Goal: Task Accomplishment & Management: Manage account settings

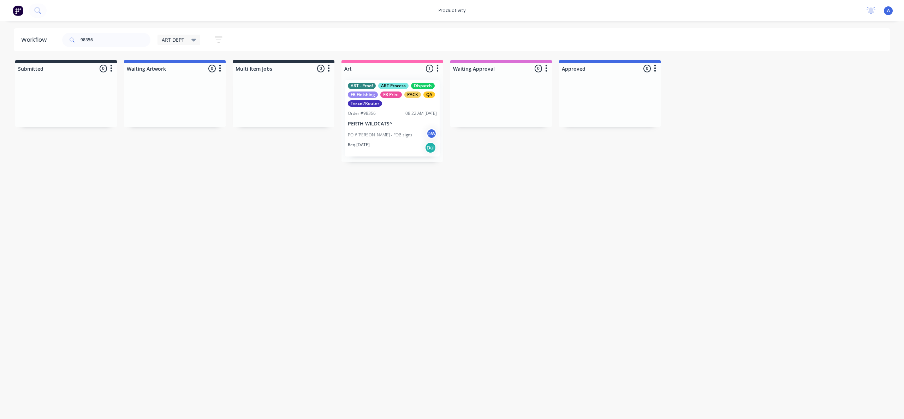
click at [392, 130] on div "PO #[PERSON_NAME] - FOB signs pW" at bounding box center [392, 134] width 89 height 13
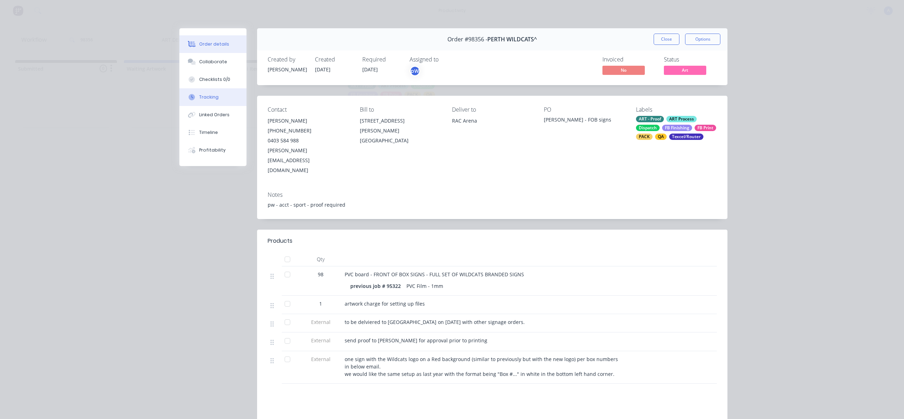
click at [209, 103] on button "Tracking" at bounding box center [212, 97] width 67 height 18
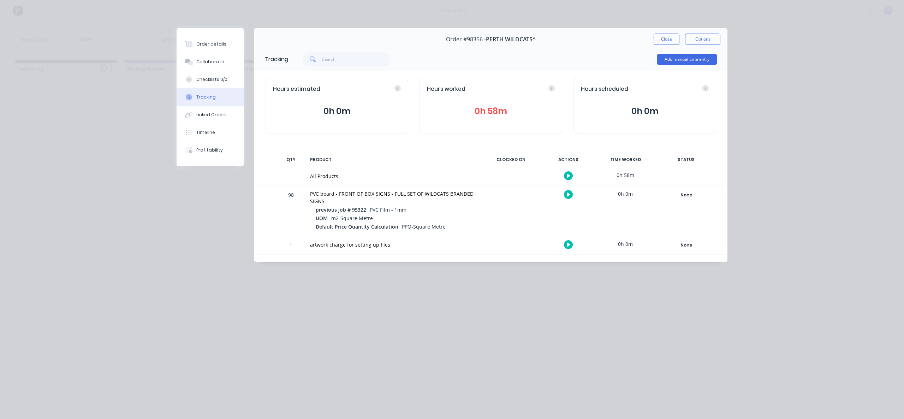
click at [565, 175] on button "button" at bounding box center [568, 175] width 9 height 9
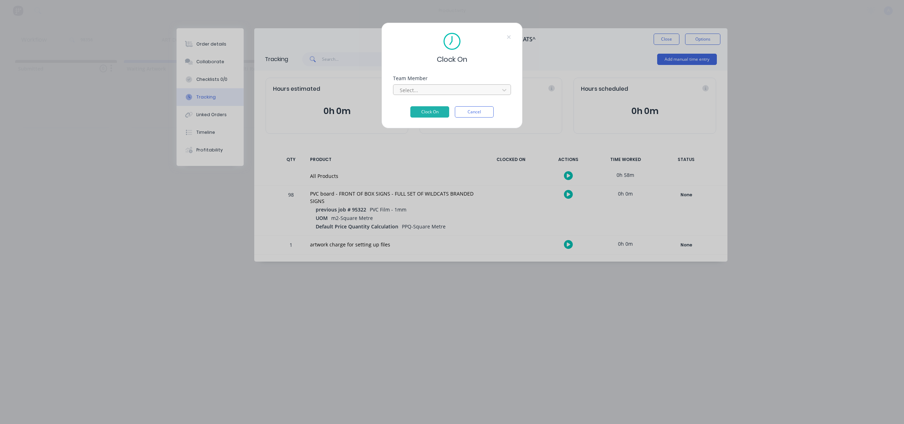
click at [473, 90] on div at bounding box center [447, 90] width 97 height 9
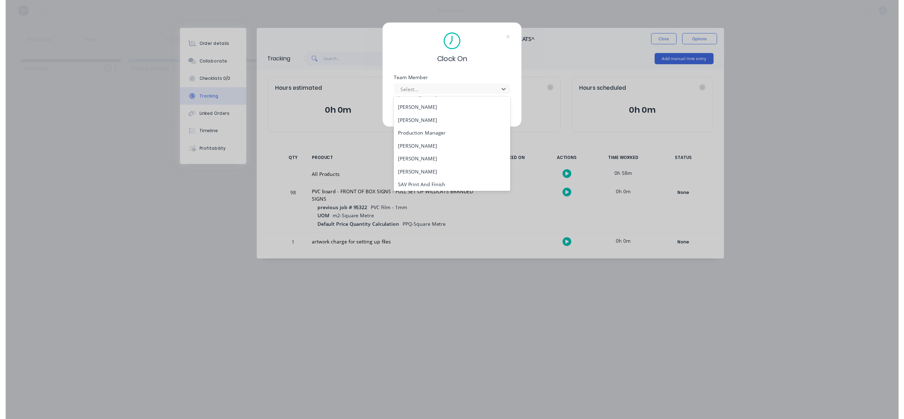
scroll to position [195, 0]
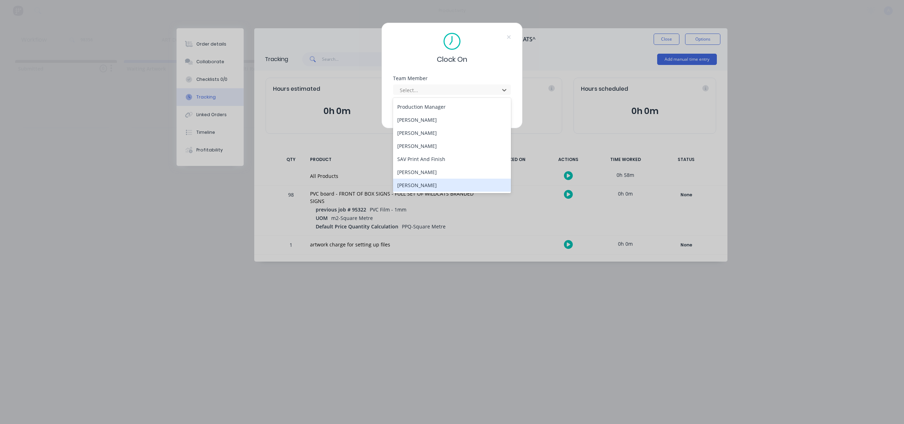
click at [440, 186] on div "[PERSON_NAME]" at bounding box center [452, 185] width 118 height 13
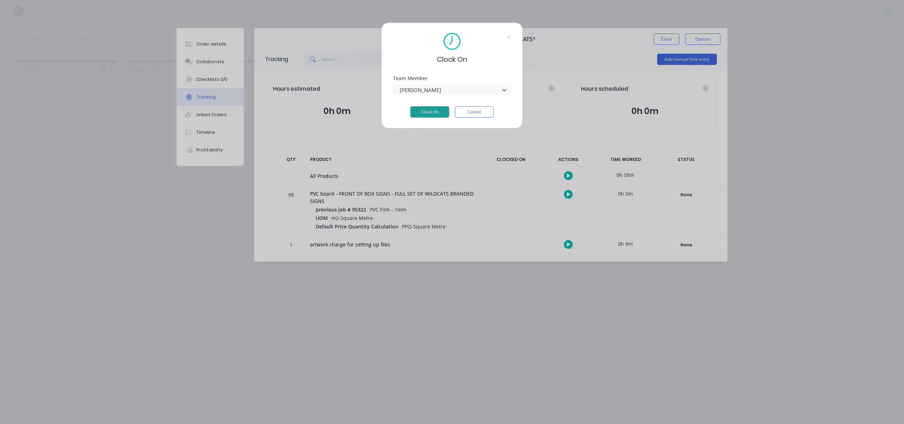
click at [437, 114] on button "Clock On" at bounding box center [429, 111] width 39 height 11
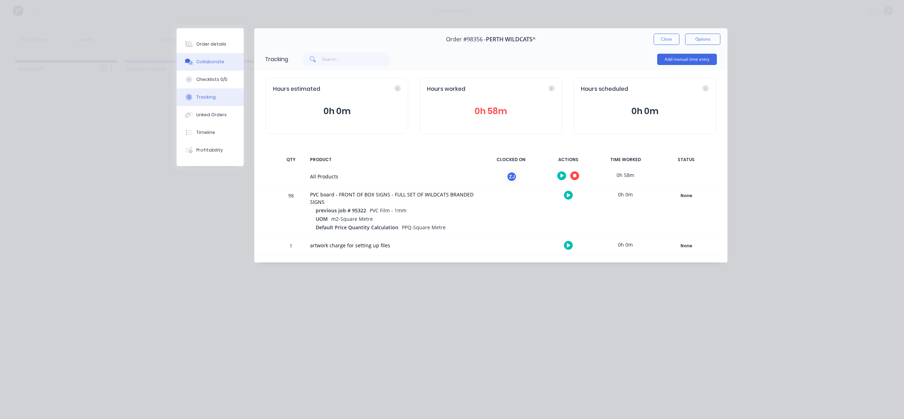
click at [227, 60] on button "Collaborate" at bounding box center [210, 62] width 67 height 18
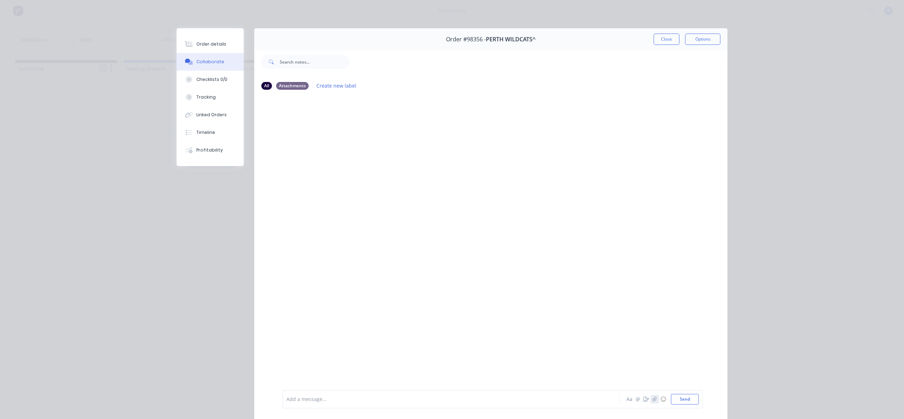
click at [654, 398] on button "button" at bounding box center [654, 399] width 8 height 8
click at [692, 400] on button "Send" at bounding box center [685, 399] width 28 height 11
click at [660, 36] on button "Close" at bounding box center [667, 39] width 26 height 11
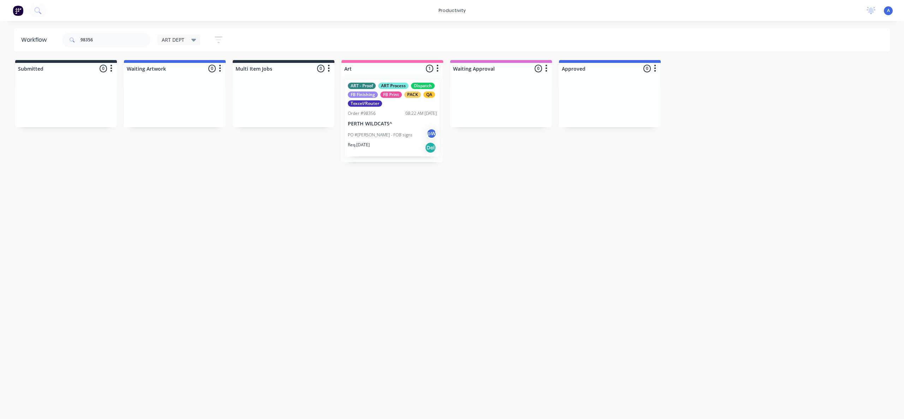
click at [544, 229] on div "Workflow 98356 ART DEPT Save new view None edit ART DEPT (Default) edit Banner …" at bounding box center [452, 216] width 904 height 376
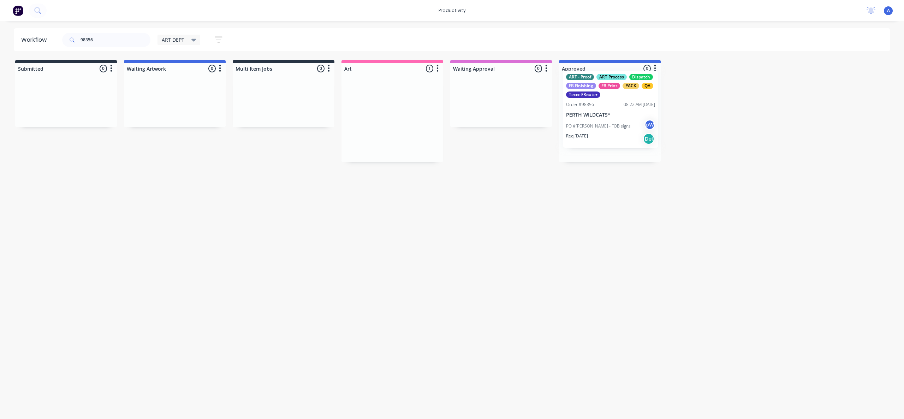
drag, startPoint x: 393, startPoint y: 140, endPoint x: 623, endPoint y: 129, distance: 230.1
click at [623, 128] on div at bounding box center [610, 118] width 102 height 88
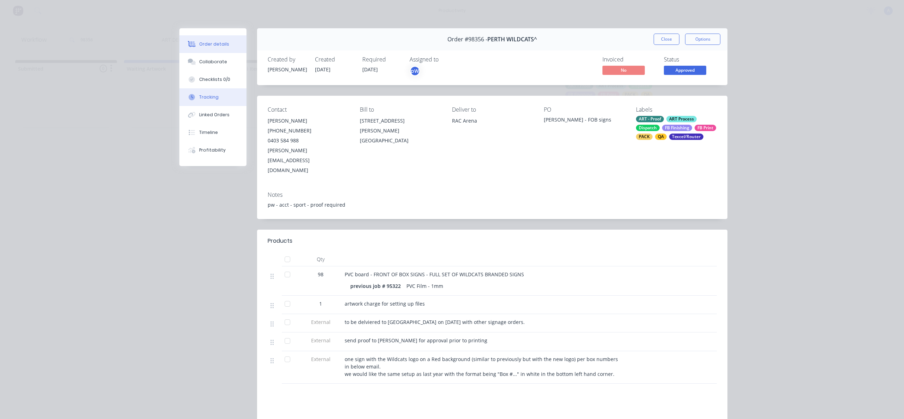
click at [218, 97] on button "Tracking" at bounding box center [212, 97] width 67 height 18
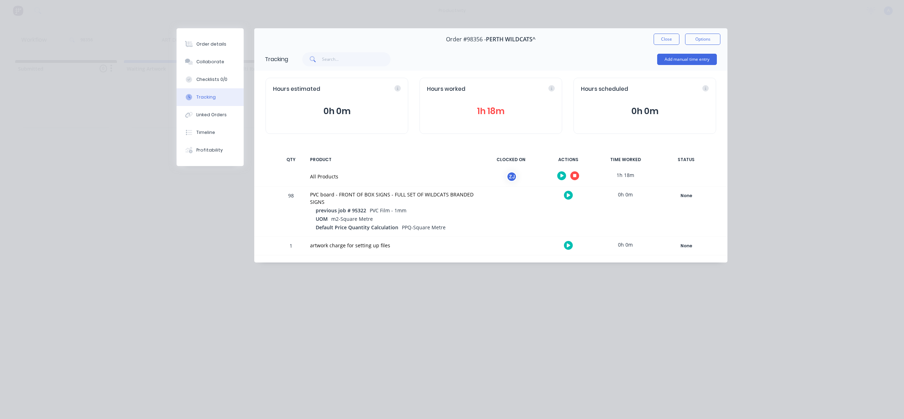
click at [578, 178] on div at bounding box center [568, 175] width 53 height 17
click at [575, 173] on icon "button" at bounding box center [575, 175] width 4 height 5
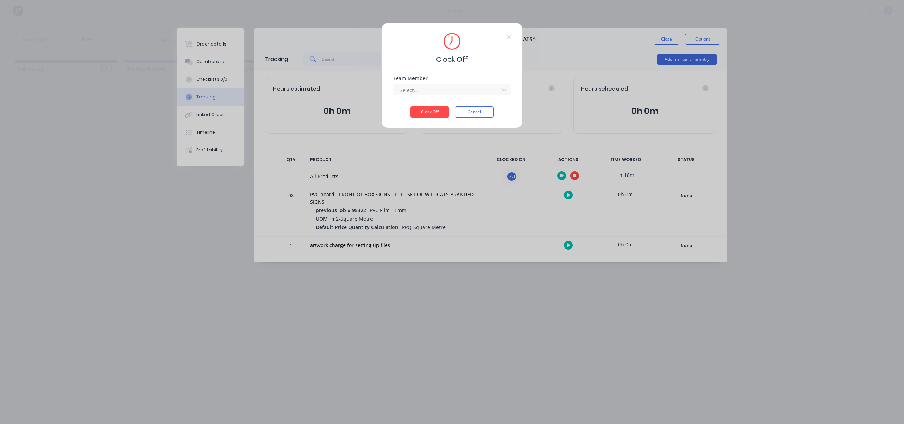
click at [476, 96] on div "Team Member Select..." at bounding box center [452, 91] width 118 height 30
click at [475, 93] on div at bounding box center [447, 90] width 97 height 9
click at [439, 106] on div "[PERSON_NAME]" at bounding box center [452, 105] width 118 height 13
click at [427, 111] on button "Clock Off" at bounding box center [429, 111] width 39 height 11
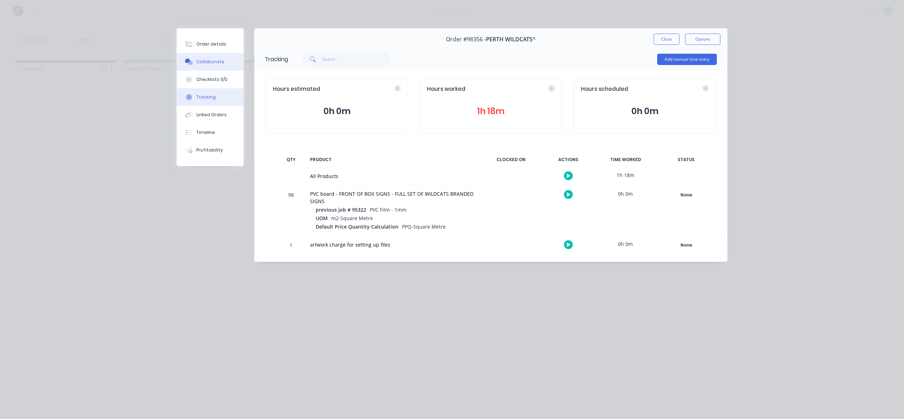
click at [212, 57] on button "Collaborate" at bounding box center [210, 62] width 67 height 18
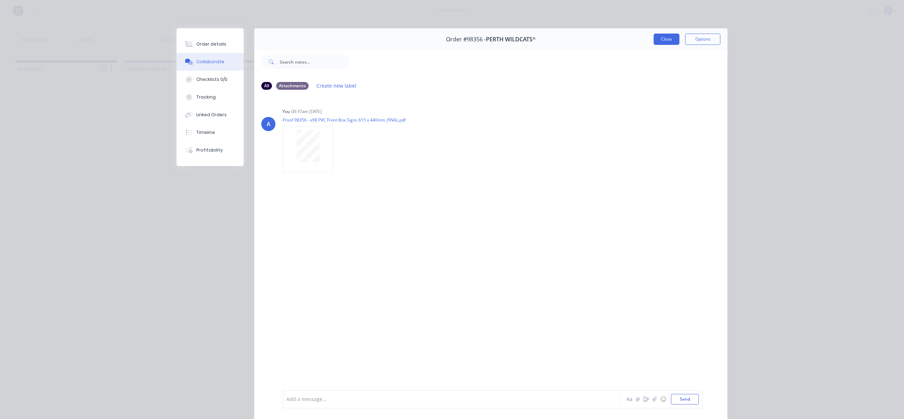
click at [664, 39] on button "Close" at bounding box center [667, 39] width 26 height 11
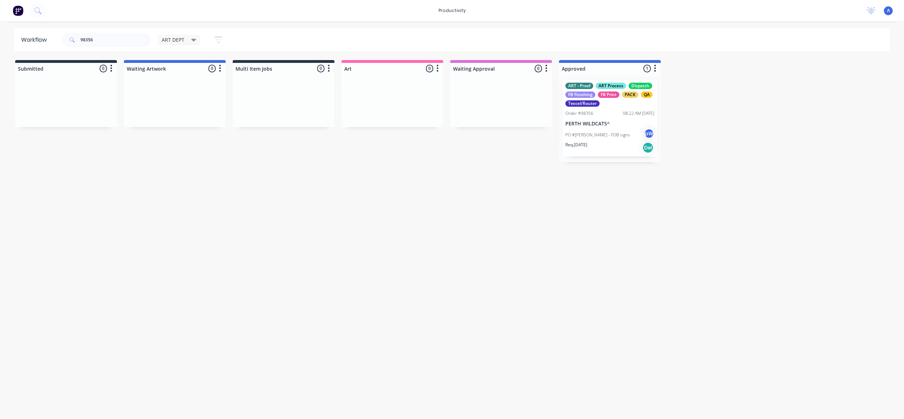
click at [617, 129] on div "PO #[PERSON_NAME] - FOB signs pW" at bounding box center [609, 134] width 89 height 13
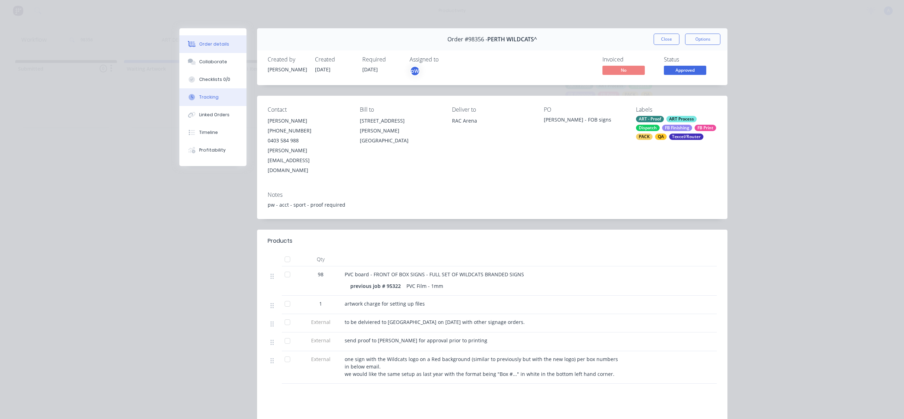
click at [202, 102] on button "Tracking" at bounding box center [212, 97] width 67 height 18
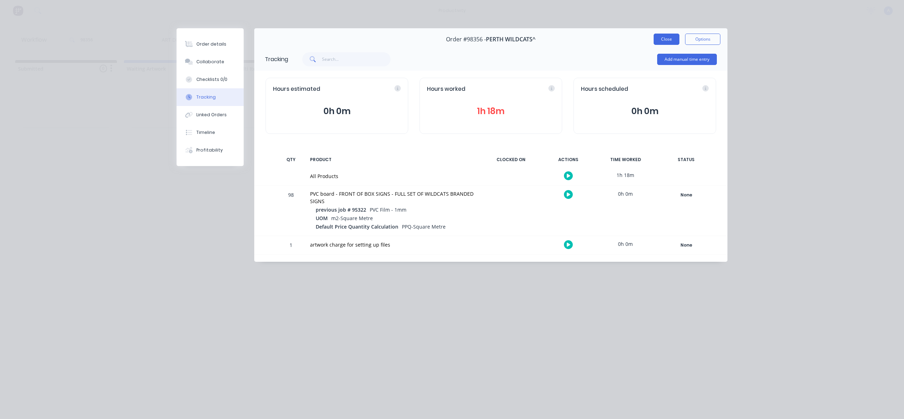
click at [672, 40] on button "Close" at bounding box center [667, 39] width 26 height 11
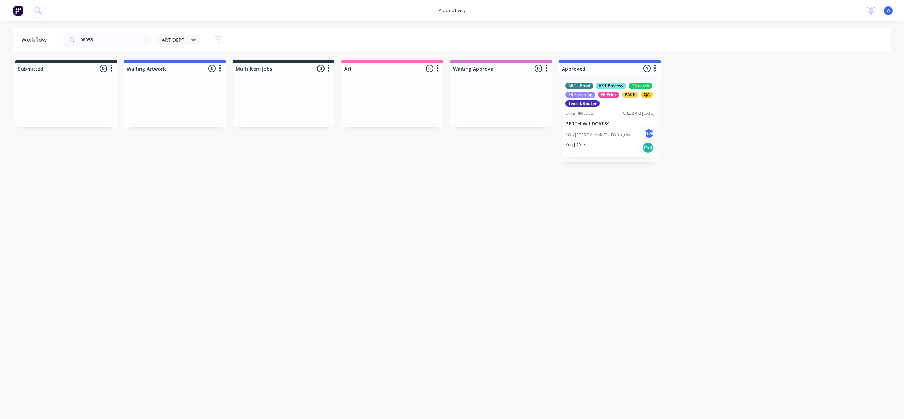
click at [604, 135] on p "PO #[PERSON_NAME] - FOB signs" at bounding box center [597, 135] width 65 height 6
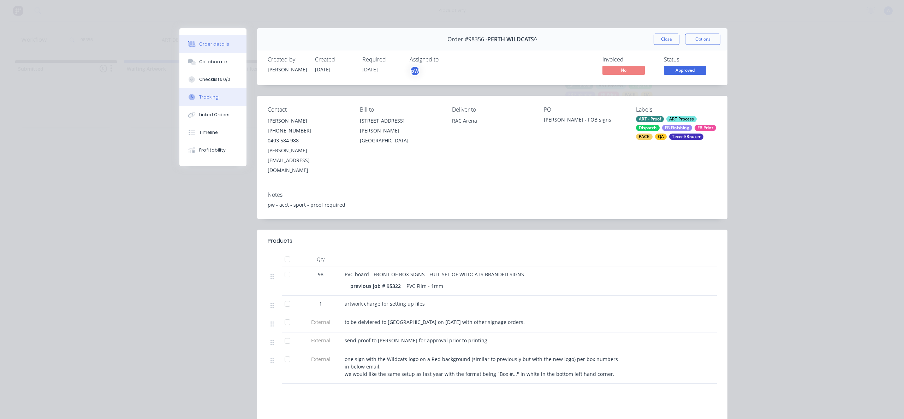
click at [211, 90] on button "Tracking" at bounding box center [212, 97] width 67 height 18
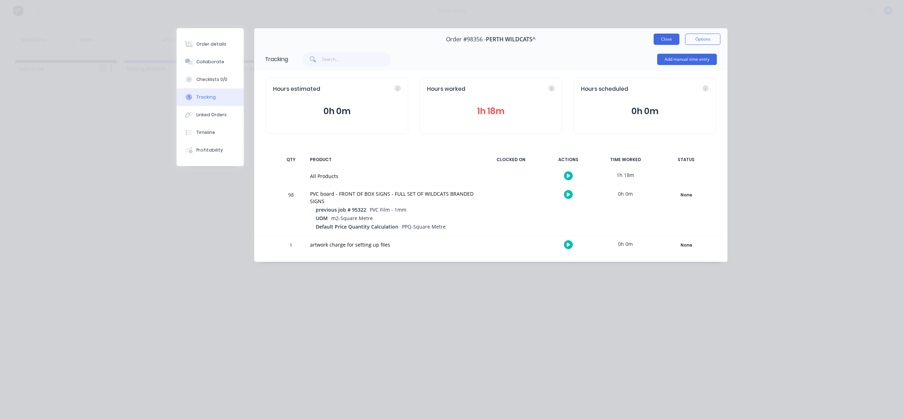
click at [663, 40] on button "Close" at bounding box center [667, 39] width 26 height 11
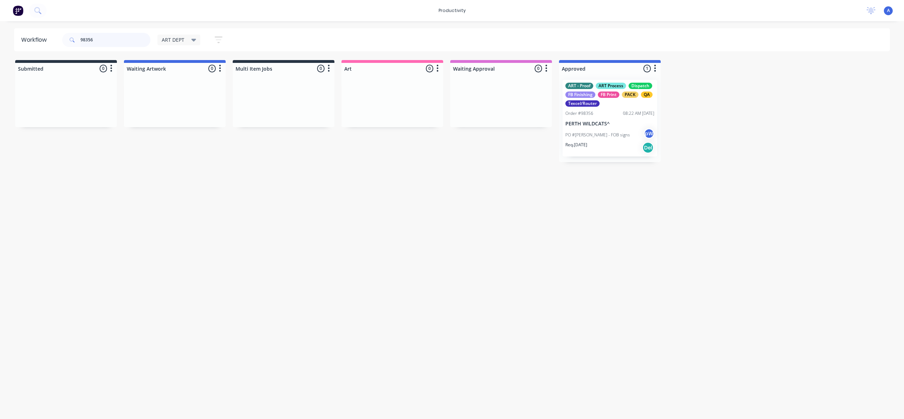
click at [101, 40] on input "98356" at bounding box center [116, 40] width 70 height 14
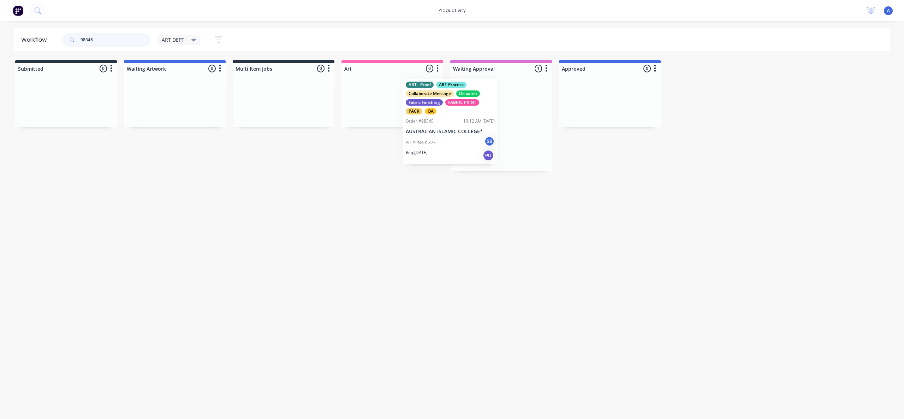
drag, startPoint x: 490, startPoint y: 131, endPoint x: 391, endPoint y: 125, distance: 99.4
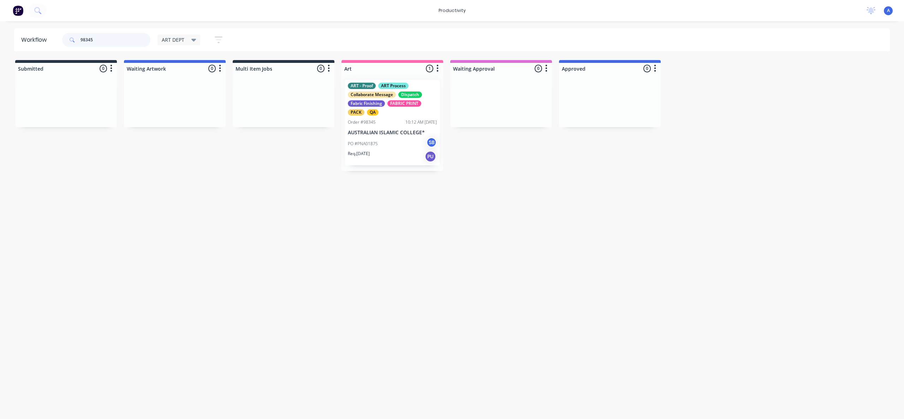
type input "98345"
click at [391, 125] on div "Order #98345 10:12 AM [DATE]" at bounding box center [392, 122] width 89 height 6
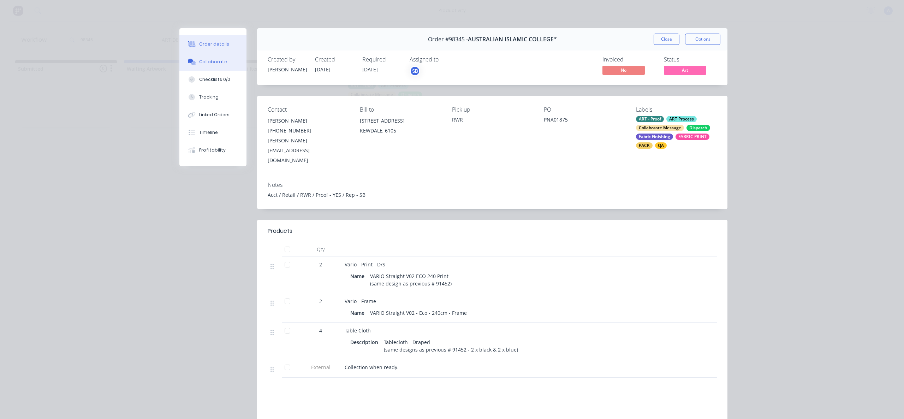
click at [208, 62] on div "Collaborate" at bounding box center [213, 62] width 28 height 6
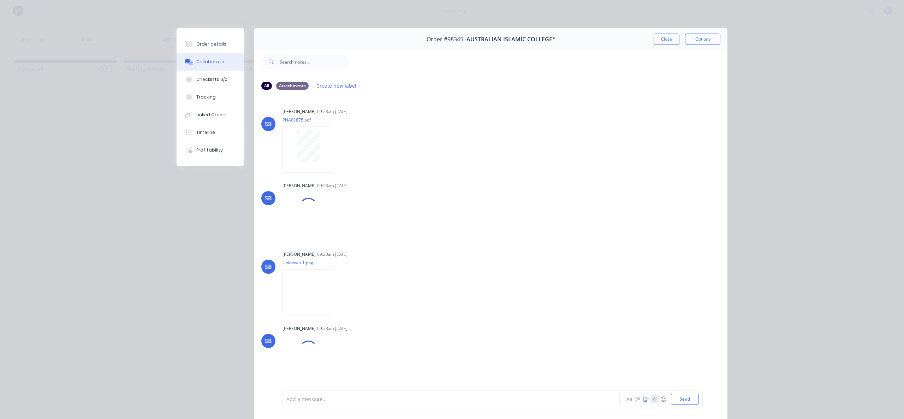
click at [653, 397] on icon "button" at bounding box center [655, 399] width 4 height 5
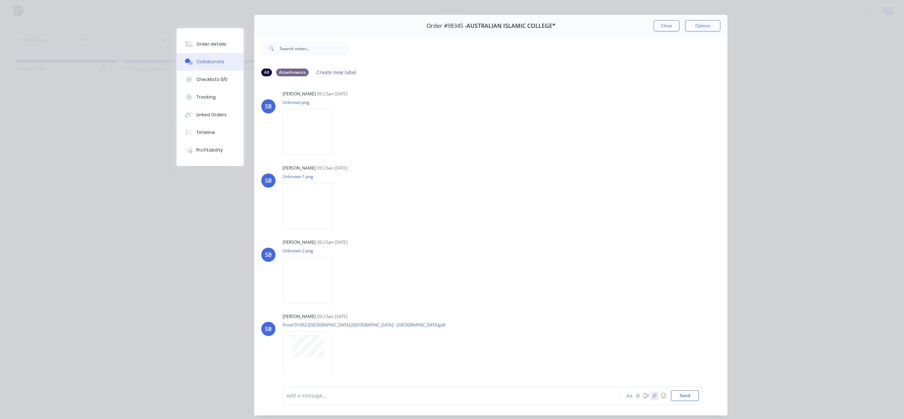
scroll to position [37, 0]
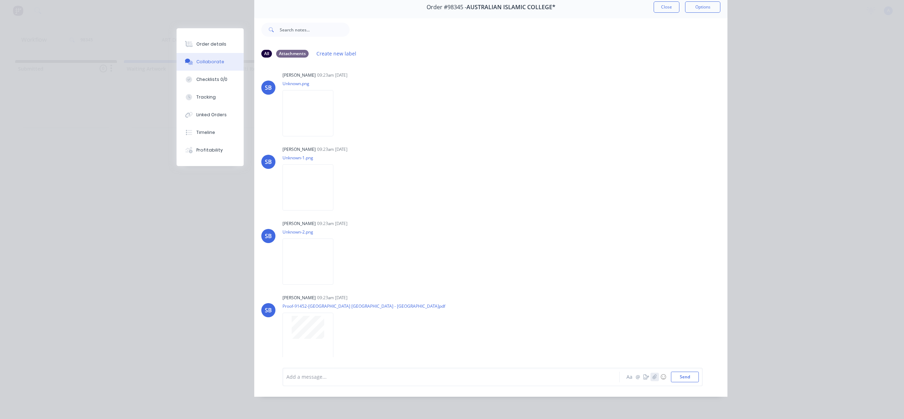
click at [653, 377] on icon "button" at bounding box center [655, 376] width 4 height 5
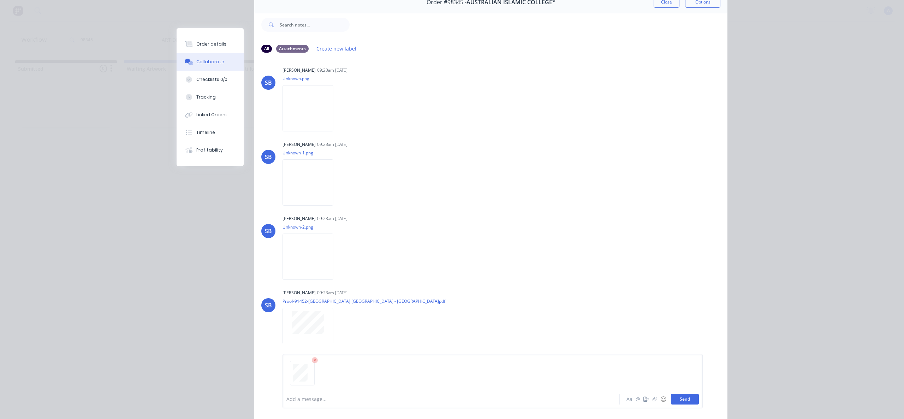
click at [679, 396] on button "Send" at bounding box center [685, 399] width 28 height 11
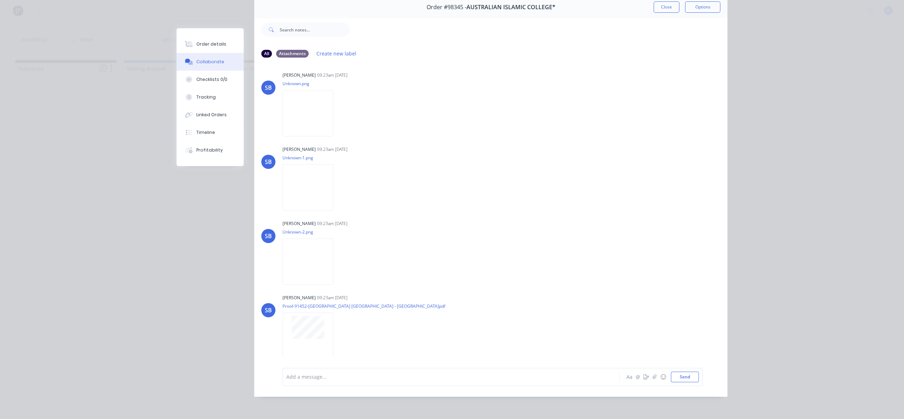
click at [377, 382] on div "Add a message..." at bounding box center [440, 376] width 309 height 11
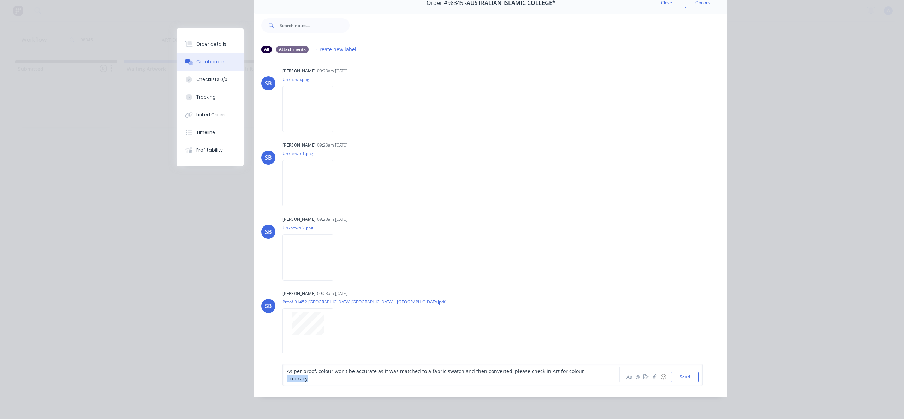
drag, startPoint x: 315, startPoint y: 385, endPoint x: 284, endPoint y: 385, distance: 31.8
click at [286, 382] on div "As per proof, colour won't be accurate as it was matched to a fabric swatch and…" at bounding box center [440, 374] width 309 height 15
copy span "accuracy"
click at [351, 382] on div "As per proof, colour won't be accurate as it was matched to a fabric swatch and…" at bounding box center [441, 374] width 309 height 15
click at [682, 381] on button "Send" at bounding box center [685, 376] width 28 height 11
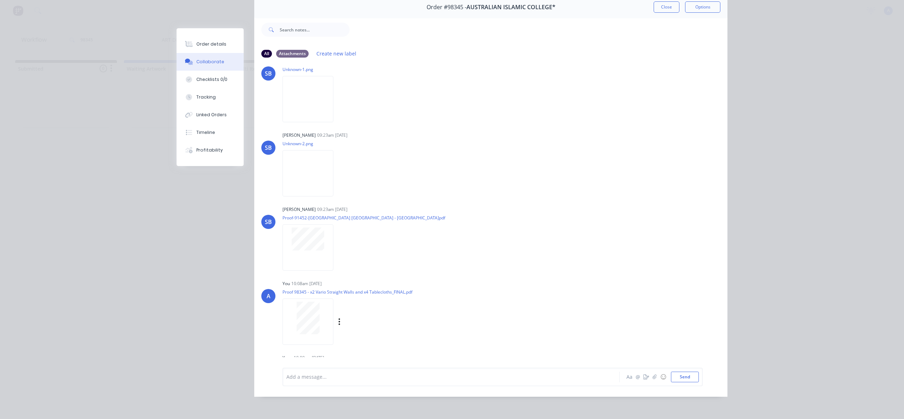
scroll to position [189, 0]
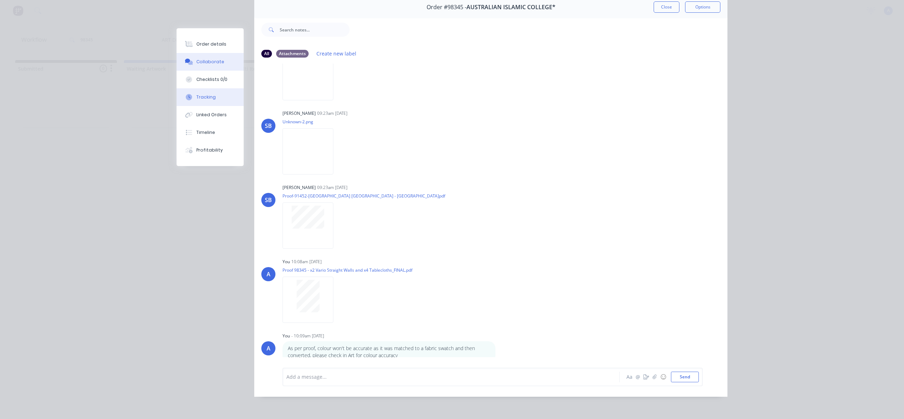
click at [219, 97] on button "Tracking" at bounding box center [210, 97] width 67 height 18
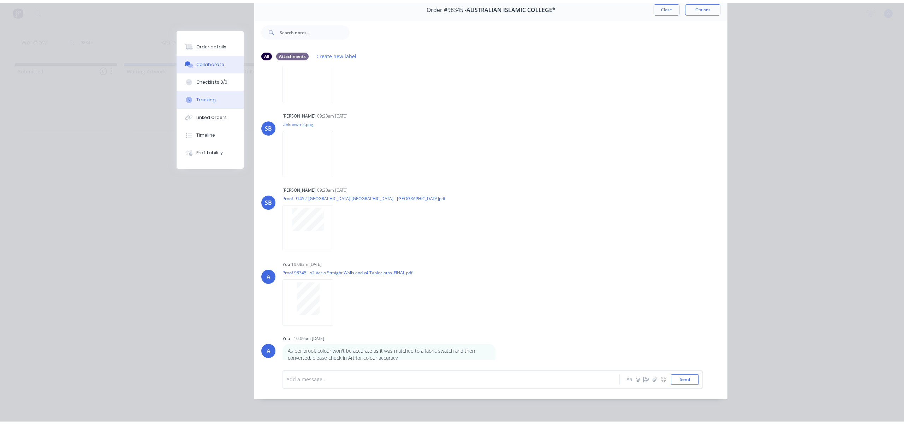
scroll to position [0, 0]
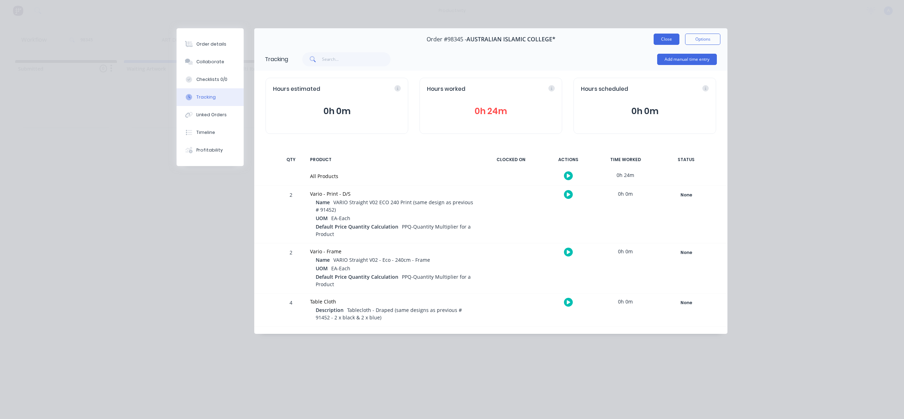
click at [663, 36] on button "Close" at bounding box center [667, 39] width 26 height 11
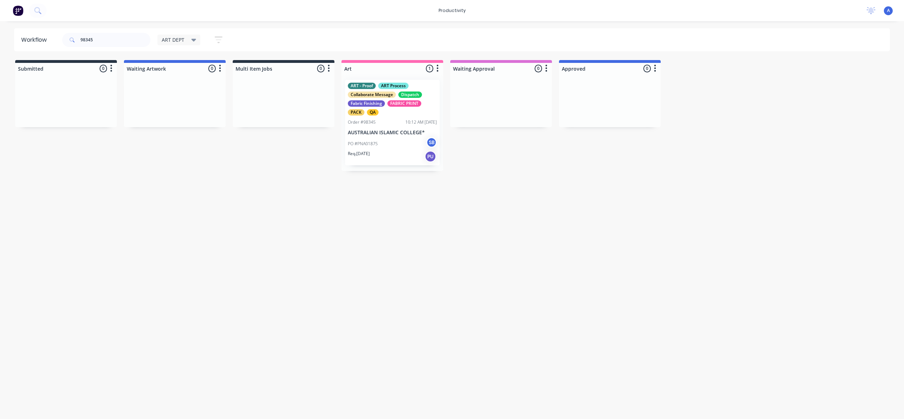
click at [536, 223] on div "Workflow 98345 ART DEPT Save new view None edit ART DEPT (Default) edit Banner …" at bounding box center [452, 216] width 904 height 376
drag, startPoint x: 399, startPoint y: 143, endPoint x: 611, endPoint y: 147, distance: 211.9
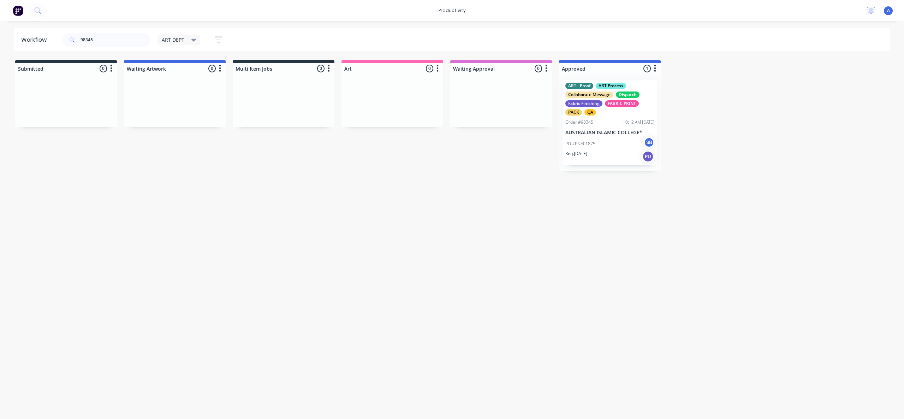
click at [512, 254] on div "Workflow 98345 ART DEPT Save new view None edit ART DEPT (Default) edit Banner …" at bounding box center [452, 216] width 904 height 376
click at [592, 132] on p "AUSTRALIAN ISLAMIC COLLEGE*" at bounding box center [609, 133] width 89 height 6
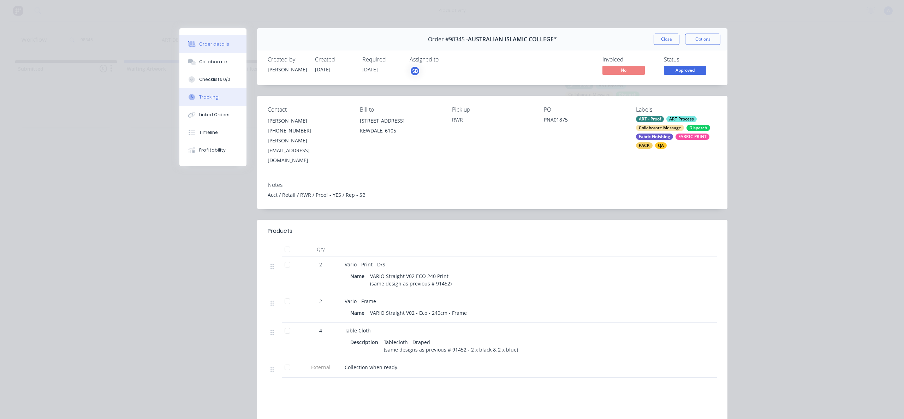
click at [200, 95] on div "Tracking" at bounding box center [208, 97] width 19 height 6
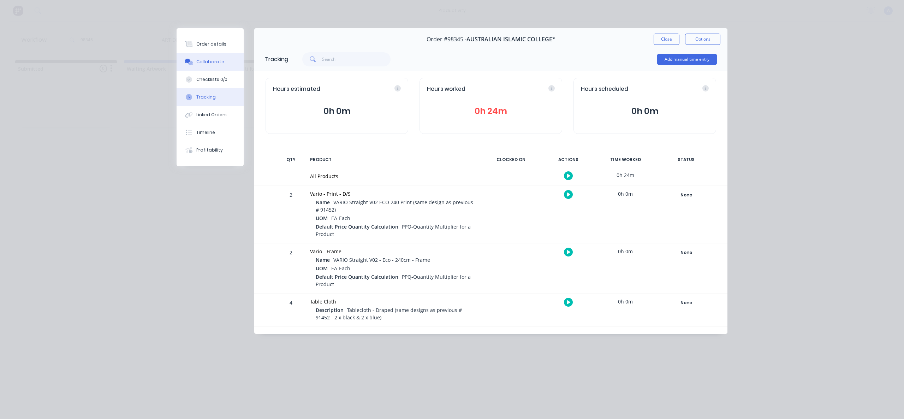
click at [213, 63] on div "Collaborate" at bounding box center [210, 62] width 28 height 6
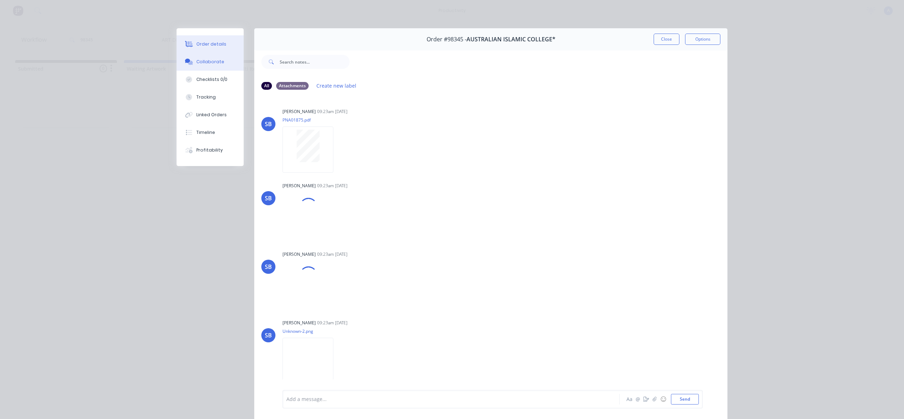
click at [214, 41] on div "Order details" at bounding box center [211, 44] width 30 height 6
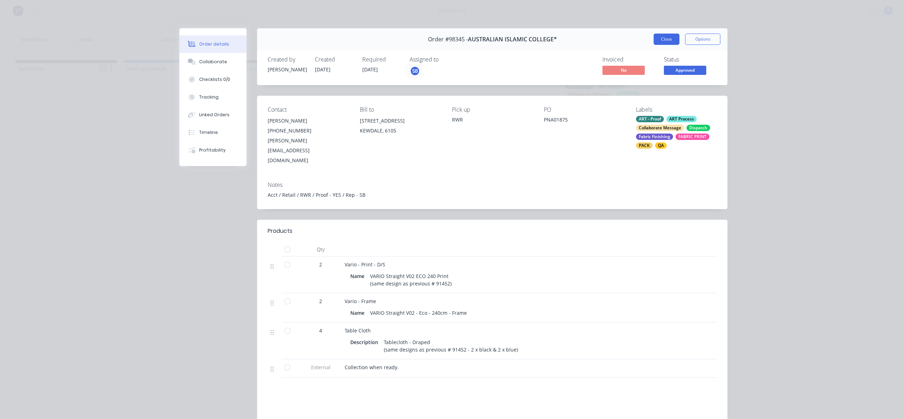
click at [662, 38] on button "Close" at bounding box center [667, 39] width 26 height 11
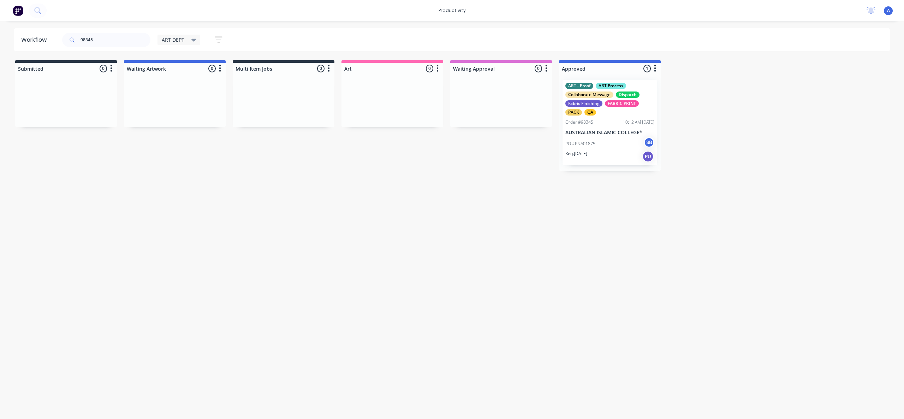
click at [765, 190] on div "Workflow 98345 ART DEPT Save new view None edit ART DEPT (Default) edit Banner …" at bounding box center [452, 216] width 904 height 376
click at [500, 287] on div "Workflow 98345 ART DEPT Save new view None edit ART DEPT (Default) edit Banner …" at bounding box center [452, 216] width 904 height 376
click at [426, 266] on div "Workflow 98345 ART DEPT Save new view None edit ART DEPT (Default) edit Banner …" at bounding box center [452, 216] width 904 height 376
click at [595, 151] on div "Req. [DATE] PU" at bounding box center [609, 156] width 89 height 12
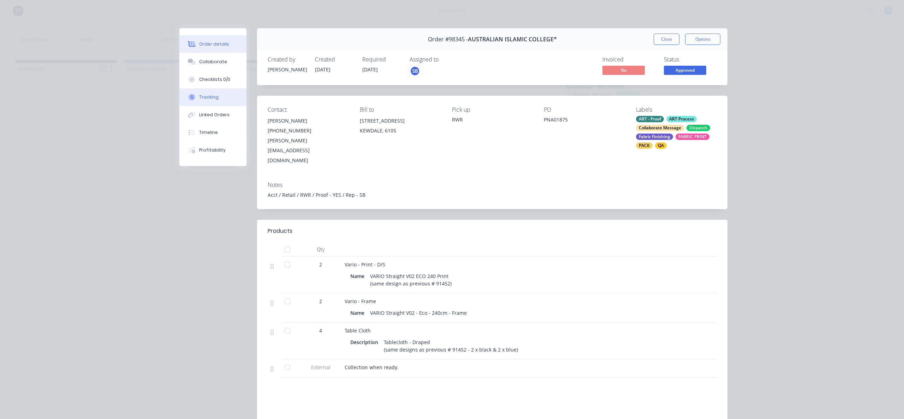
click at [213, 94] on button "Tracking" at bounding box center [212, 97] width 67 height 18
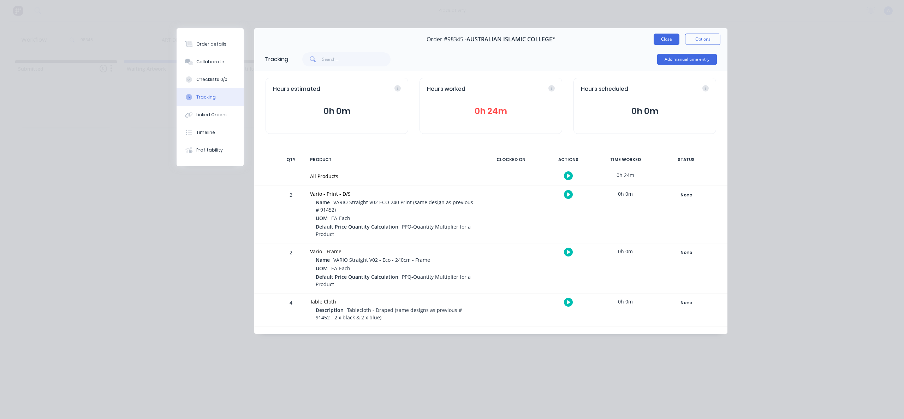
click at [664, 38] on button "Close" at bounding box center [667, 39] width 26 height 11
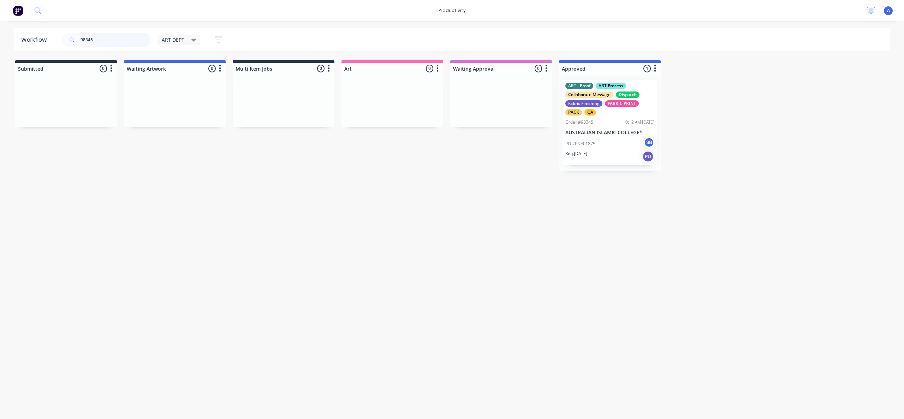
click at [120, 42] on input "98345" at bounding box center [116, 40] width 70 height 14
type input "9"
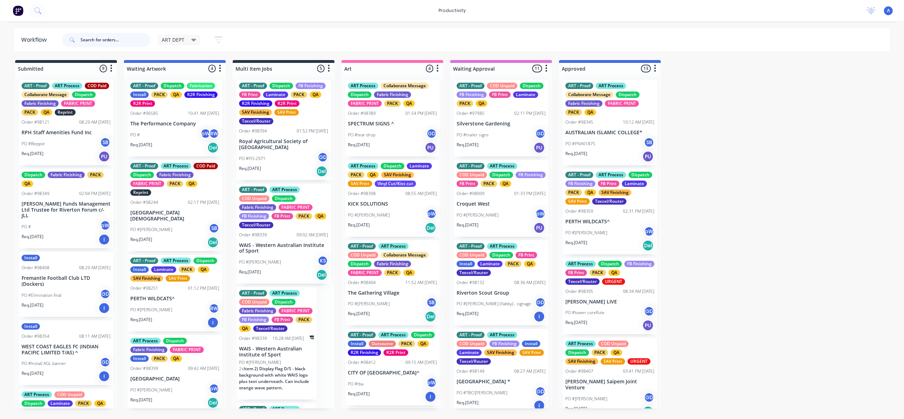
click at [112, 39] on input "text" at bounding box center [116, 40] width 70 height 14
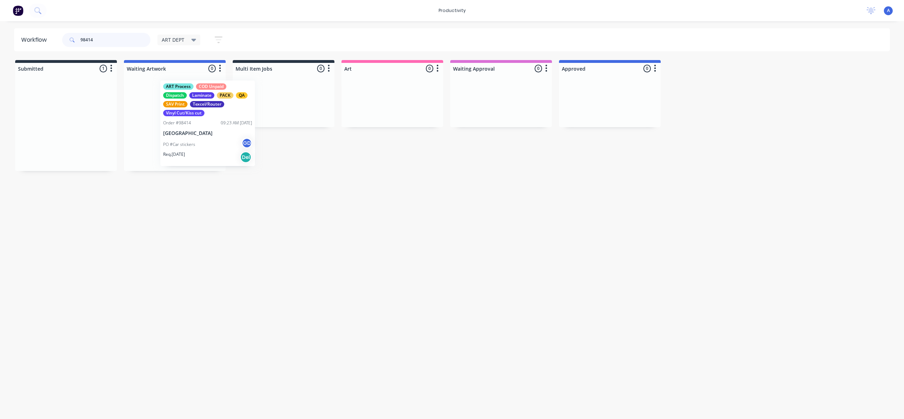
drag, startPoint x: 200, startPoint y: 132, endPoint x: 292, endPoint y: 129, distance: 92.6
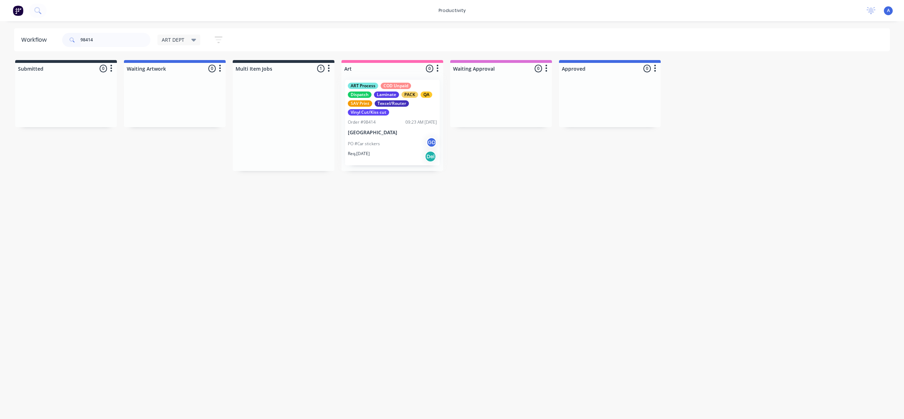
click at [400, 132] on div at bounding box center [392, 122] width 102 height 97
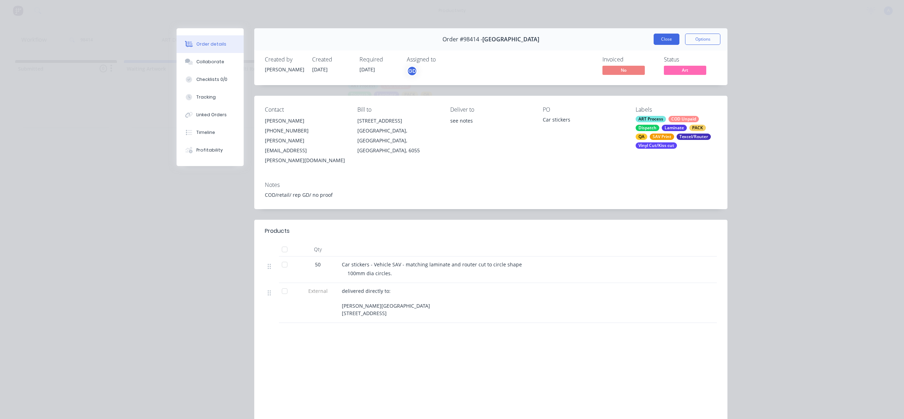
click at [675, 35] on button "Close" at bounding box center [667, 39] width 26 height 11
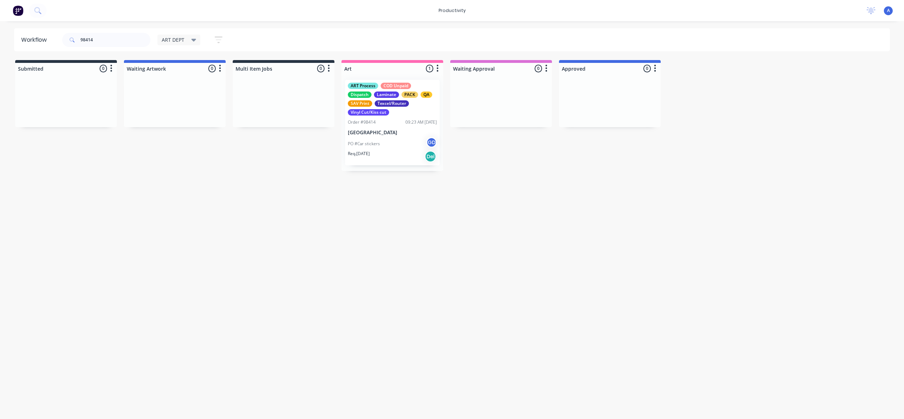
click at [388, 139] on div "PO #Car stickers GD" at bounding box center [392, 143] width 89 height 13
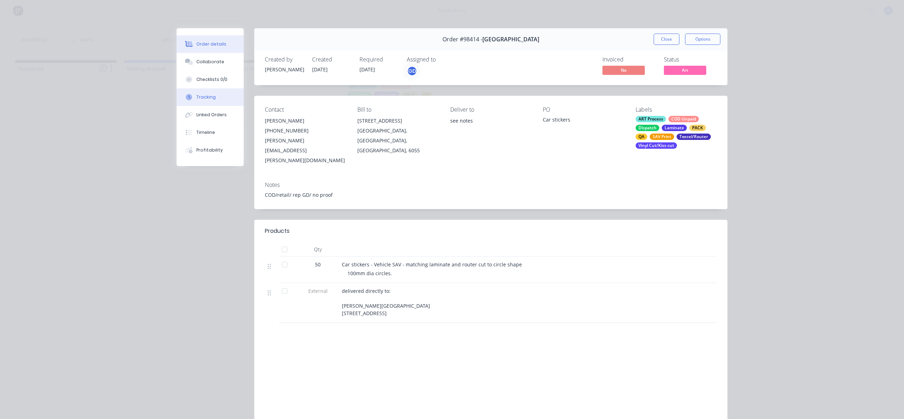
click at [222, 93] on button "Tracking" at bounding box center [210, 97] width 67 height 18
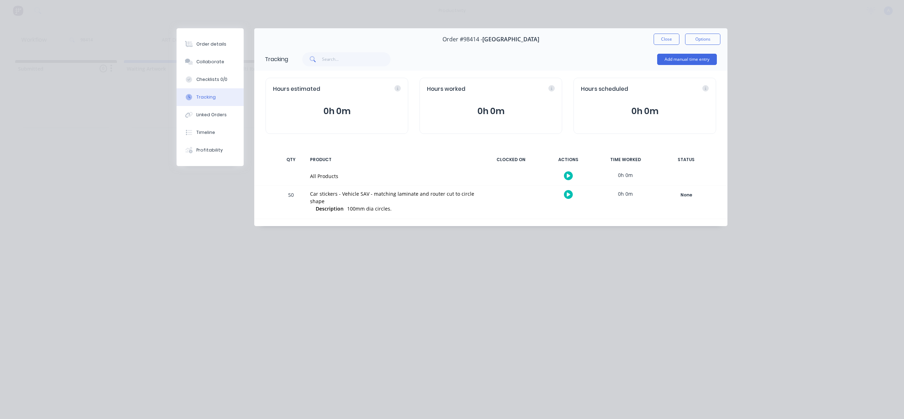
click at [566, 171] on div at bounding box center [568, 175] width 53 height 17
click at [568, 174] on icon "button" at bounding box center [569, 175] width 4 height 5
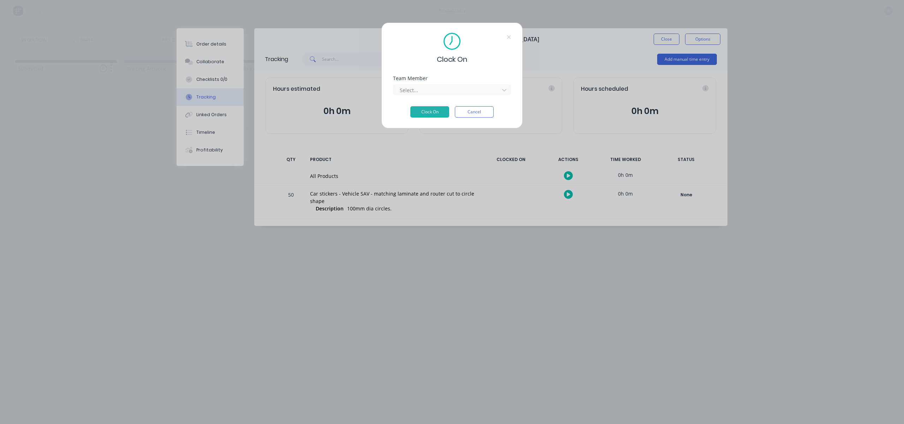
click at [431, 79] on div "Team Member" at bounding box center [452, 78] width 118 height 5
click at [430, 86] on div at bounding box center [447, 90] width 97 height 9
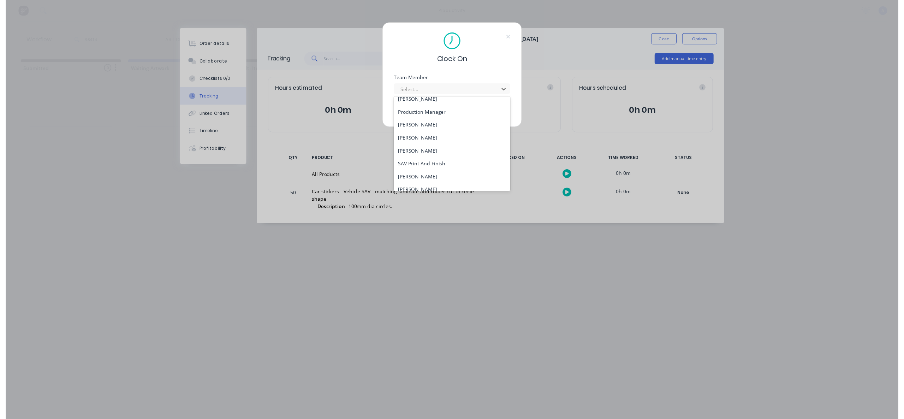
scroll to position [195, 0]
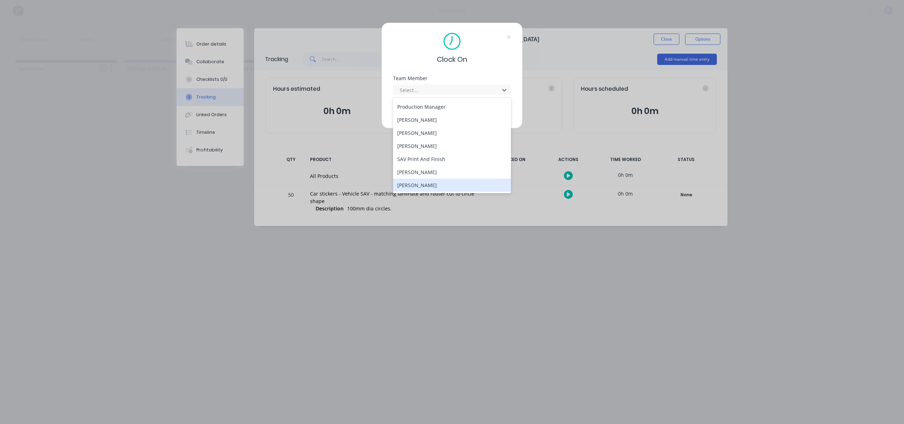
click at [435, 184] on div "[PERSON_NAME]" at bounding box center [452, 185] width 118 height 13
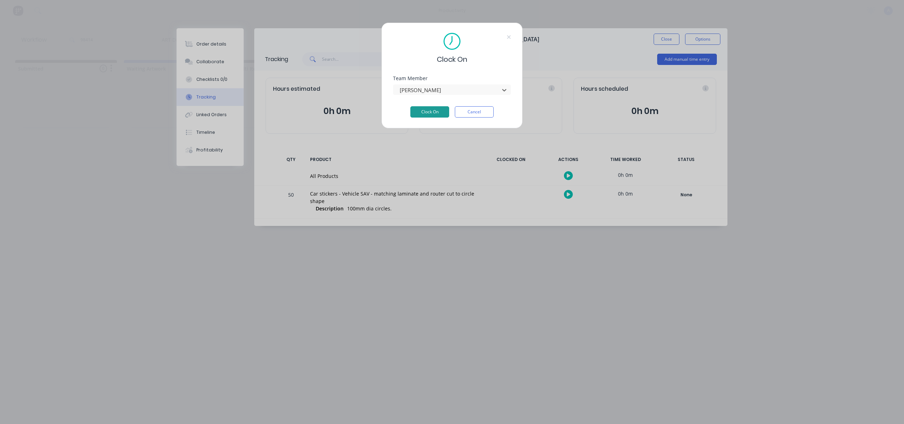
click at [435, 110] on button "Clock On" at bounding box center [429, 111] width 39 height 11
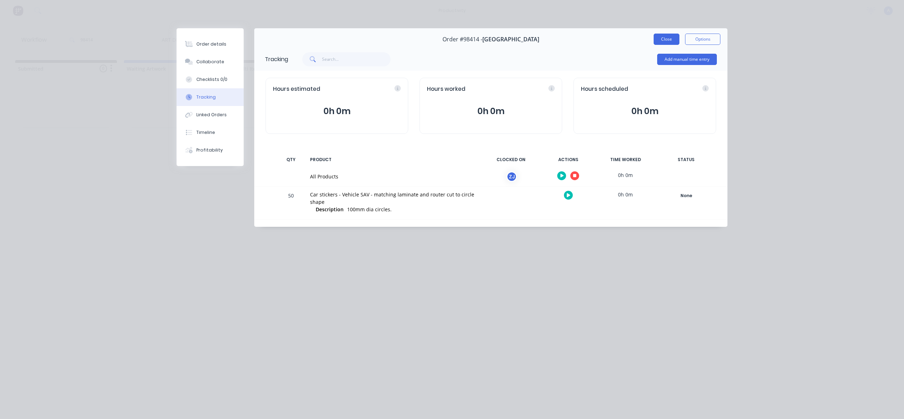
click at [667, 40] on button "Close" at bounding box center [667, 39] width 26 height 11
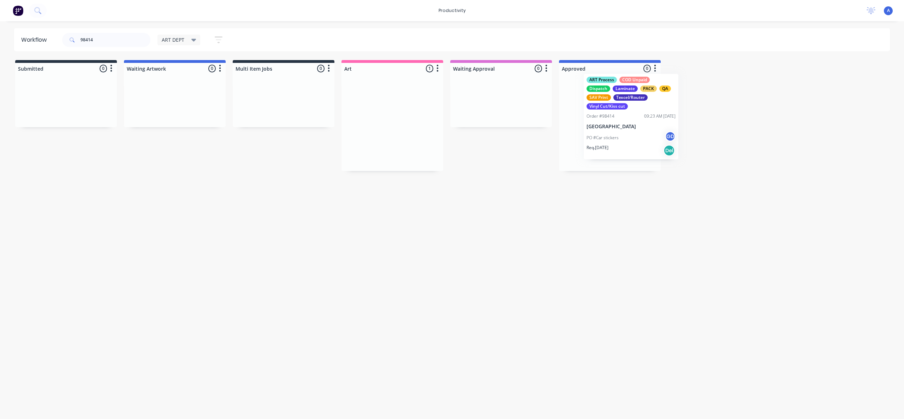
drag, startPoint x: 406, startPoint y: 130, endPoint x: 652, endPoint y: 123, distance: 245.5
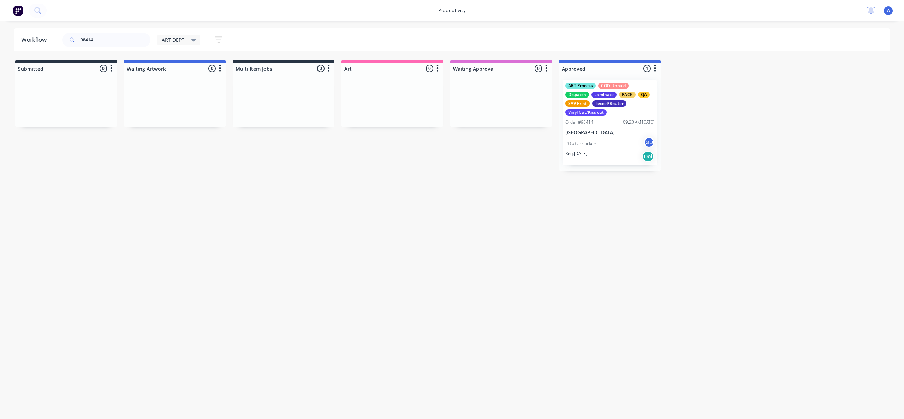
click at [612, 132] on p "[GEOGRAPHIC_DATA]" at bounding box center [609, 133] width 89 height 6
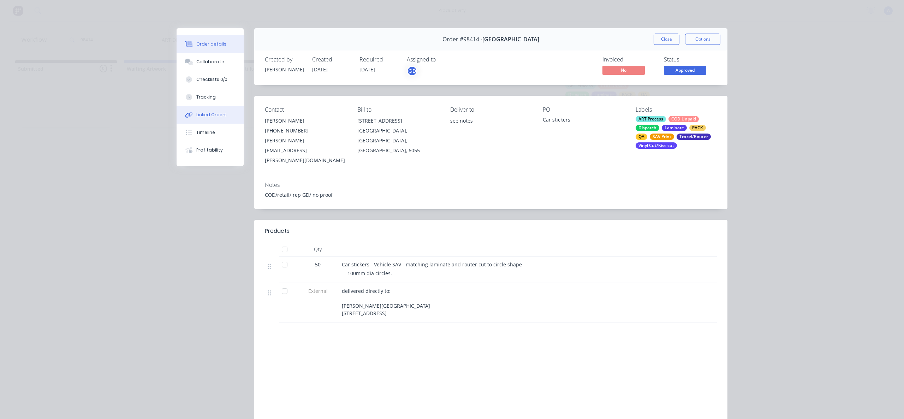
click at [219, 107] on button "Linked Orders" at bounding box center [210, 115] width 67 height 18
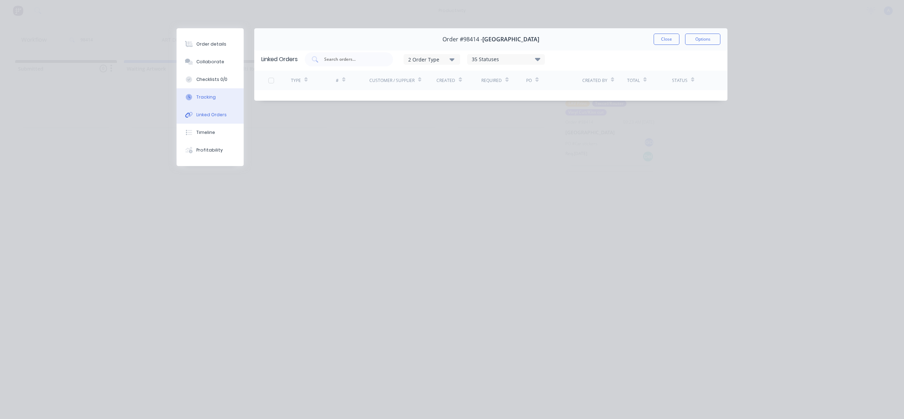
click at [219, 96] on button "Tracking" at bounding box center [210, 97] width 67 height 18
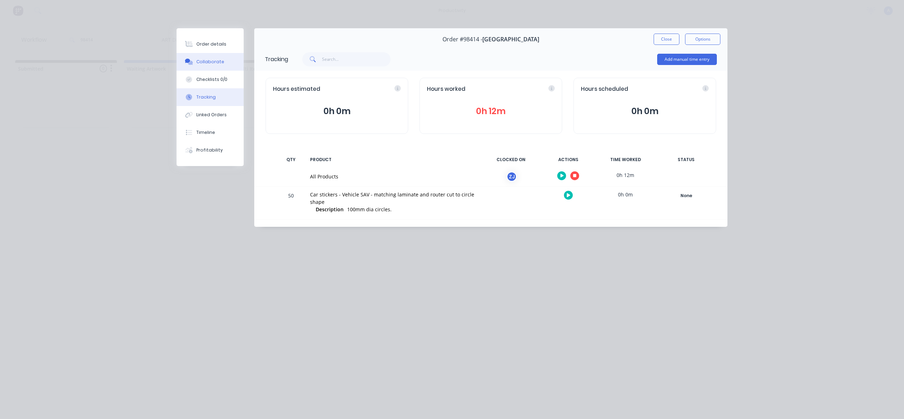
click at [206, 65] on div "Collaborate" at bounding box center [210, 62] width 28 height 6
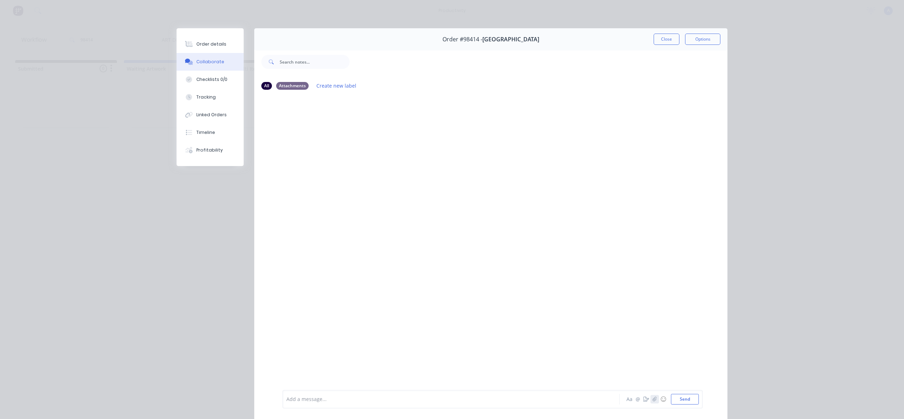
click at [653, 400] on icon "button" at bounding box center [655, 399] width 4 height 5
click at [688, 397] on button "Send" at bounding box center [685, 399] width 28 height 11
click at [203, 98] on div "Tracking" at bounding box center [205, 97] width 19 height 6
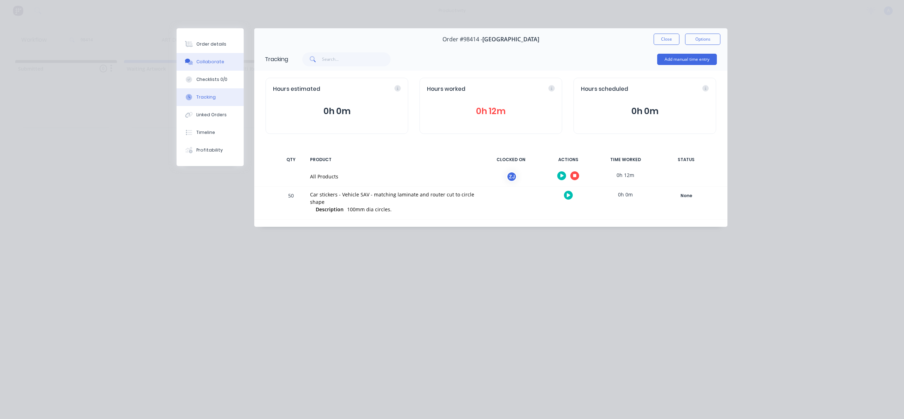
click at [209, 67] on button "Collaborate" at bounding box center [210, 62] width 67 height 18
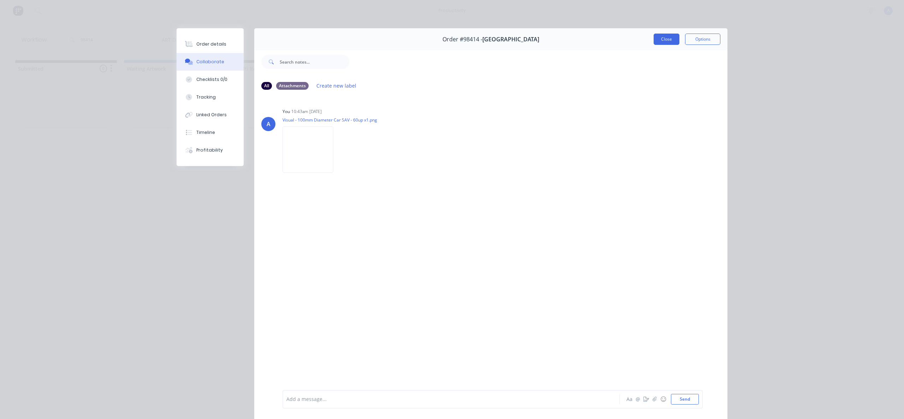
click at [662, 38] on button "Close" at bounding box center [667, 39] width 26 height 11
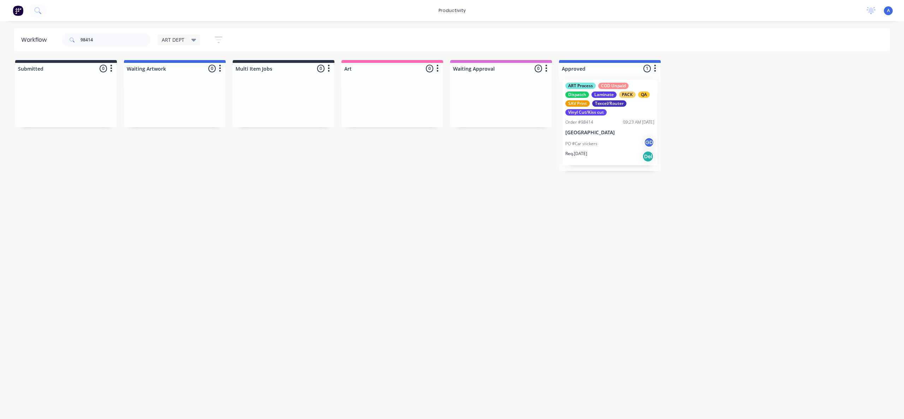
click at [534, 295] on div "Workflow 98414 ART DEPT Save new view None edit ART DEPT (Default) edit Banner …" at bounding box center [452, 216] width 904 height 376
click at [627, 151] on div "Req. [DATE] Del" at bounding box center [609, 156] width 89 height 12
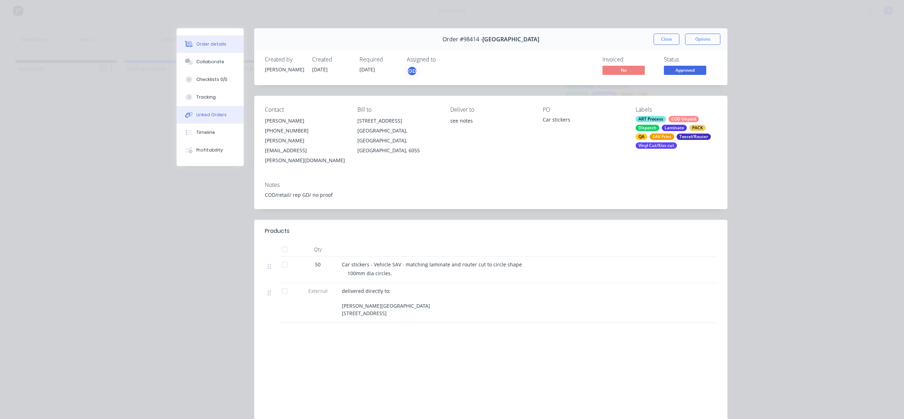
click at [202, 106] on button "Linked Orders" at bounding box center [210, 115] width 67 height 18
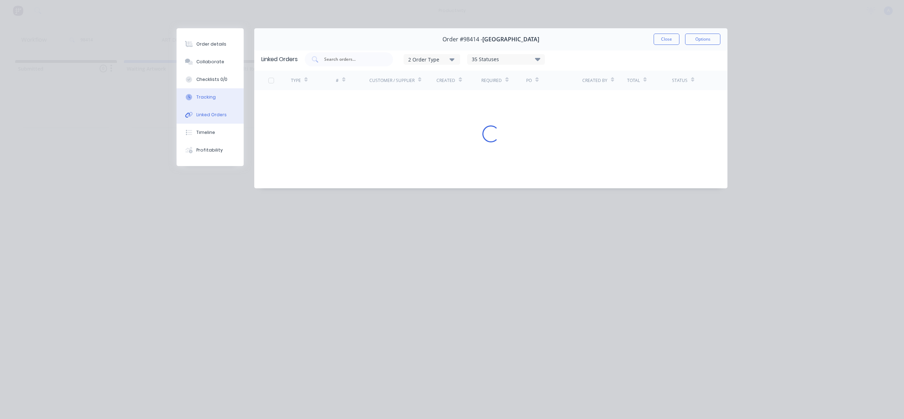
click at [204, 97] on div "Tracking" at bounding box center [205, 97] width 19 height 6
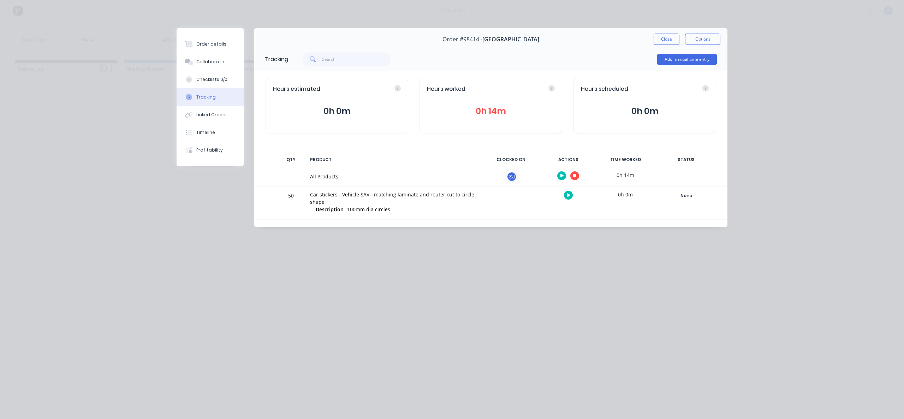
click at [570, 173] on div at bounding box center [568, 175] width 53 height 17
click at [571, 173] on div at bounding box center [568, 175] width 53 height 17
click at [575, 176] on icon "button" at bounding box center [575, 176] width 4 height 4
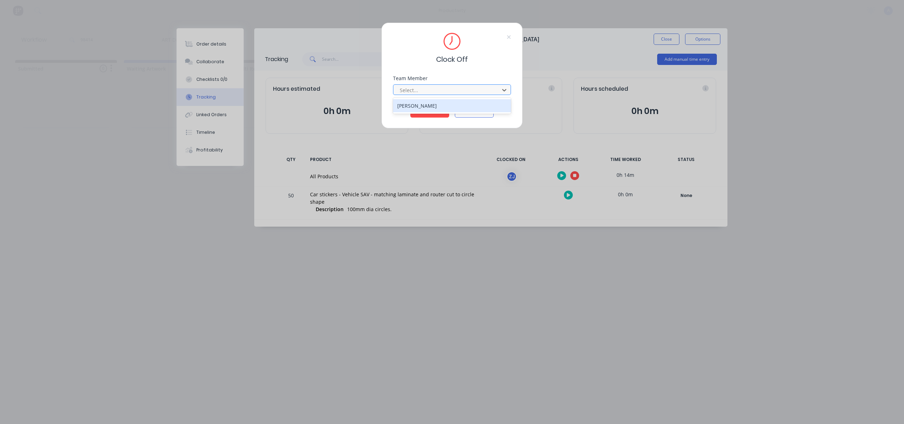
click at [448, 92] on div at bounding box center [447, 90] width 97 height 9
drag, startPoint x: 441, startPoint y: 101, endPoint x: 436, endPoint y: 110, distance: 9.6
click at [441, 102] on div "[PERSON_NAME]" at bounding box center [452, 105] width 118 height 13
drag, startPoint x: 435, startPoint y: 111, endPoint x: 376, endPoint y: 104, distance: 59.7
click at [435, 111] on button "Clock Off" at bounding box center [429, 111] width 39 height 11
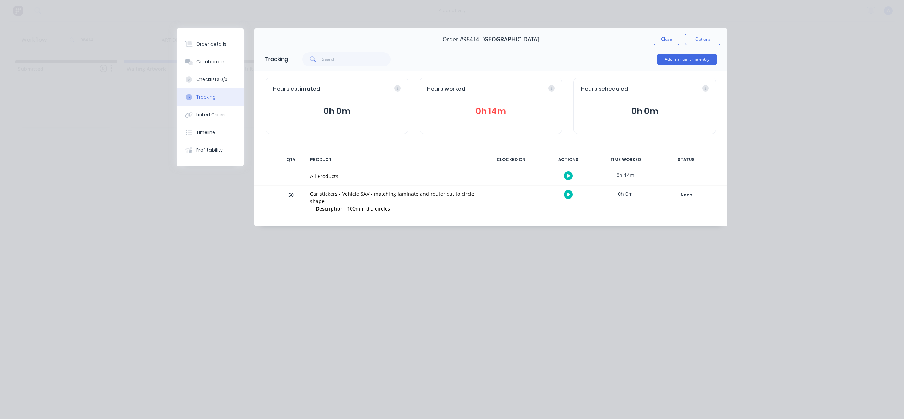
drag, startPoint x: 203, startPoint y: 62, endPoint x: 249, endPoint y: 62, distance: 46.6
click at [203, 62] on div "Collaborate" at bounding box center [210, 62] width 28 height 6
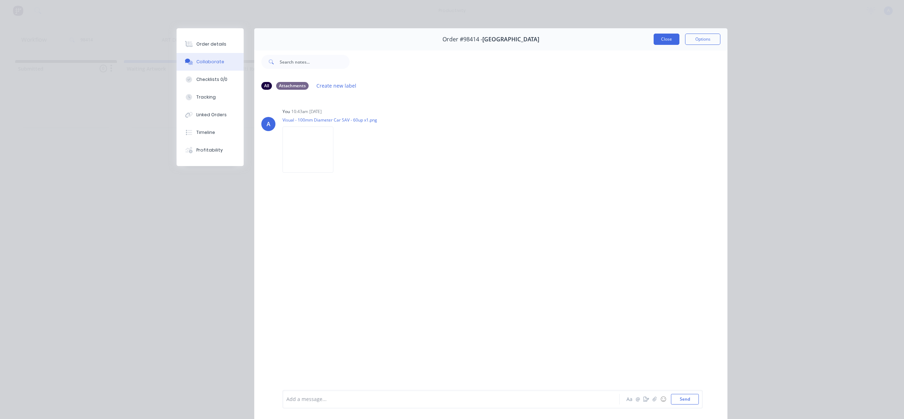
click at [656, 41] on button "Close" at bounding box center [667, 39] width 26 height 11
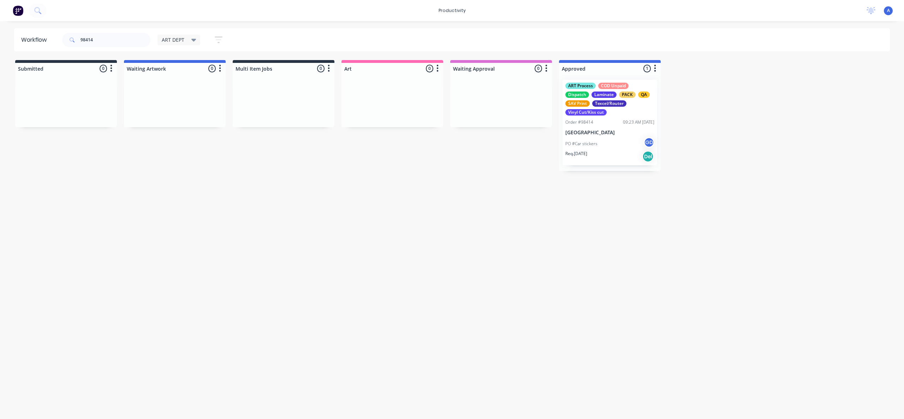
click at [568, 237] on div "Workflow 98414 ART DEPT Save new view None edit ART DEPT (Default) edit Banner …" at bounding box center [452, 216] width 904 height 376
drag, startPoint x: 521, startPoint y: 254, endPoint x: 527, endPoint y: 250, distance: 7.3
click at [521, 254] on div "Workflow 98414 ART DEPT Save new view None edit ART DEPT (Default) edit Banner …" at bounding box center [452, 216] width 904 height 376
click at [607, 140] on div "PO #Car stickers GD" at bounding box center [609, 143] width 89 height 13
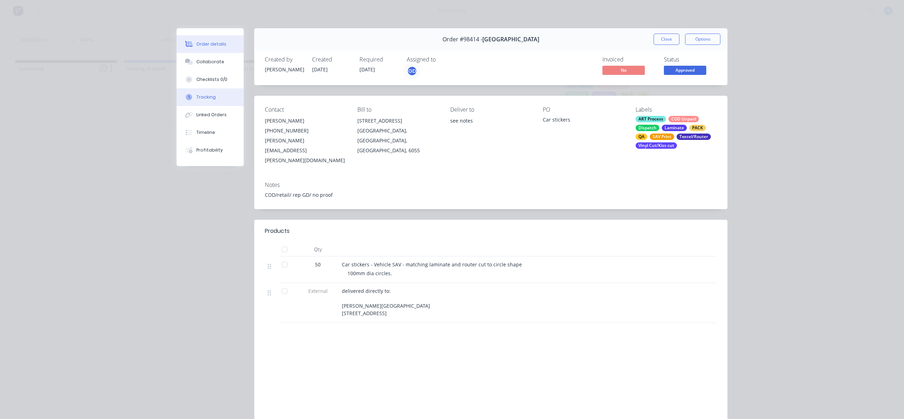
click at [223, 101] on button "Tracking" at bounding box center [210, 97] width 67 height 18
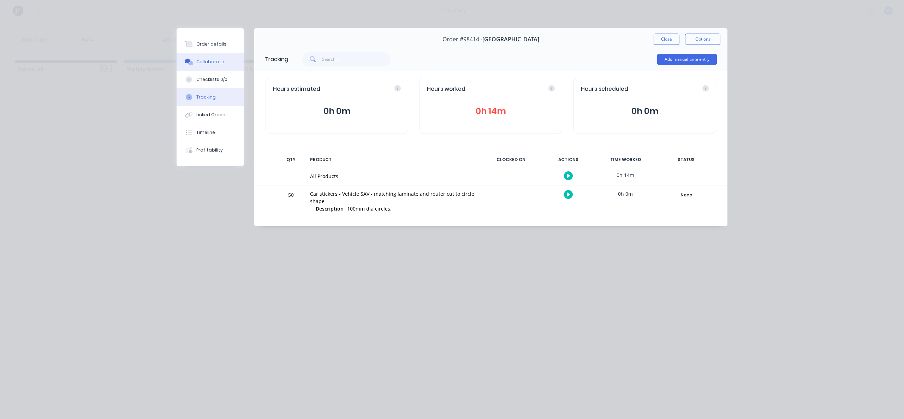
click at [222, 65] on button "Collaborate" at bounding box center [210, 62] width 67 height 18
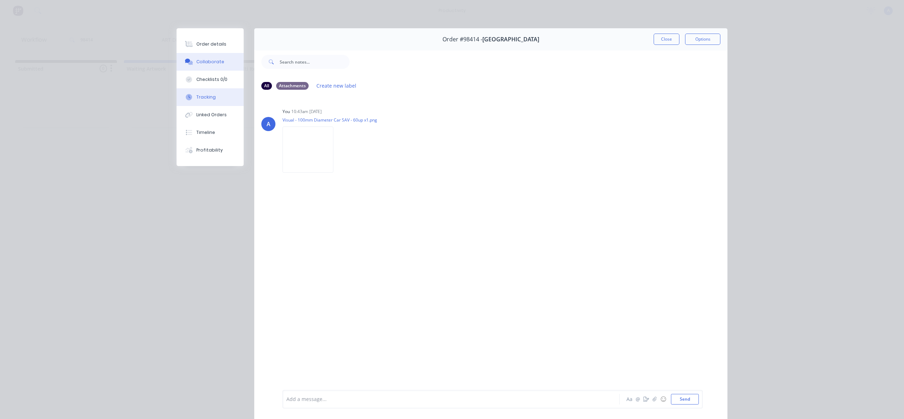
click at [200, 98] on div "Tracking" at bounding box center [205, 97] width 19 height 6
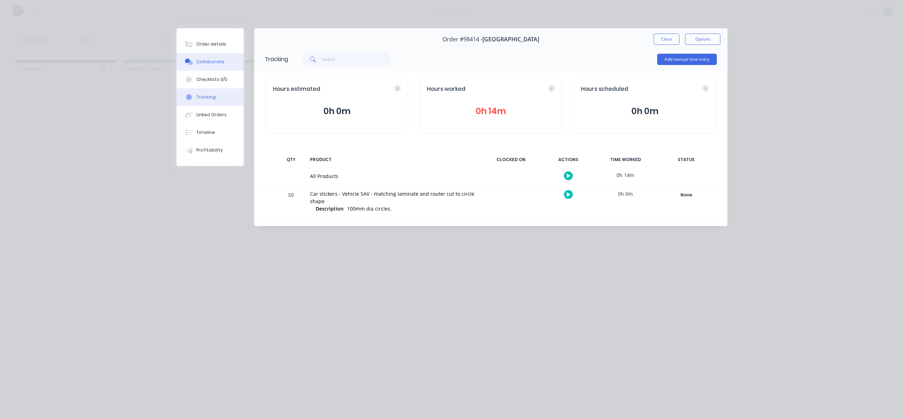
click at [213, 61] on div "Collaborate" at bounding box center [210, 62] width 28 height 6
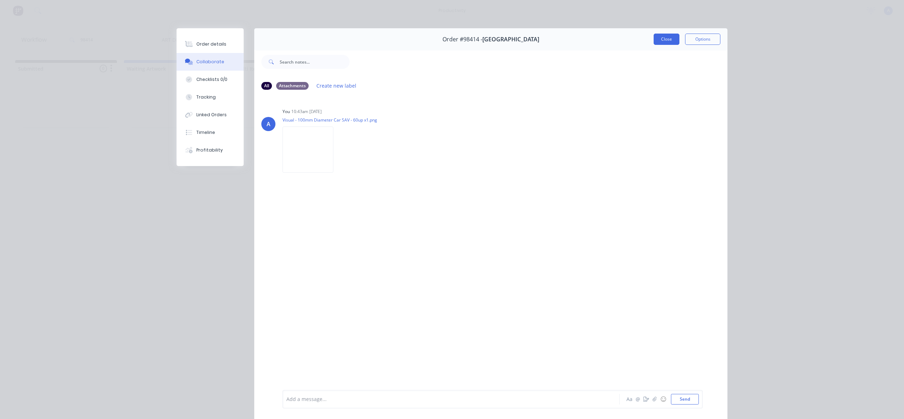
click at [664, 37] on button "Close" at bounding box center [667, 39] width 26 height 11
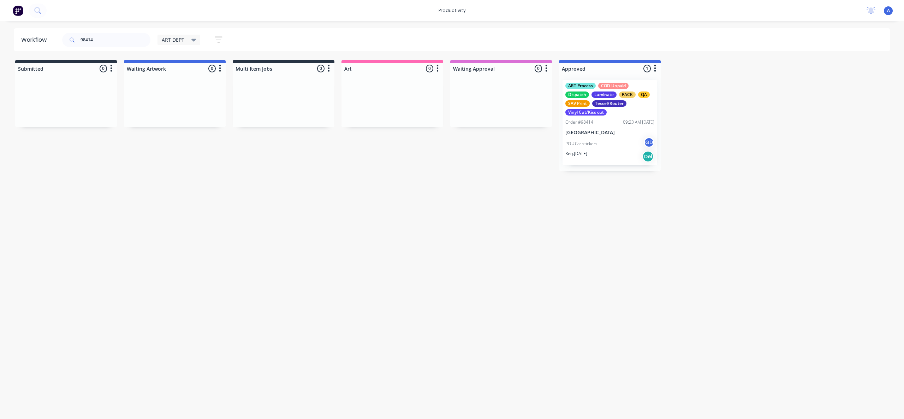
click at [629, 226] on div "Workflow 98414 ART DEPT Save new view None edit ART DEPT (Default) edit Banner …" at bounding box center [452, 216] width 904 height 376
drag, startPoint x: 400, startPoint y: 252, endPoint x: 424, endPoint y: 240, distance: 27.5
click at [400, 252] on div "Workflow 98414 ART DEPT Save new view None edit ART DEPT (Default) edit Banner …" at bounding box center [452, 216] width 904 height 376
click at [587, 140] on div "PO #Car stickers GD" at bounding box center [609, 143] width 89 height 13
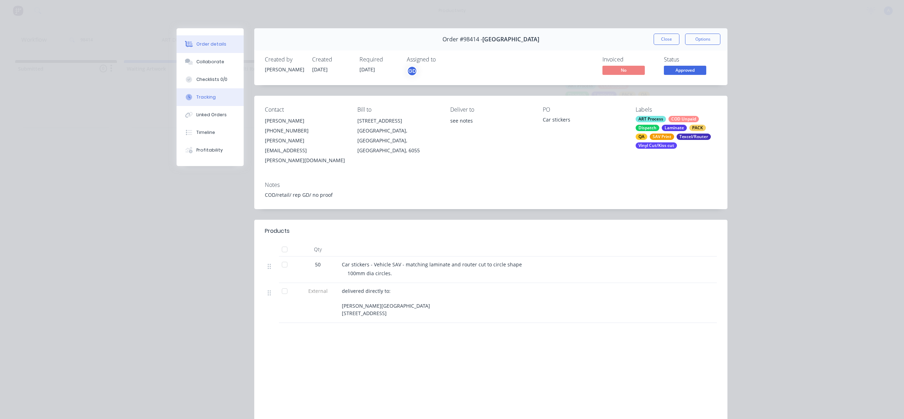
click at [218, 105] on button "Tracking" at bounding box center [210, 97] width 67 height 18
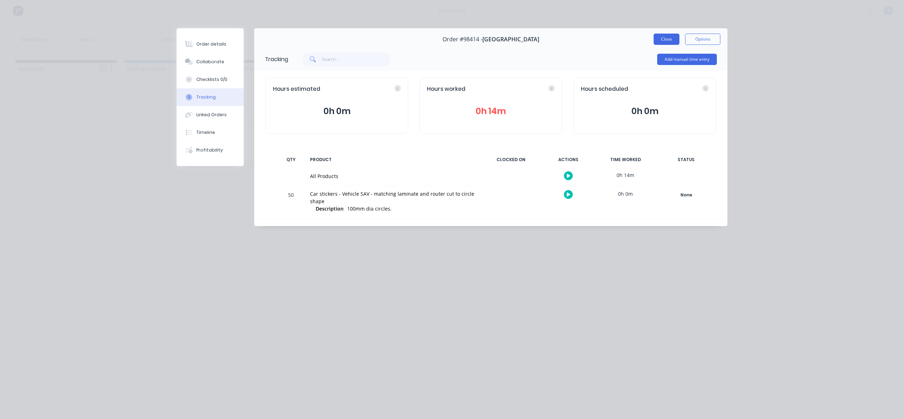
click at [668, 42] on button "Close" at bounding box center [667, 39] width 26 height 11
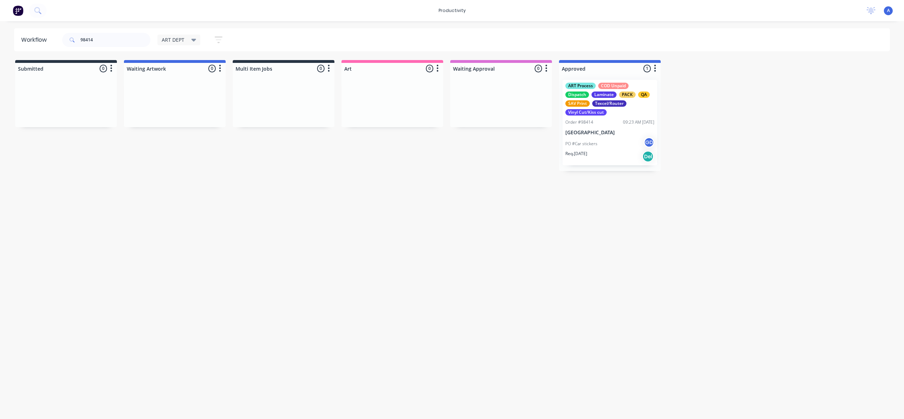
click at [603, 144] on div "PO #Car stickers GD" at bounding box center [609, 143] width 89 height 13
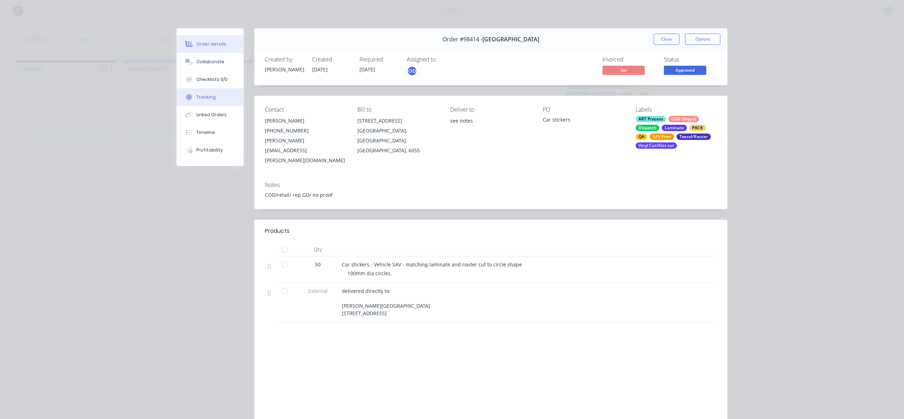
click at [205, 104] on button "Tracking" at bounding box center [210, 97] width 67 height 18
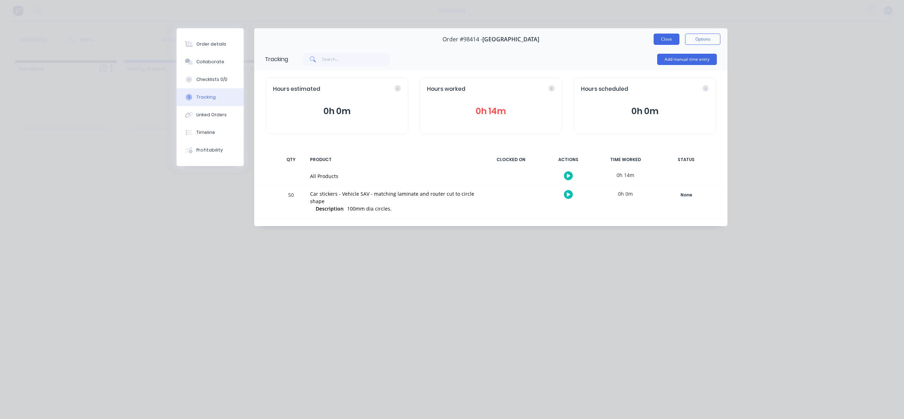
click at [658, 37] on button "Close" at bounding box center [667, 39] width 26 height 11
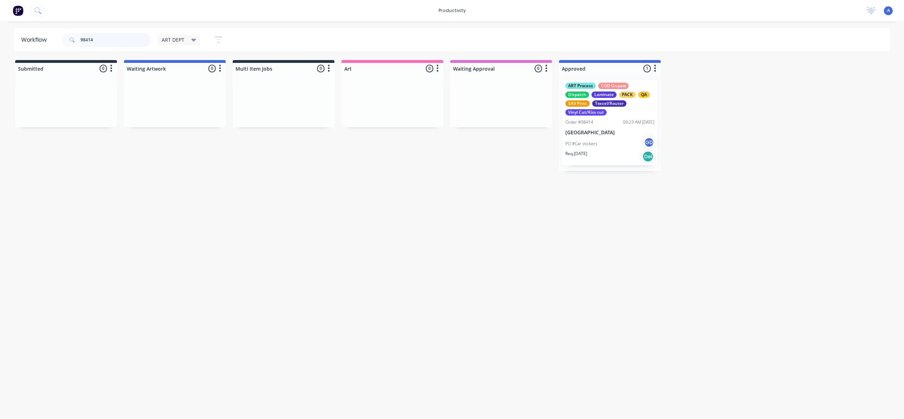
click at [113, 45] on input "98414" at bounding box center [116, 40] width 70 height 14
click at [118, 42] on input "98414" at bounding box center [116, 40] width 70 height 14
type input "98345"
click at [623, 138] on div "PO #PNA01875 SB" at bounding box center [609, 143] width 89 height 13
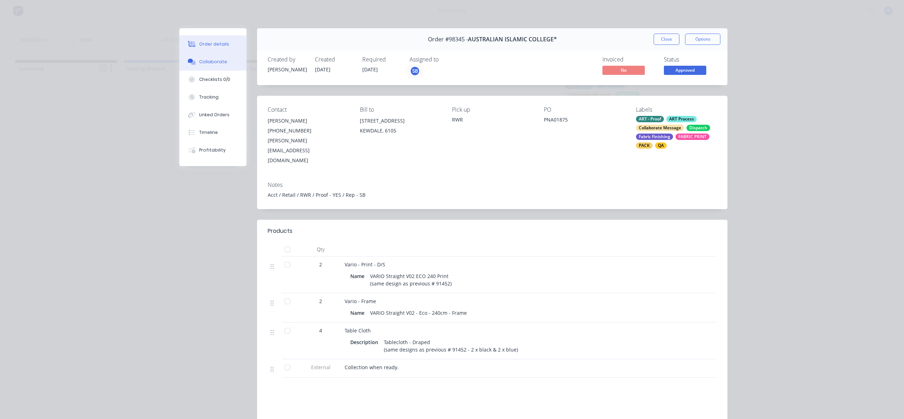
click at [215, 67] on button "Collaborate" at bounding box center [212, 62] width 67 height 18
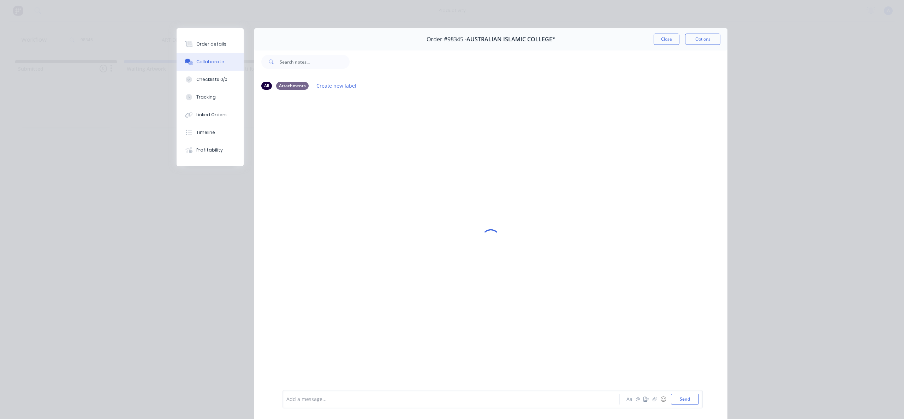
click at [215, 59] on div "Collaborate" at bounding box center [210, 62] width 28 height 6
click at [460, 402] on div at bounding box center [441, 398] width 309 height 7
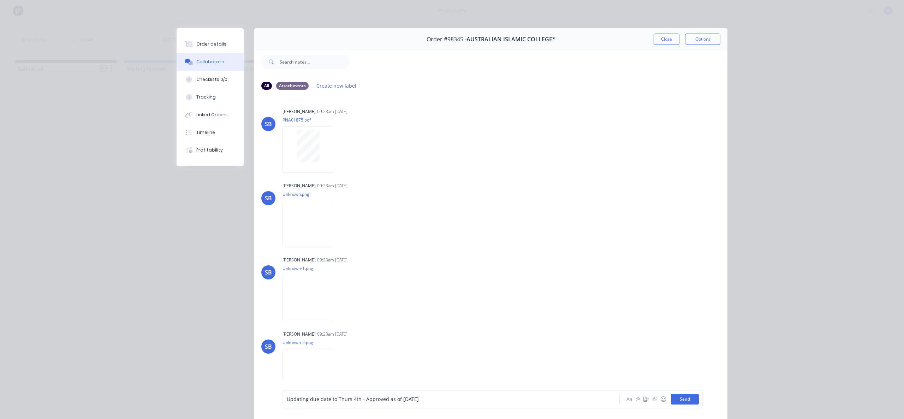
click at [685, 404] on button "Send" at bounding box center [685, 399] width 28 height 11
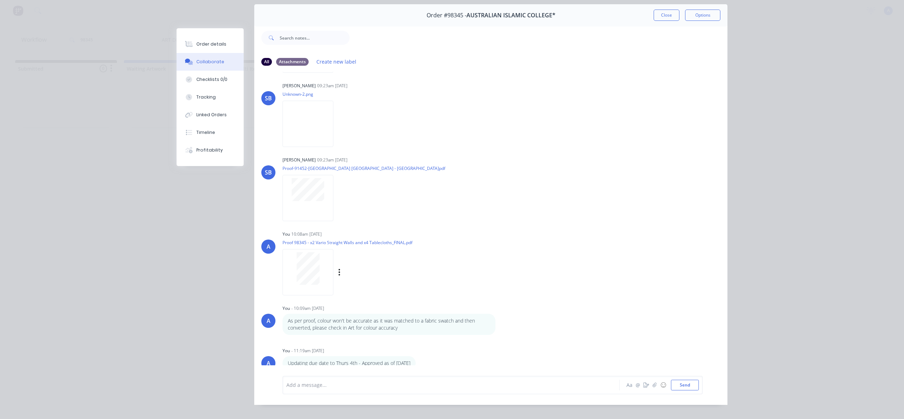
scroll to position [37, 0]
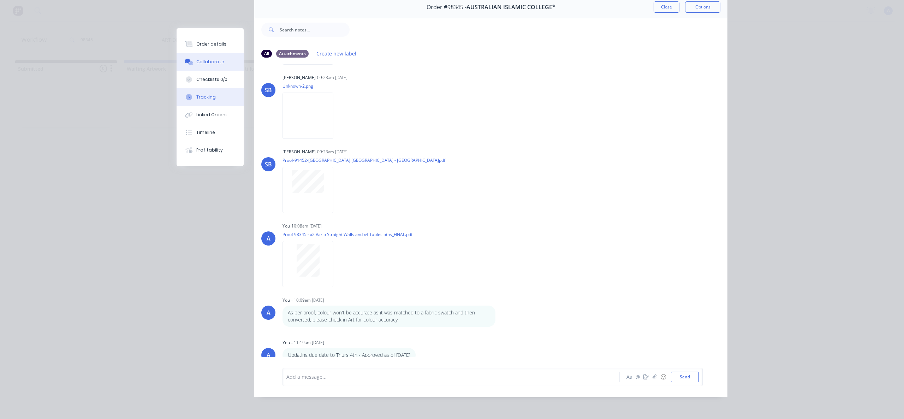
click at [206, 91] on button "Tracking" at bounding box center [210, 97] width 67 height 18
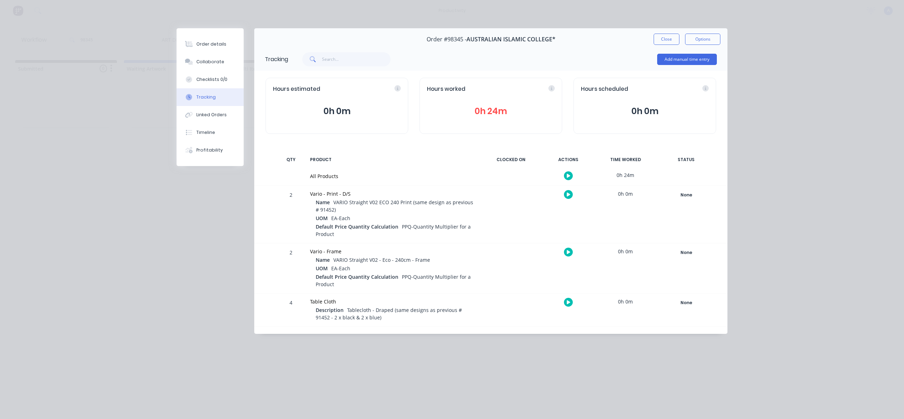
click at [659, 47] on div "Order #98345 - AUSTRALIAN ISLAMIC COLLEGE* Close Options" at bounding box center [490, 39] width 473 height 22
click at [667, 39] on button "Close" at bounding box center [667, 39] width 26 height 11
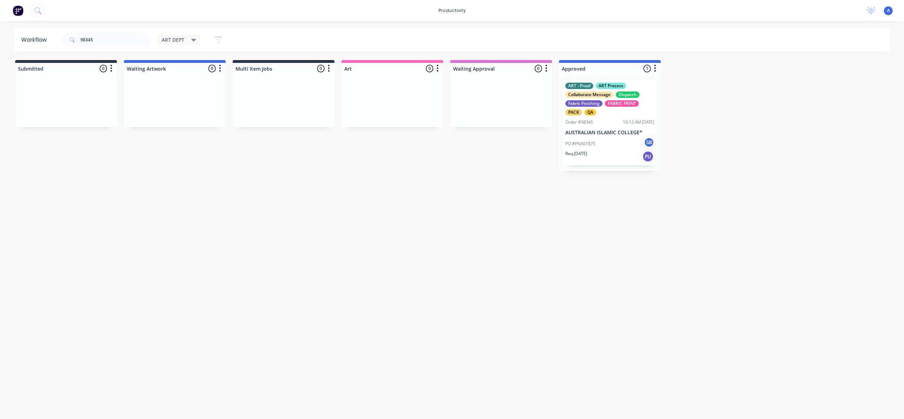
click at [808, 199] on div "Workflow 98345 ART DEPT Save new view None edit ART DEPT (Default) edit Banner …" at bounding box center [452, 216] width 904 height 376
click at [613, 125] on div "Order #98345 10:12 AM [DATE]" at bounding box center [609, 122] width 89 height 6
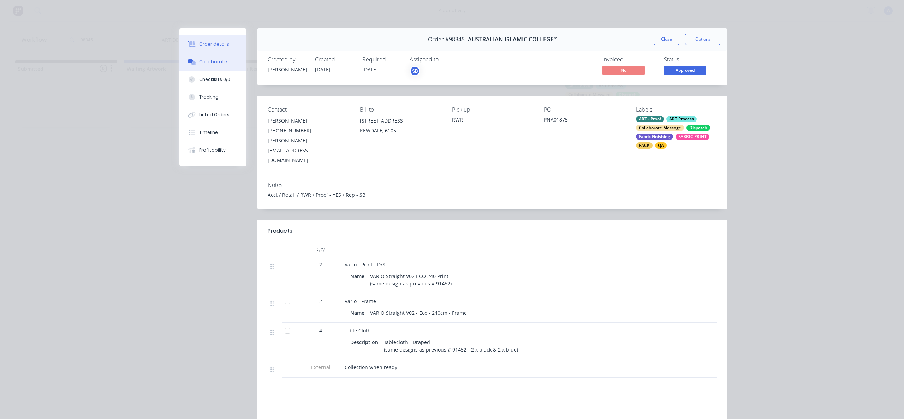
click at [216, 61] on div "Collaborate" at bounding box center [213, 62] width 28 height 6
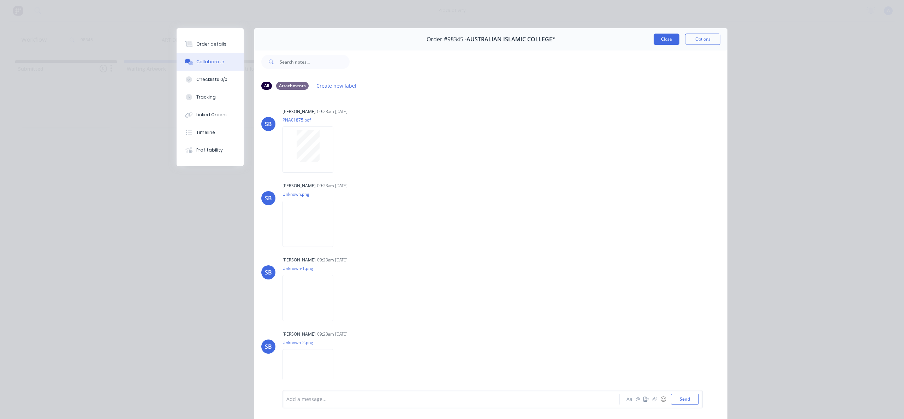
click at [662, 39] on button "Close" at bounding box center [667, 39] width 26 height 11
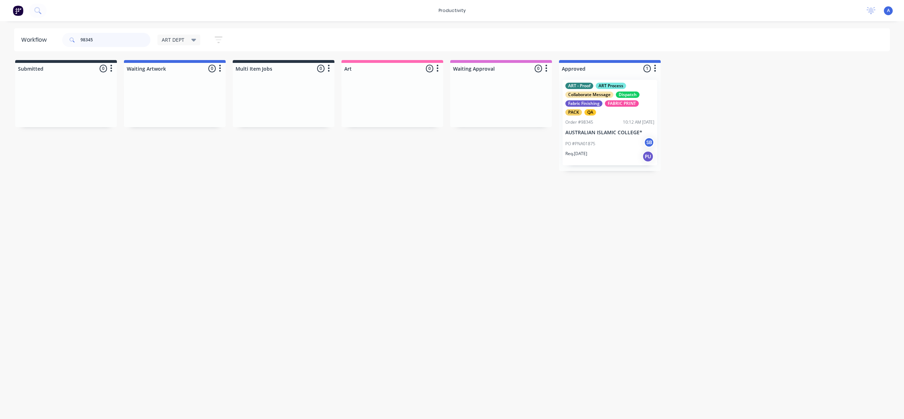
click at [124, 42] on input "98345" at bounding box center [116, 40] width 70 height 14
type input "9"
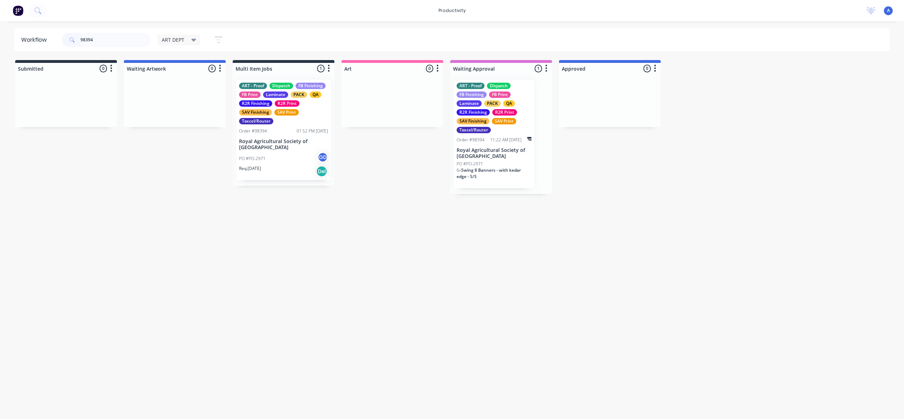
click at [563, 302] on div "Workflow 98394 ART DEPT Save new view None edit ART DEPT (Default) edit Banner …" at bounding box center [452, 216] width 904 height 376
click at [122, 41] on input "98394" at bounding box center [116, 40] width 70 height 14
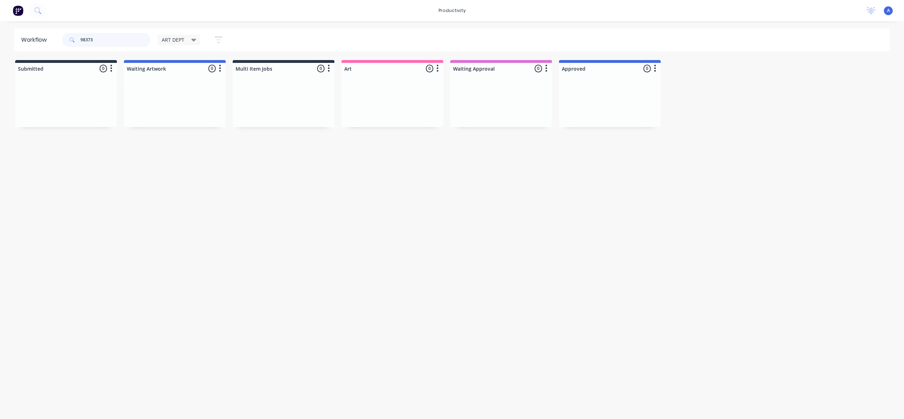
type input "98373"
click at [178, 47] on div "98373 ART DEPT Save new view None edit ART DEPT (Default) edit Banner Finishing…" at bounding box center [145, 39] width 169 height 21
click at [178, 41] on span "ART DEPT" at bounding box center [173, 39] width 23 height 7
click at [195, 92] on button "None" at bounding box center [200, 92] width 75 height 8
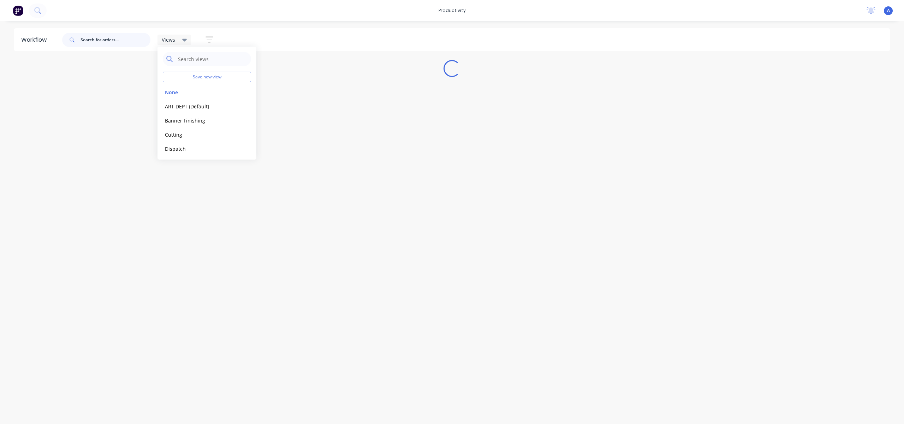
click at [120, 34] on input "text" at bounding box center [116, 40] width 70 height 14
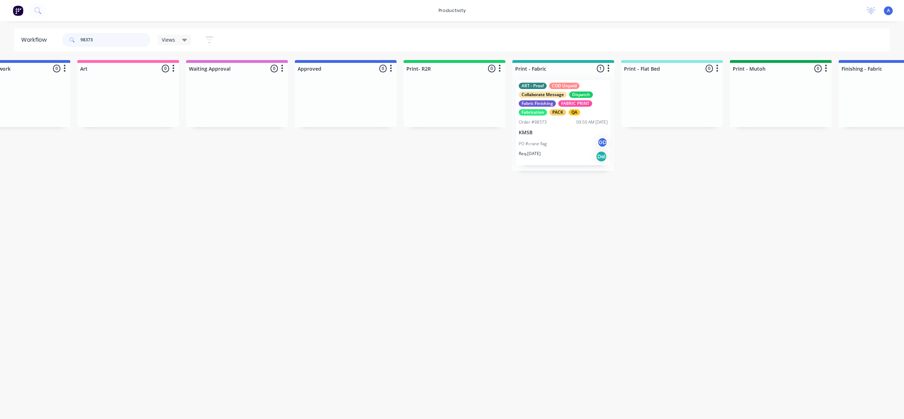
scroll to position [0, 572]
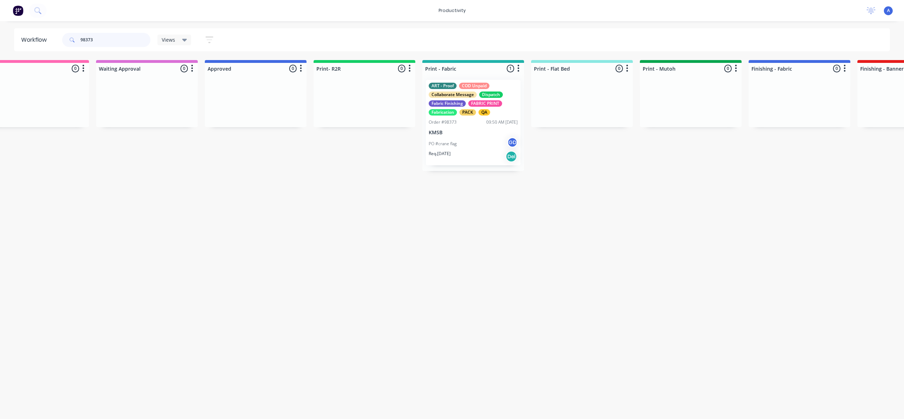
type input "98373"
click at [476, 139] on div "PO #crane flag GD" at bounding box center [473, 143] width 89 height 13
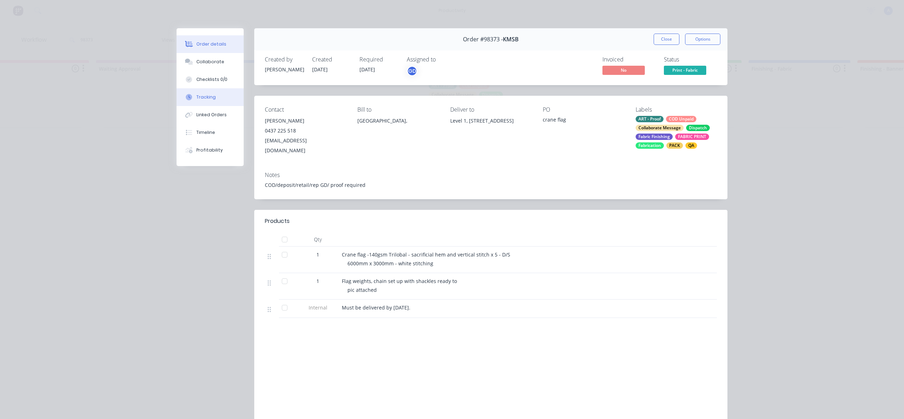
click at [197, 93] on button "Tracking" at bounding box center [210, 97] width 67 height 18
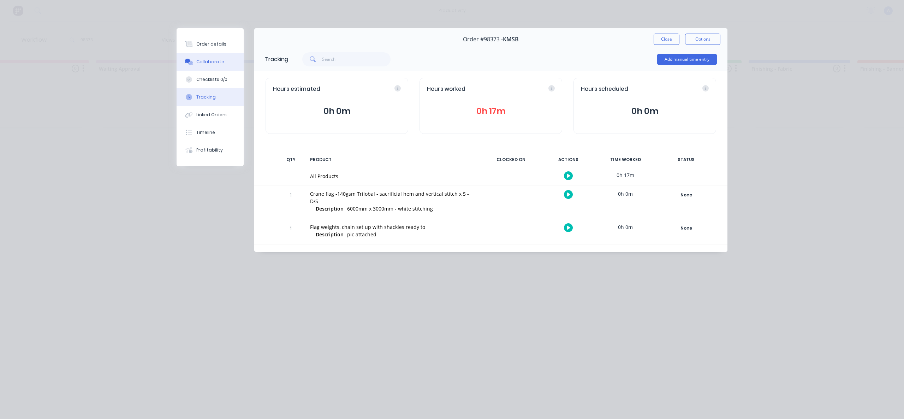
click at [207, 61] on div "Collaborate" at bounding box center [210, 62] width 28 height 6
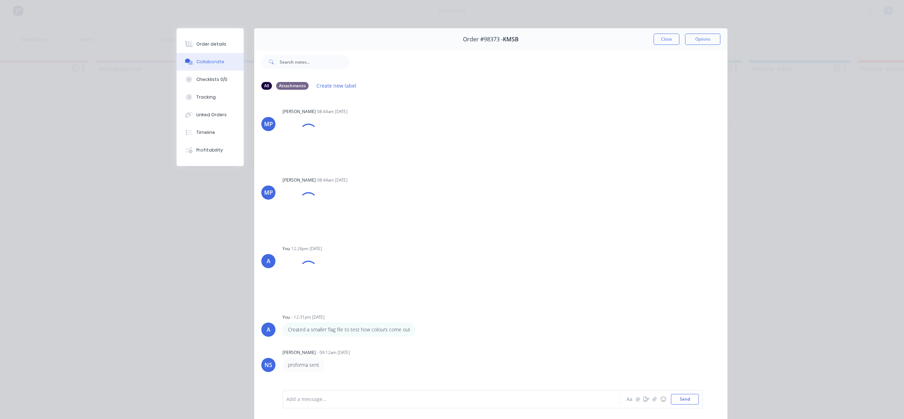
click at [396, 404] on div "Add a message..." at bounding box center [440, 399] width 309 height 11
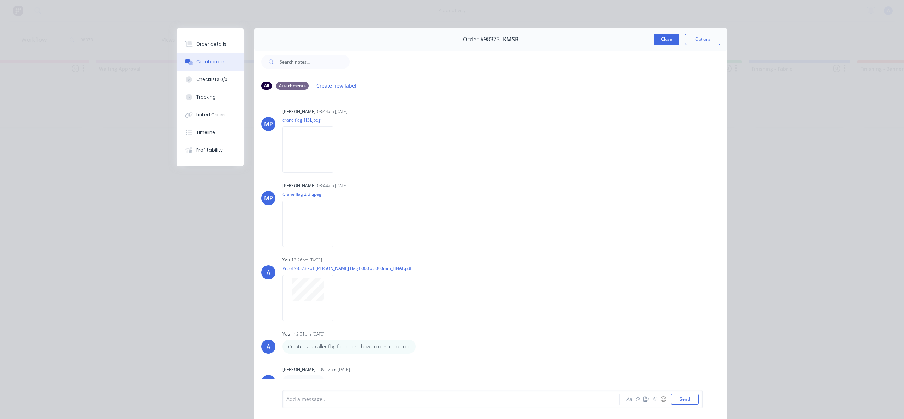
click at [668, 36] on button "Close" at bounding box center [667, 39] width 26 height 11
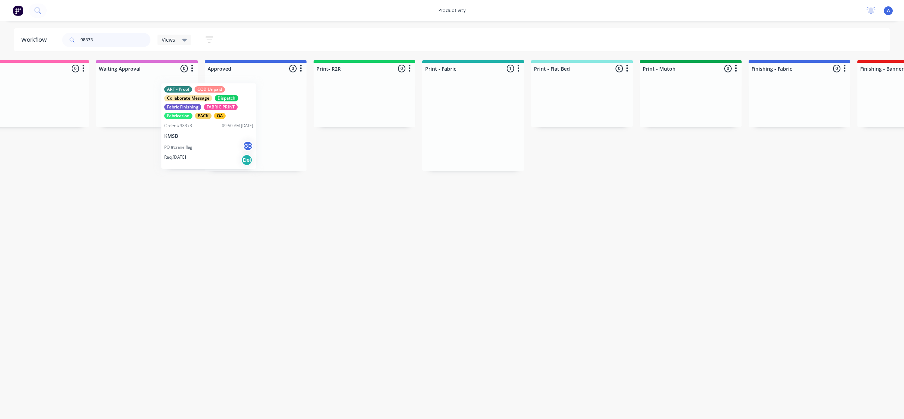
scroll to position [0, 569]
drag, startPoint x: 471, startPoint y: 141, endPoint x: 258, endPoint y: 147, distance: 212.3
click at [258, 147] on div "Submitted 0 Sort By Created date Required date Order number Customer name Most …" at bounding box center [783, 115] width 2714 height 111
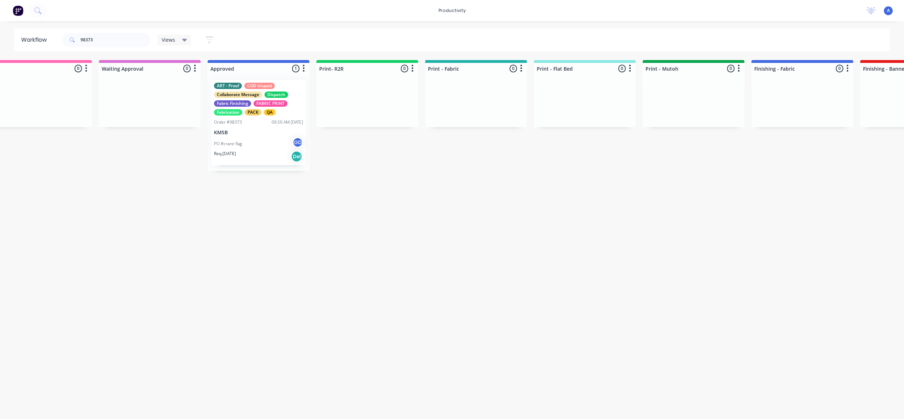
click at [172, 39] on span "Views" at bounding box center [168, 39] width 13 height 7
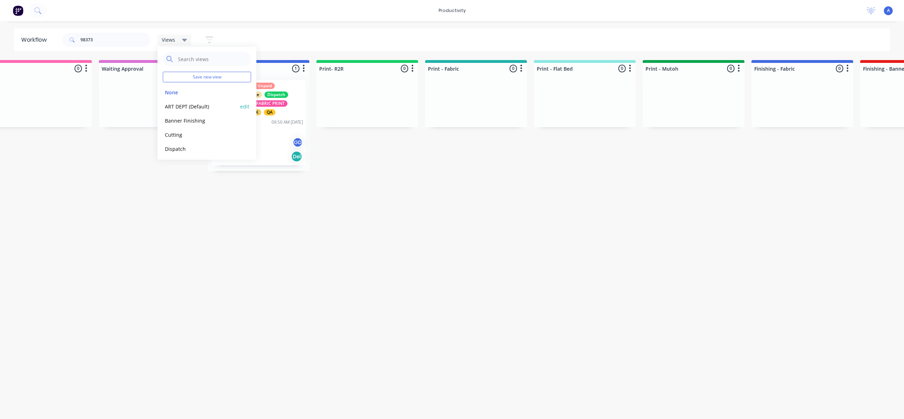
click at [184, 102] on div "ART DEPT (Default) edit" at bounding box center [207, 106] width 88 height 14
click at [189, 106] on button "ART DEPT (Default)" at bounding box center [200, 106] width 75 height 8
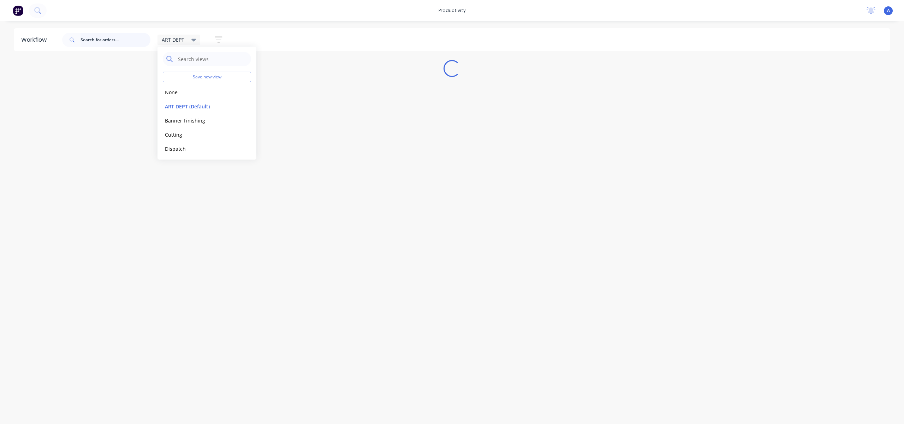
click at [111, 44] on input "text" at bounding box center [116, 40] width 70 height 14
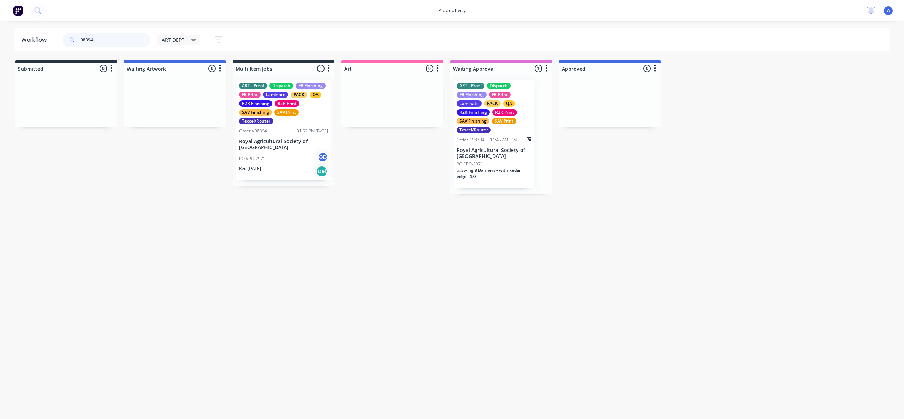
type input "98394"
click at [486, 246] on div "Workflow 98394 ART DEPT Save new view None edit ART DEPT (Default) edit Banner …" at bounding box center [452, 216] width 904 height 376
click at [474, 154] on p "Royal Agricultural Society of [GEOGRAPHIC_DATA]" at bounding box center [494, 153] width 75 height 12
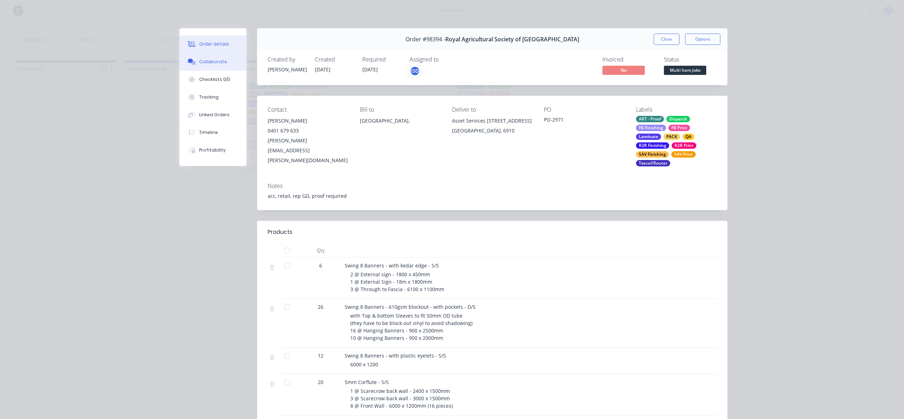
click at [195, 69] on button "Collaborate" at bounding box center [212, 62] width 67 height 18
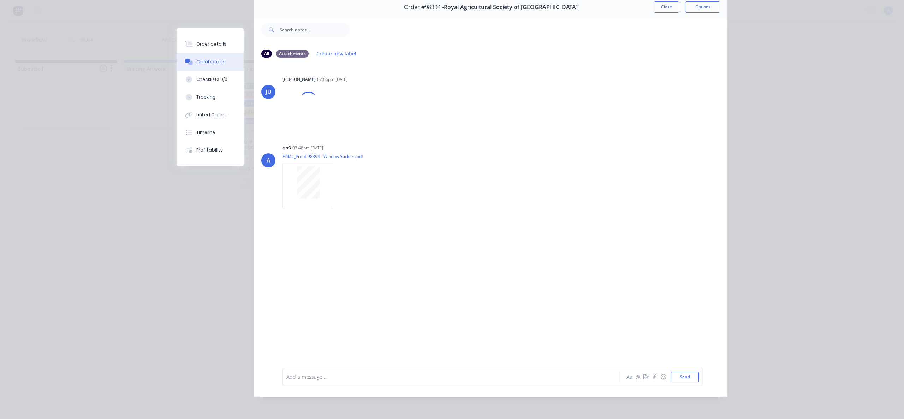
scroll to position [37, 0]
click at [318, 121] on div at bounding box center [308, 113] width 44 height 32
click at [653, 376] on icon "button" at bounding box center [655, 376] width 4 height 5
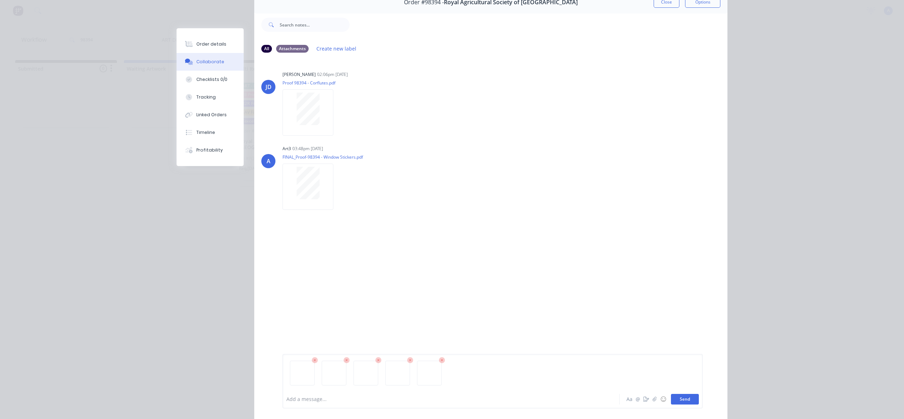
click at [687, 399] on button "Send" at bounding box center [685, 399] width 28 height 11
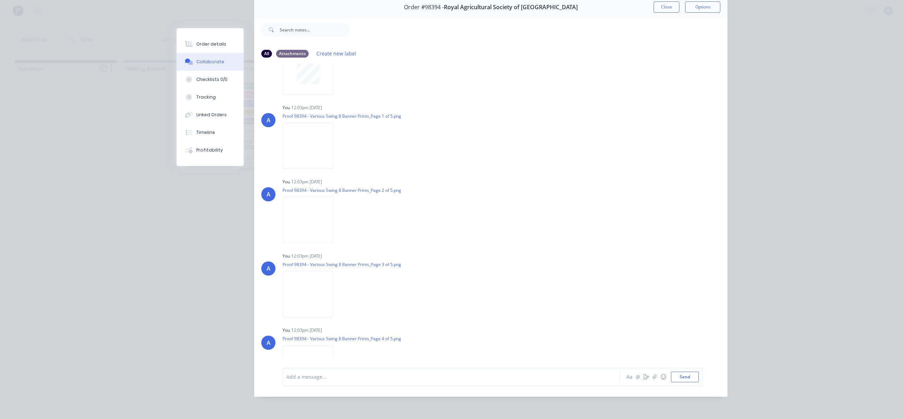
scroll to position [227, 0]
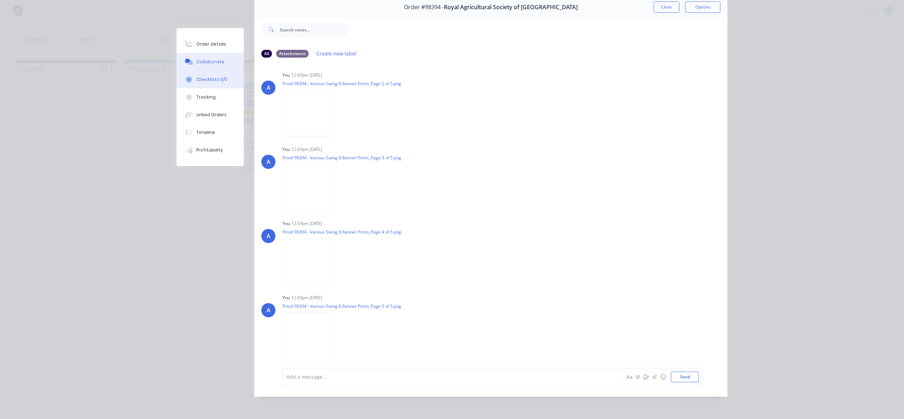
click at [208, 79] on div "Checklists 0/0" at bounding box center [211, 79] width 31 height 6
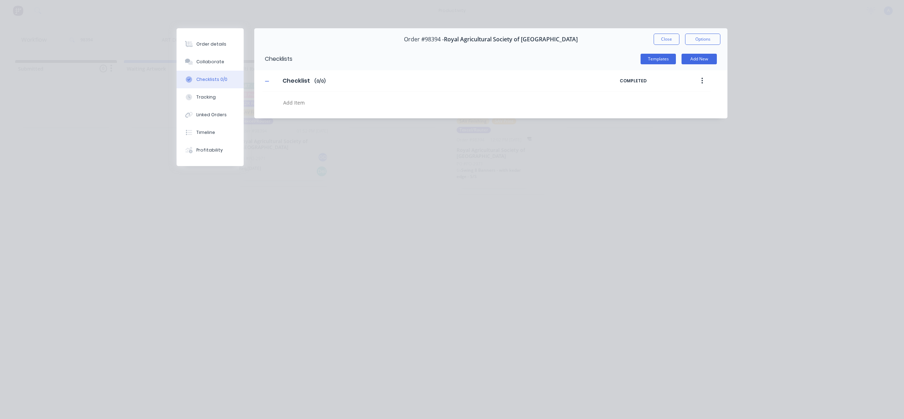
scroll to position [0, 0]
click at [209, 95] on div "Tracking" at bounding box center [205, 97] width 19 height 6
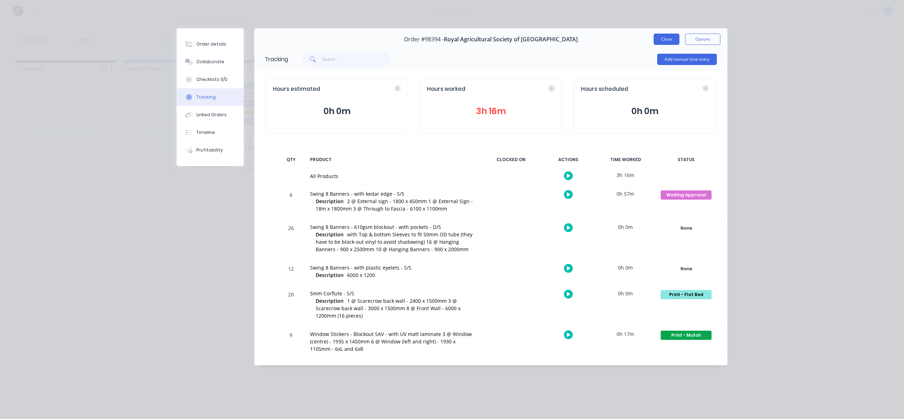
click at [661, 37] on button "Close" at bounding box center [667, 39] width 26 height 11
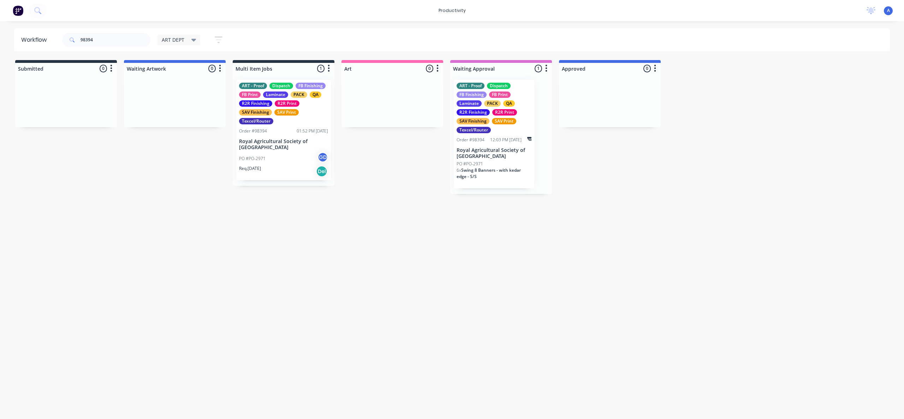
drag, startPoint x: 477, startPoint y: 160, endPoint x: 392, endPoint y: 151, distance: 85.5
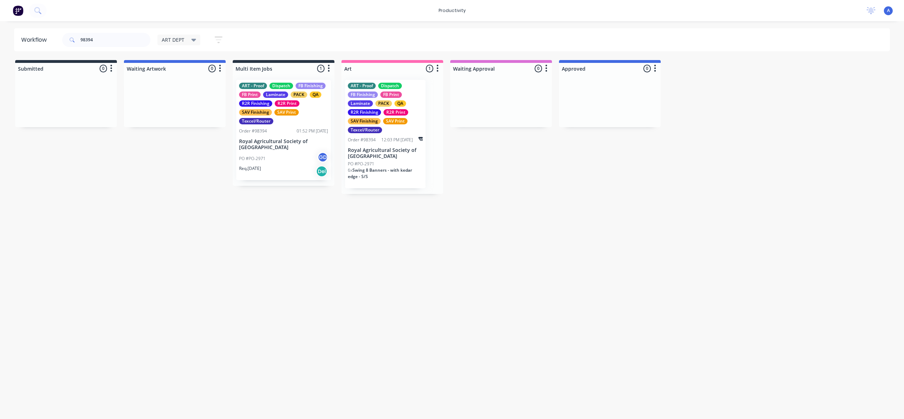
click at [378, 162] on div "PO #PO-2971" at bounding box center [385, 164] width 75 height 6
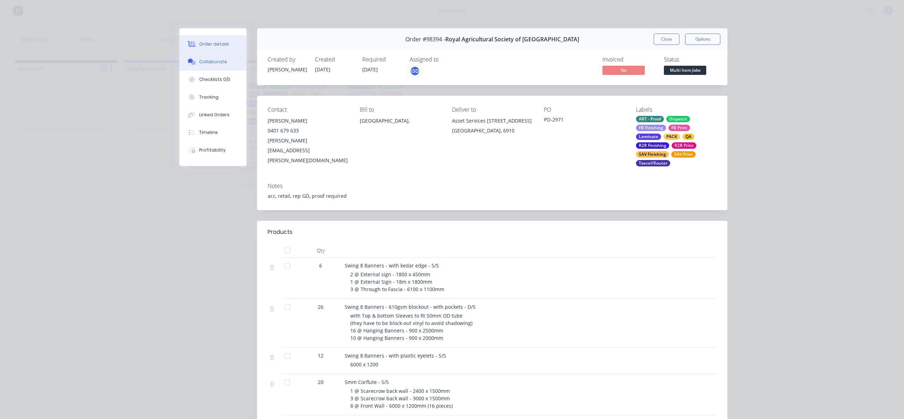
click at [220, 65] on div "Collaborate" at bounding box center [213, 62] width 28 height 6
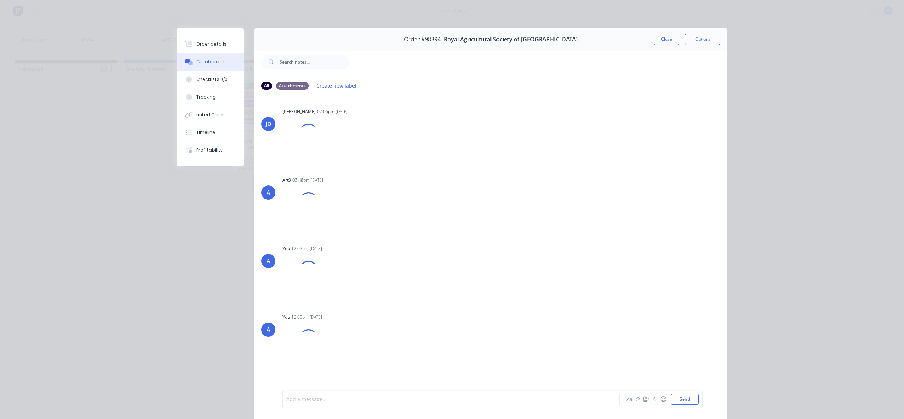
click at [567, 399] on div at bounding box center [441, 398] width 309 height 7
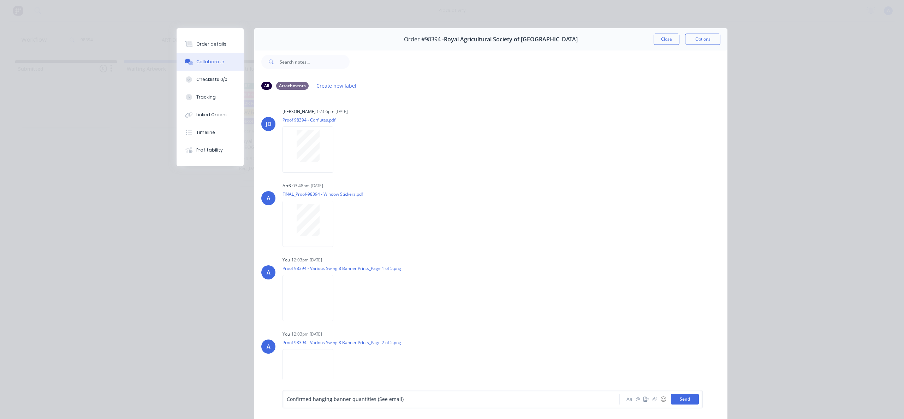
click at [691, 397] on button "Send" at bounding box center [685, 399] width 28 height 11
click at [654, 396] on button "button" at bounding box center [654, 399] width 8 height 8
click at [690, 399] on button "Send" at bounding box center [685, 399] width 28 height 11
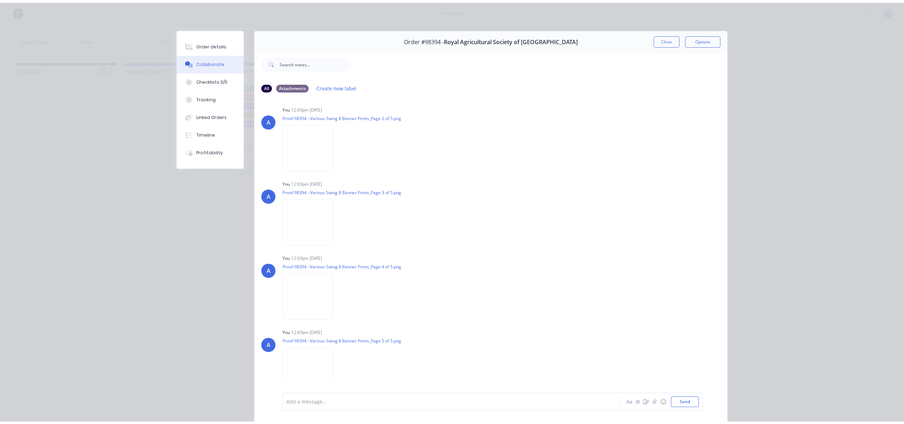
scroll to position [256, 0]
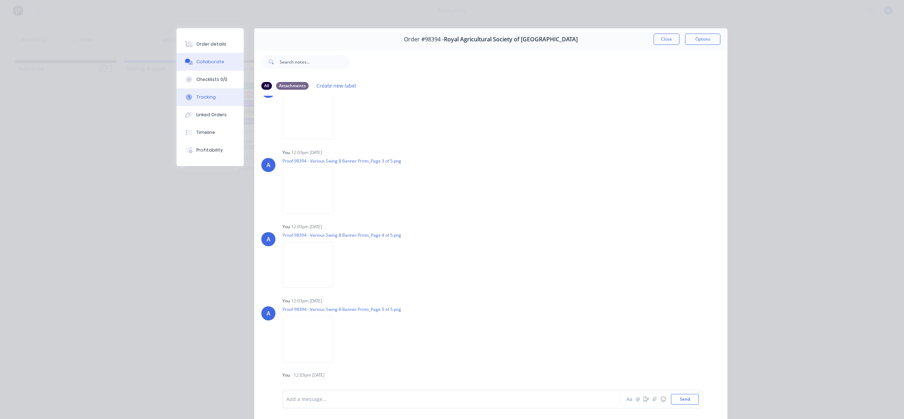
click at [201, 90] on button "Tracking" at bounding box center [210, 97] width 67 height 18
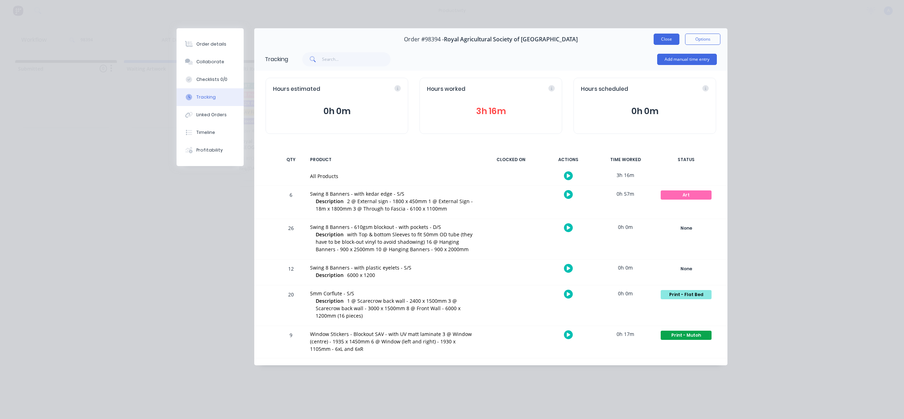
click at [661, 38] on button "Close" at bounding box center [667, 39] width 26 height 11
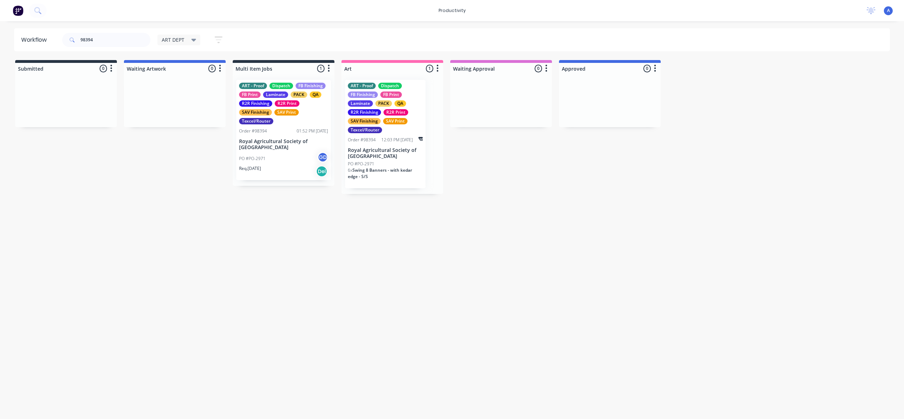
click at [496, 297] on div "Workflow 98394 ART DEPT Save new view None edit ART DEPT (Default) edit Banner …" at bounding box center [452, 216] width 904 height 376
click at [427, 293] on div "Workflow 98394 ART DEPT Save new view None edit ART DEPT (Default) edit Banner …" at bounding box center [452, 216] width 904 height 376
click at [386, 160] on div "ART - Proof Dispatch FB Finishing FB Print Laminate PACK QA R2R Finishing R2R P…" at bounding box center [385, 134] width 81 height 108
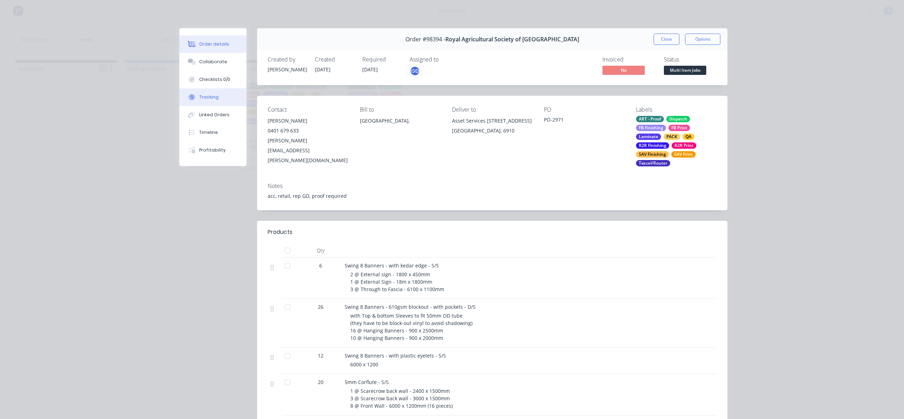
click at [194, 91] on button "Tracking" at bounding box center [212, 97] width 67 height 18
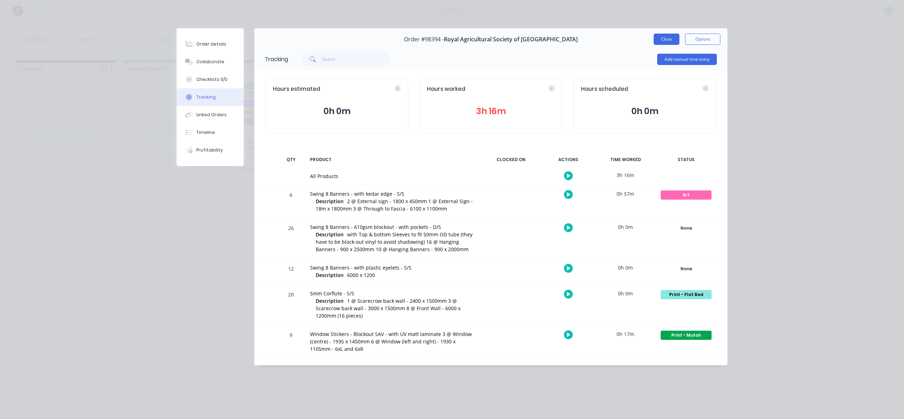
click at [662, 38] on button "Close" at bounding box center [667, 39] width 26 height 11
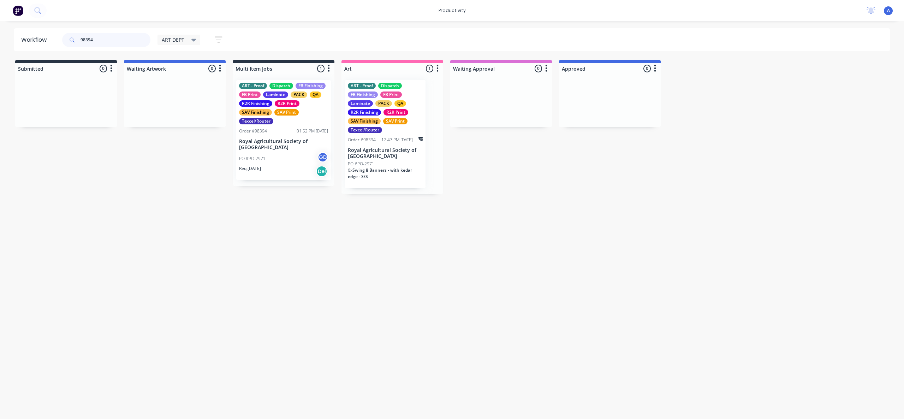
click at [121, 42] on input "98394" at bounding box center [116, 40] width 70 height 14
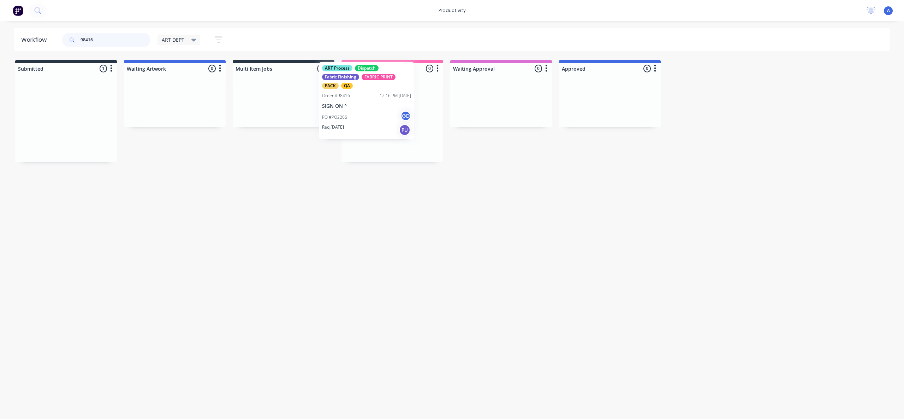
drag, startPoint x: 60, startPoint y: 132, endPoint x: 387, endPoint y: 116, distance: 327.7
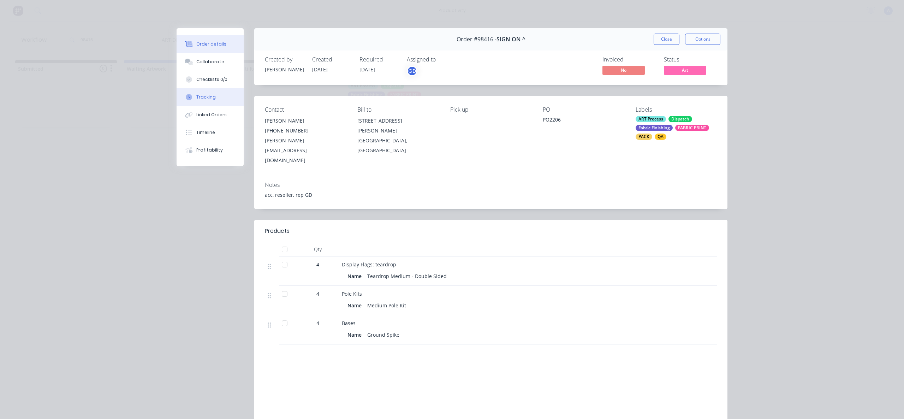
click at [186, 95] on icon at bounding box center [189, 97] width 6 height 6
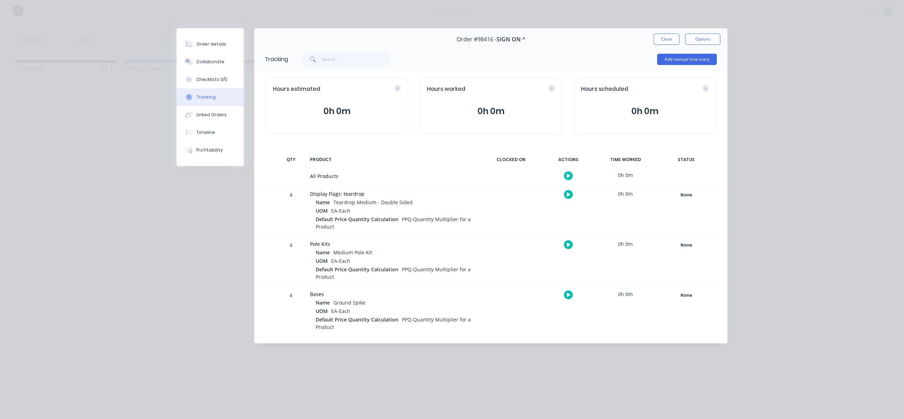
click at [568, 174] on icon "button" at bounding box center [569, 175] width 4 height 5
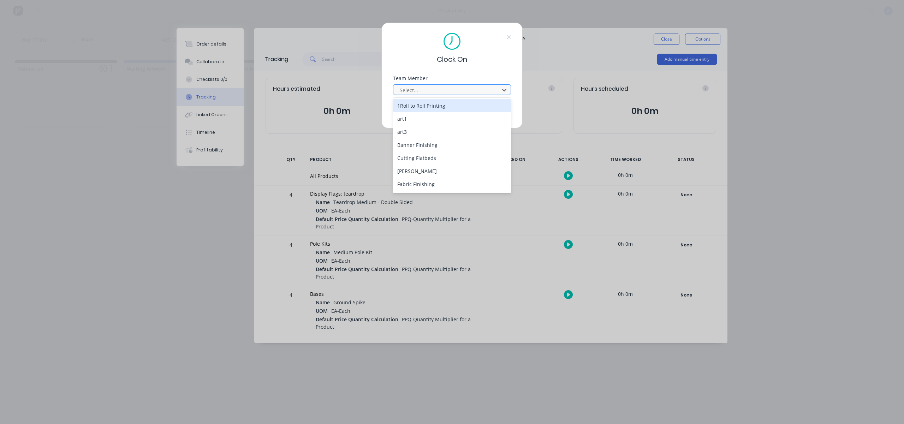
click at [471, 89] on div at bounding box center [447, 90] width 97 height 9
click at [421, 184] on div "[PERSON_NAME]" at bounding box center [452, 185] width 118 height 13
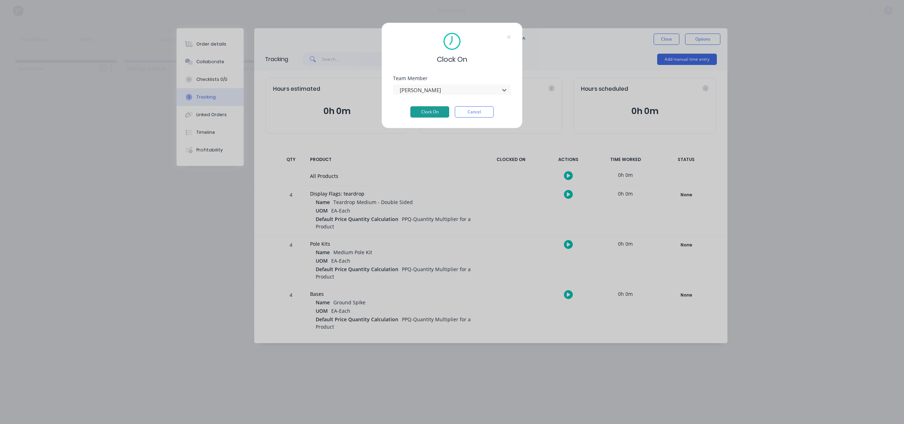
click at [447, 112] on button "Clock On" at bounding box center [429, 111] width 39 height 11
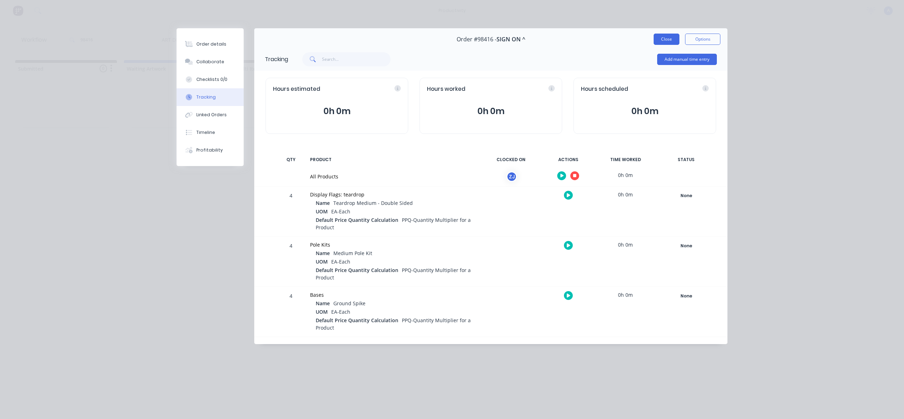
click at [662, 39] on button "Close" at bounding box center [667, 39] width 26 height 11
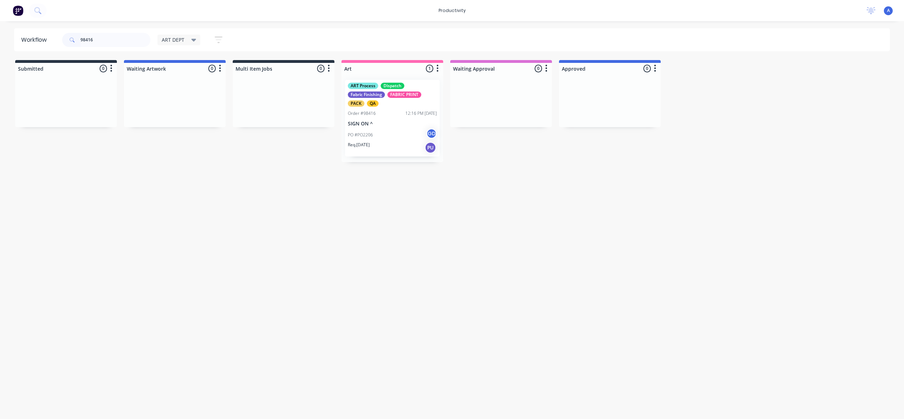
click at [377, 127] on div "ART Process Dispatch Fabric Finishing FABRIC PRINT PACK QA Order #98416 12:16 P…" at bounding box center [392, 118] width 95 height 77
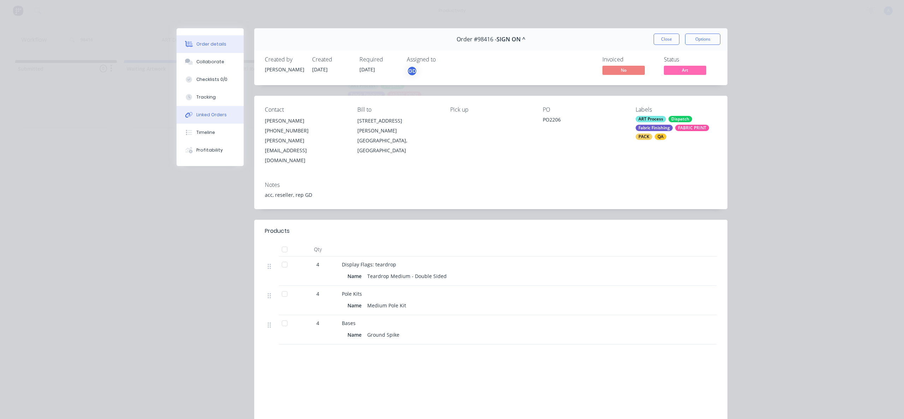
click at [211, 108] on button "Linked Orders" at bounding box center [210, 115] width 67 height 18
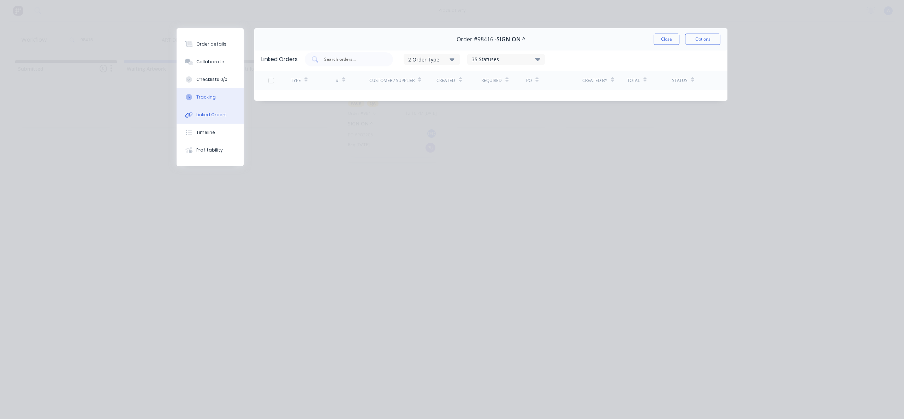
click at [207, 95] on div "Tracking" at bounding box center [205, 97] width 19 height 6
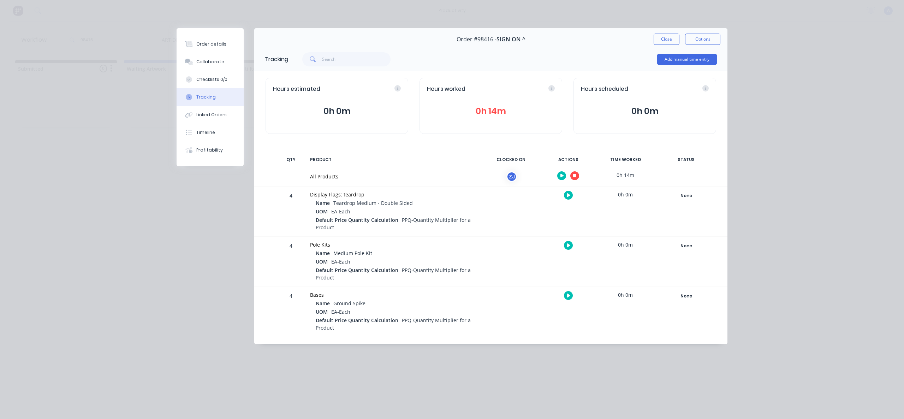
click at [574, 172] on button "button" at bounding box center [574, 175] width 9 height 9
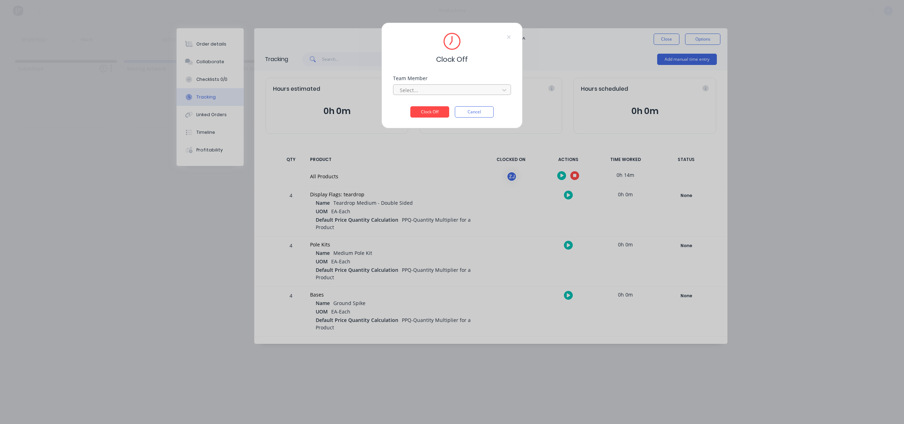
click at [459, 86] on div at bounding box center [447, 90] width 97 height 9
click at [427, 104] on div "[PERSON_NAME]" at bounding box center [452, 105] width 118 height 13
click at [431, 107] on button "Clock Off" at bounding box center [429, 111] width 39 height 11
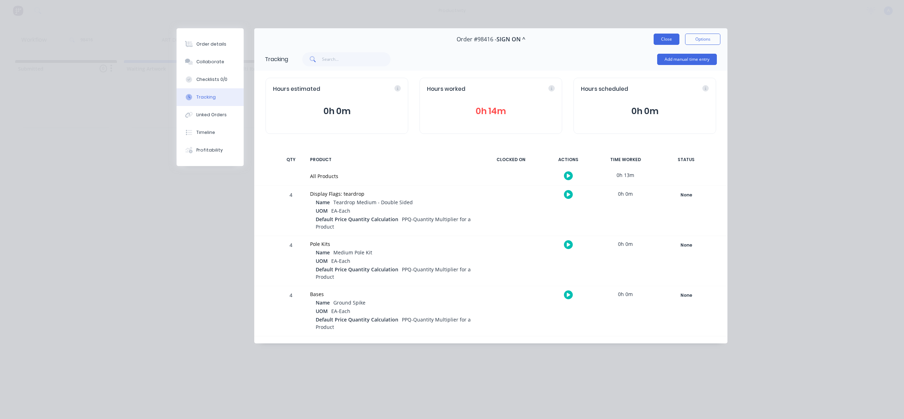
click at [671, 42] on button "Close" at bounding box center [667, 39] width 26 height 11
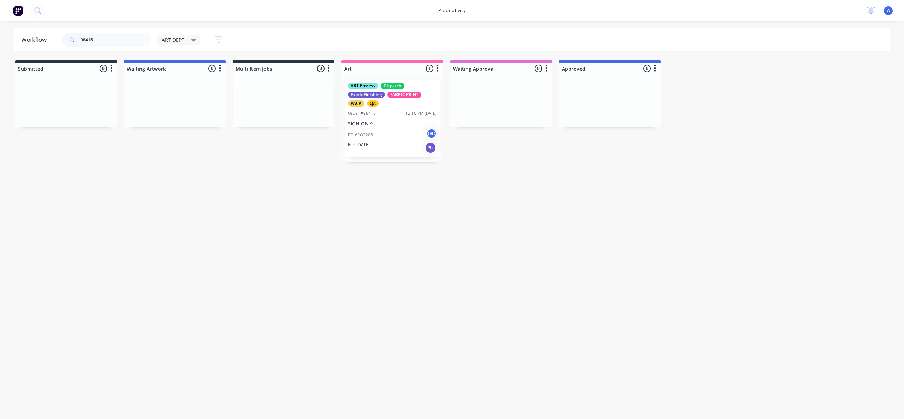
click at [378, 122] on p "SIGN ON ^" at bounding box center [392, 124] width 89 height 6
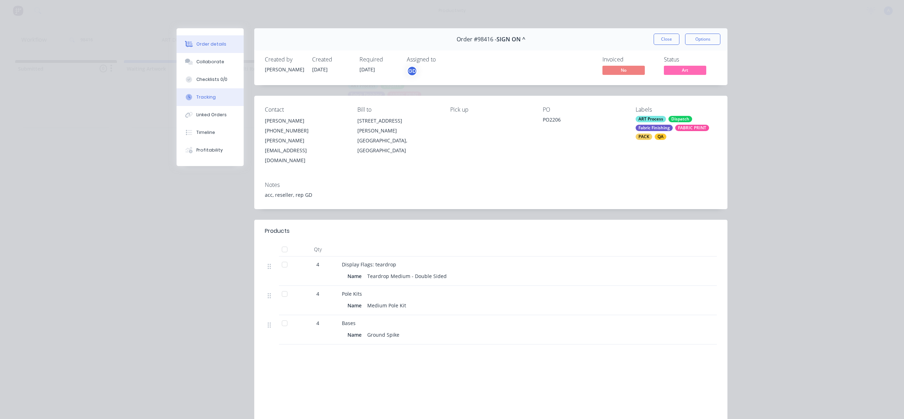
click at [207, 96] on div "Tracking" at bounding box center [205, 97] width 19 height 6
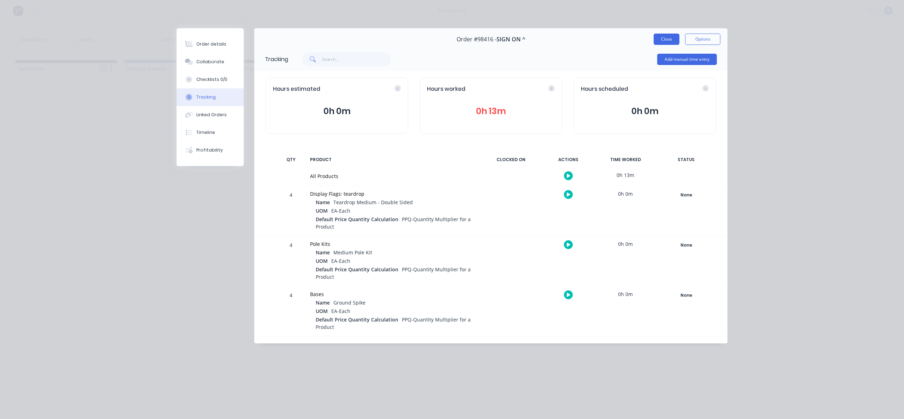
click at [658, 40] on button "Close" at bounding box center [667, 39] width 26 height 11
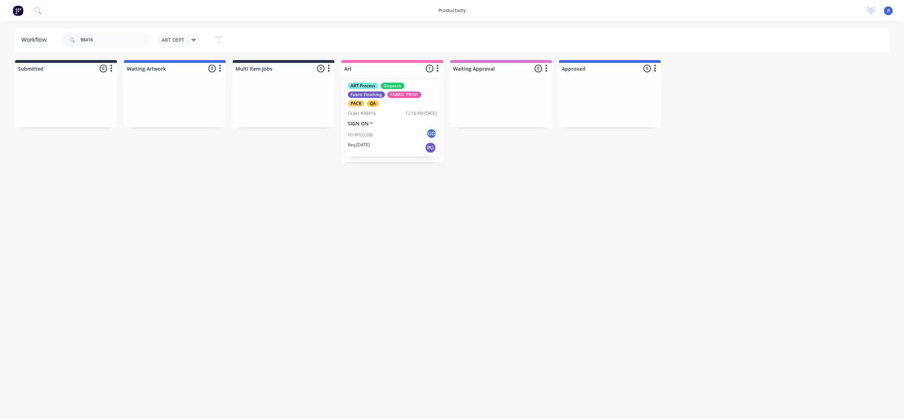
click at [352, 144] on p "Req. [DATE]" at bounding box center [359, 145] width 22 height 6
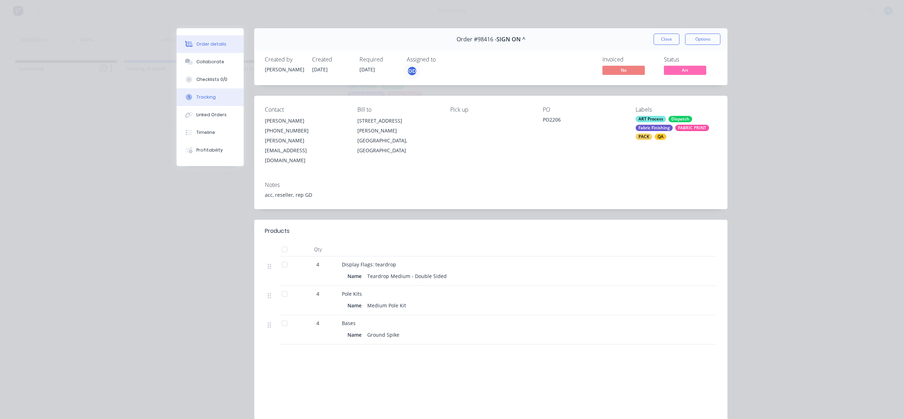
click at [184, 94] on div at bounding box center [189, 97] width 11 height 6
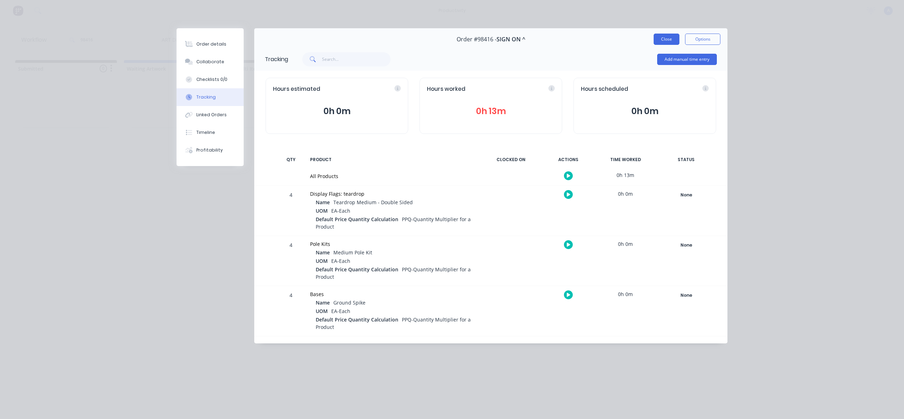
click at [661, 41] on button "Close" at bounding box center [667, 39] width 26 height 11
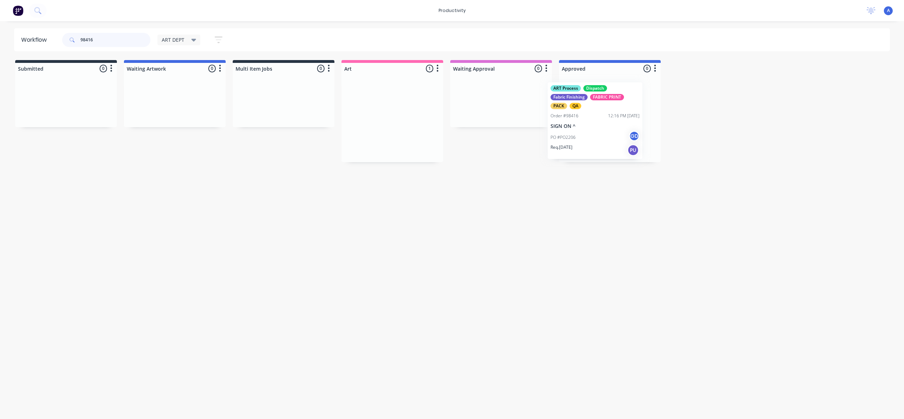
drag, startPoint x: 409, startPoint y: 131, endPoint x: 616, endPoint y: 133, distance: 206.6
click at [616, 133] on div at bounding box center [610, 118] width 102 height 88
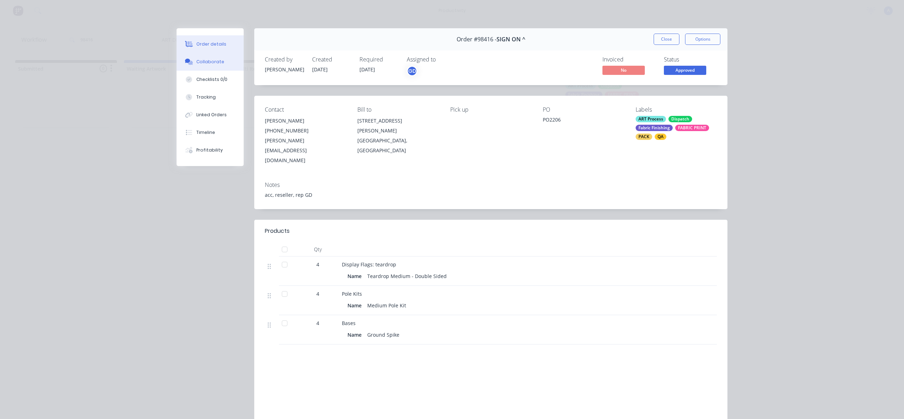
click at [210, 61] on div "Collaborate" at bounding box center [210, 62] width 28 height 6
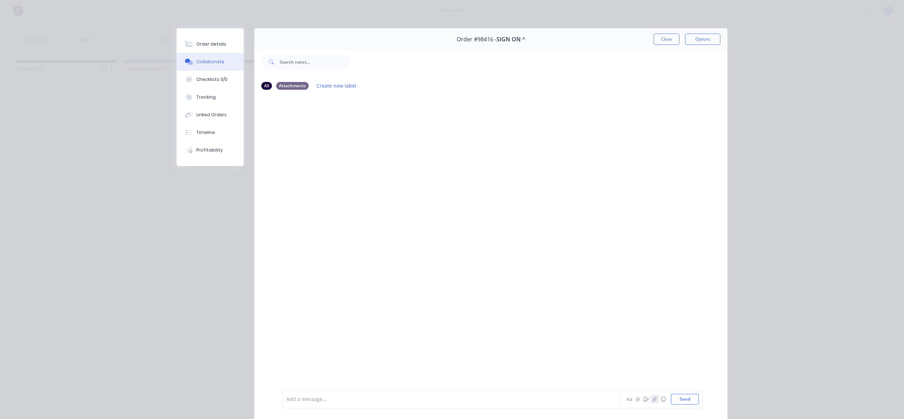
click at [655, 399] on button "button" at bounding box center [654, 399] width 8 height 8
click at [675, 394] on button "Send" at bounding box center [685, 399] width 28 height 11
click at [207, 107] on button "Linked Orders" at bounding box center [210, 115] width 67 height 18
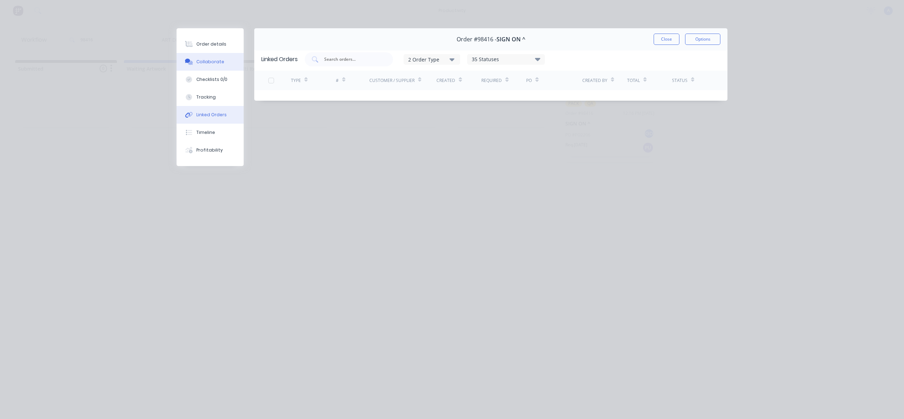
click at [213, 61] on div "Collaborate" at bounding box center [210, 62] width 28 height 6
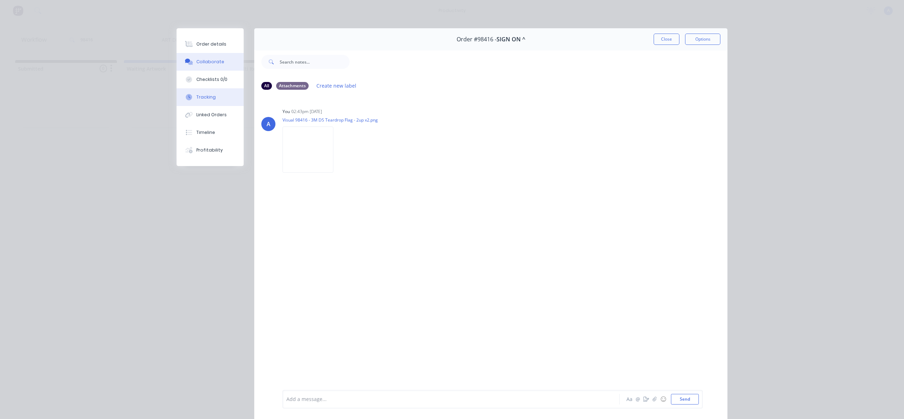
click at [212, 98] on button "Tracking" at bounding box center [210, 97] width 67 height 18
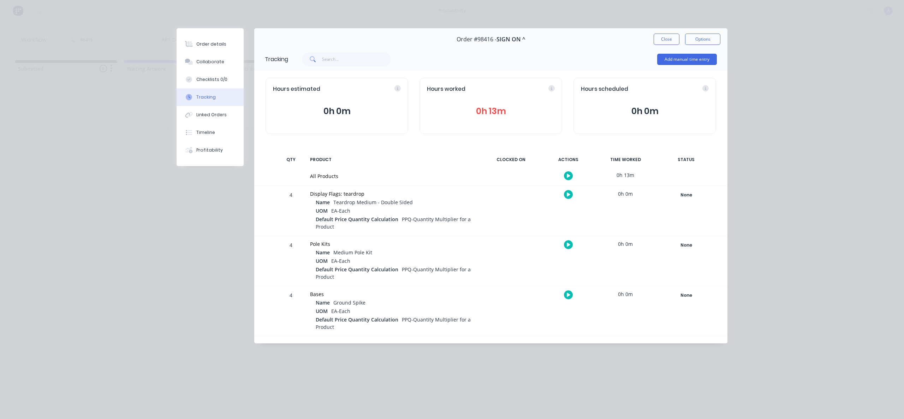
click at [570, 174] on button "button" at bounding box center [568, 175] width 9 height 9
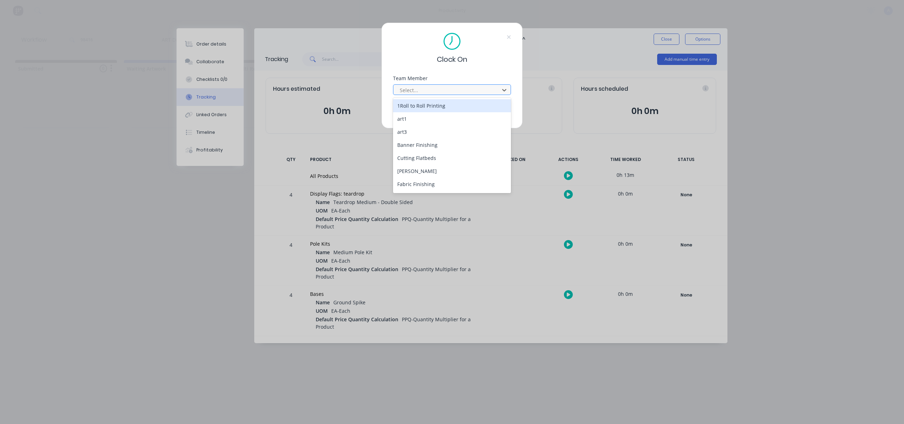
click at [468, 91] on div at bounding box center [447, 90] width 97 height 9
click at [416, 189] on div "[PERSON_NAME]" at bounding box center [452, 185] width 118 height 13
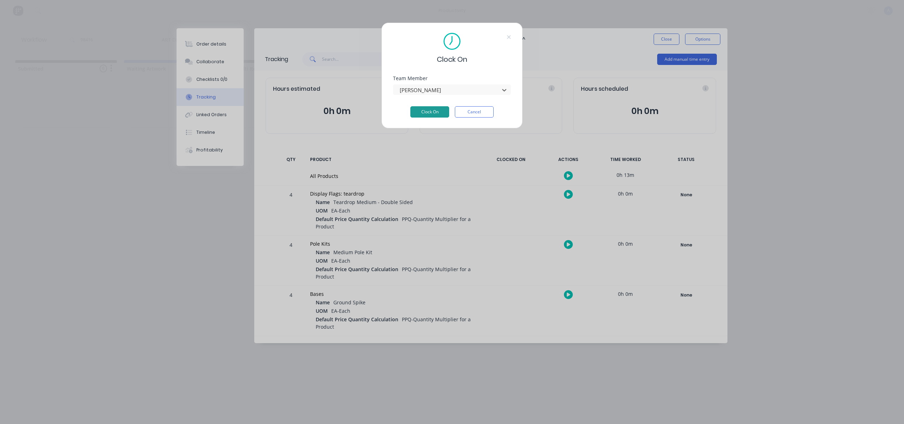
click at [432, 111] on button "Clock On" at bounding box center [429, 111] width 39 height 11
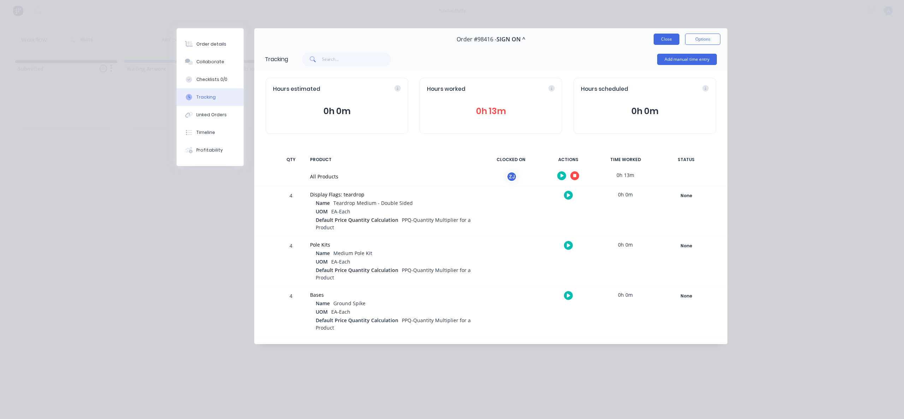
click at [662, 41] on button "Close" at bounding box center [667, 39] width 26 height 11
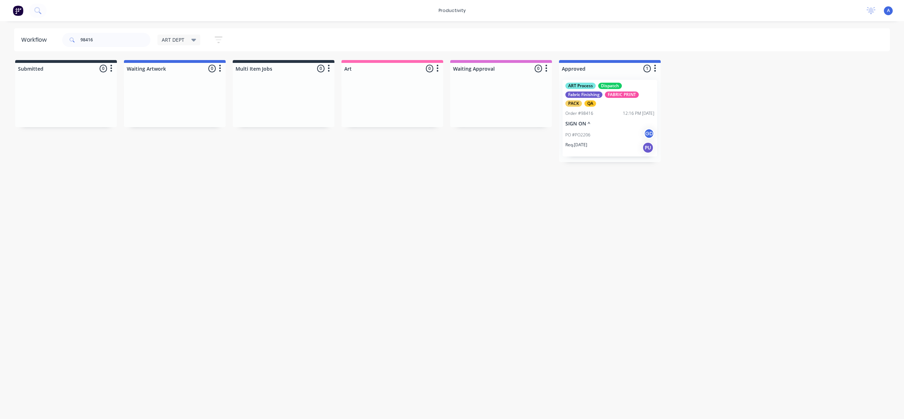
click at [536, 262] on div "Workflow 98416 ART DEPT Save new view None edit ART DEPT (Default) edit Banner …" at bounding box center [452, 216] width 904 height 376
click at [336, 213] on div "Workflow 98416 ART DEPT Save new view None edit ART DEPT (Default) edit Banner …" at bounding box center [452, 216] width 904 height 376
click at [600, 131] on div "PO #PO2206 GD" at bounding box center [609, 134] width 89 height 13
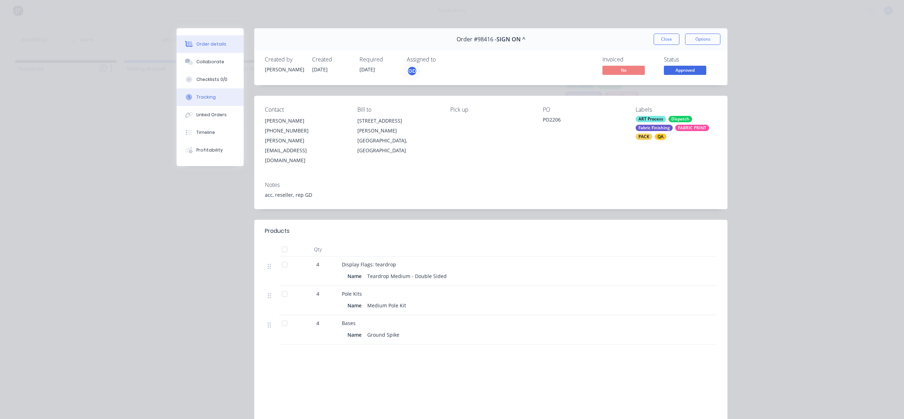
click at [216, 100] on button "Tracking" at bounding box center [210, 97] width 67 height 18
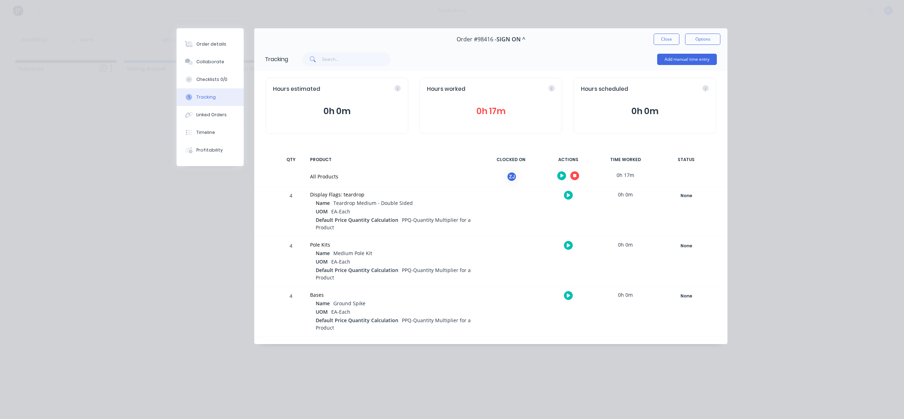
click at [573, 177] on icon "button" at bounding box center [575, 175] width 4 height 5
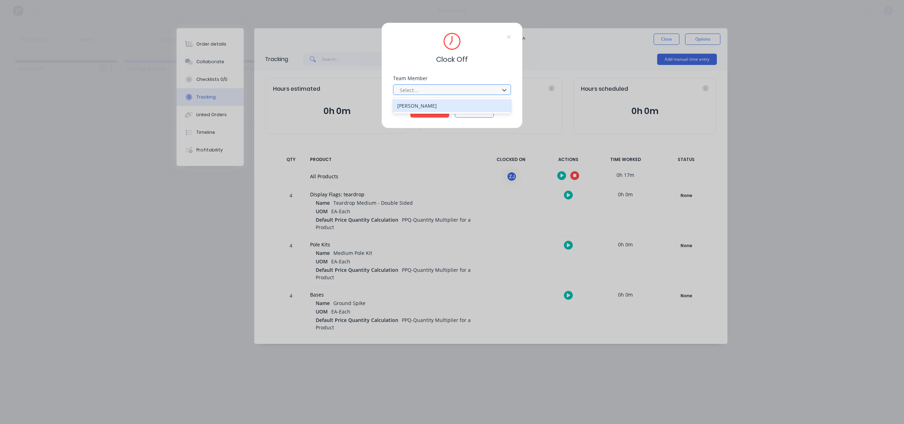
click at [466, 86] on div at bounding box center [447, 90] width 97 height 9
drag, startPoint x: 425, startPoint y: 106, endPoint x: 429, endPoint y: 110, distance: 5.5
click at [426, 106] on div "[PERSON_NAME]" at bounding box center [452, 105] width 118 height 13
click at [430, 111] on button "Clock Off" at bounding box center [429, 111] width 39 height 11
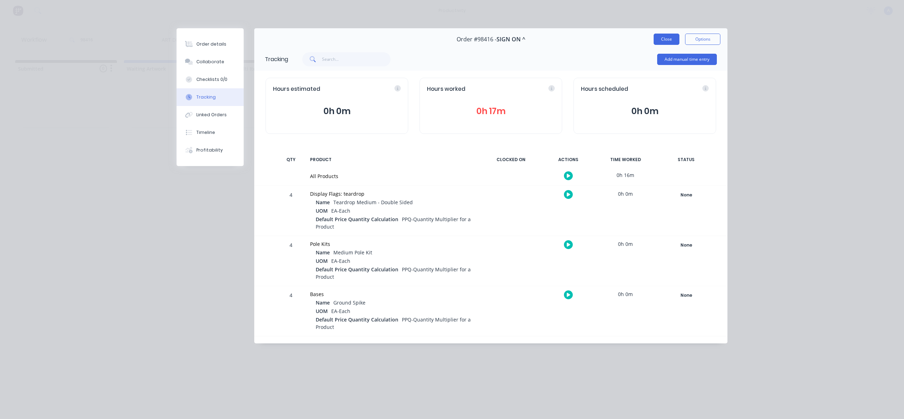
click at [673, 39] on button "Close" at bounding box center [667, 39] width 26 height 11
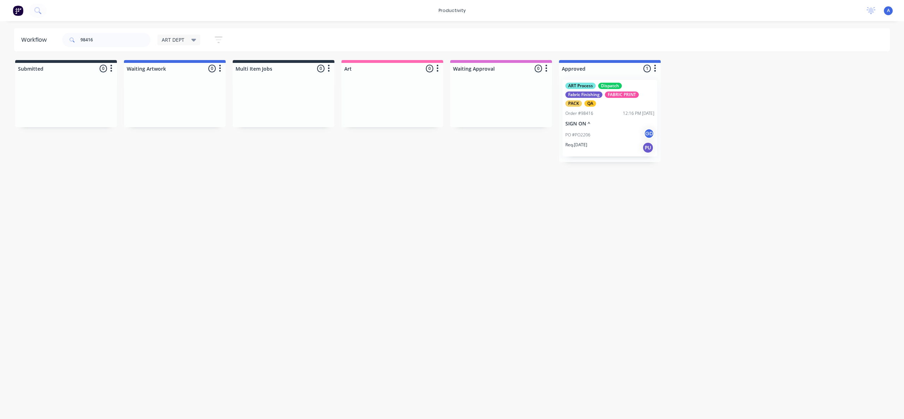
click at [742, 218] on div "Workflow 98416 ART DEPT Save new view None edit ART DEPT (Default) edit Banner …" at bounding box center [452, 216] width 904 height 376
click at [608, 115] on div "Order #98416 12:16 PM [DATE]" at bounding box center [609, 113] width 89 height 6
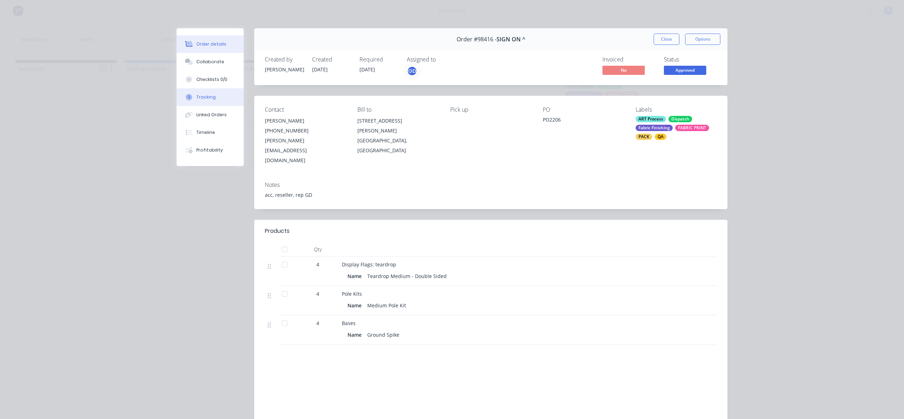
click at [189, 91] on button "Tracking" at bounding box center [210, 97] width 67 height 18
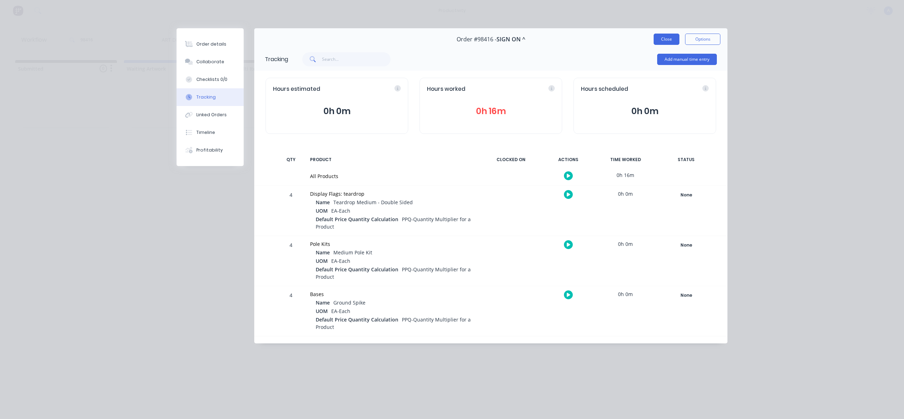
click at [670, 40] on button "Close" at bounding box center [667, 39] width 26 height 11
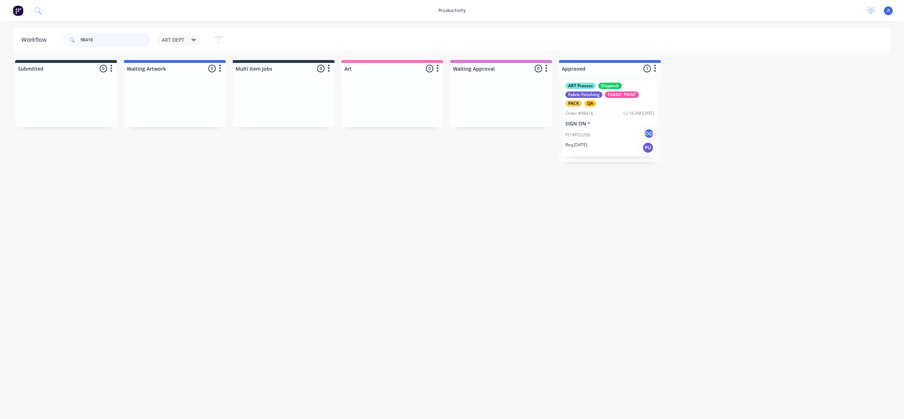
click at [103, 40] on input "98416" at bounding box center [116, 40] width 70 height 14
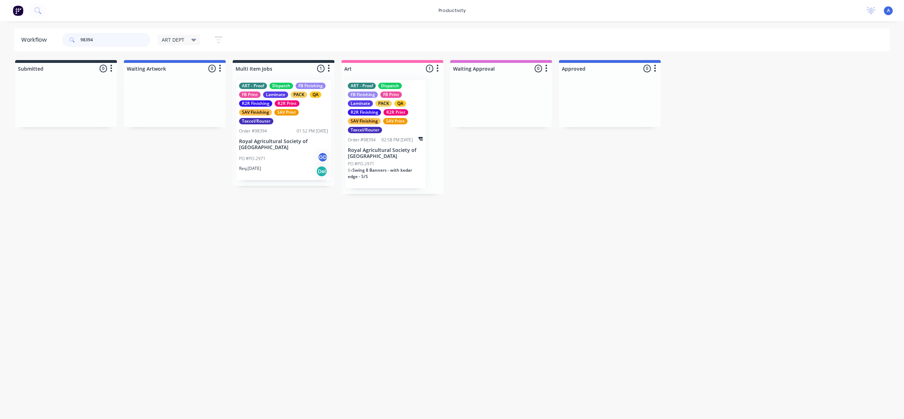
type input "98394"
drag, startPoint x: 375, startPoint y: 36, endPoint x: 389, endPoint y: 221, distance: 185.6
click at [375, 36] on div "98394 ART DEPT Save new view None edit ART DEPT (Default) edit Banner Finishing…" at bounding box center [475, 39] width 829 height 21
